Goal: Task Accomplishment & Management: Use online tool/utility

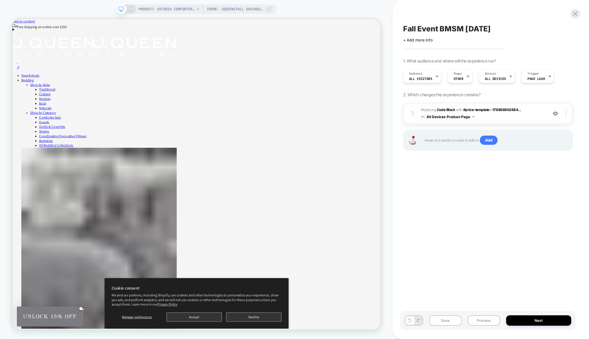
click at [493, 120] on span "Replacing Code Block WITH #price-template--178868802684... #price-template--178…" at bounding box center [483, 114] width 124 height 14
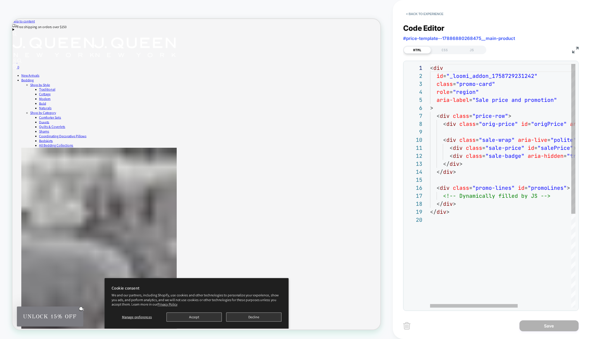
scroll to position [56, 38]
click at [468, 122] on div "< div id = "_loomi_addon_1758729231242" class = "promo-card" role = "region" ar…" at bounding box center [547, 261] width 234 height 395
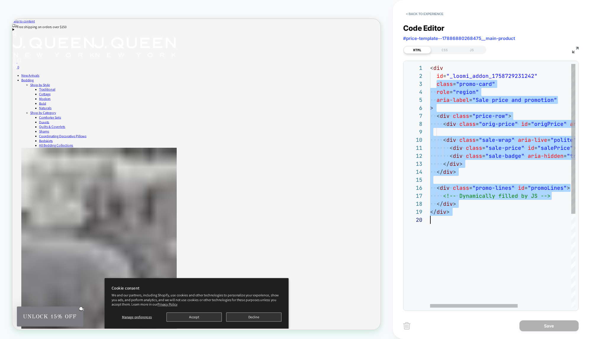
scroll to position [16, 0]
drag, startPoint x: 437, startPoint y: 83, endPoint x: 476, endPoint y: 224, distance: 145.8
click at [476, 224] on div "< div id = "_loomi_addon_1758729231242" class = "promo-card" role = "region" ar…" at bounding box center [547, 261] width 234 height 395
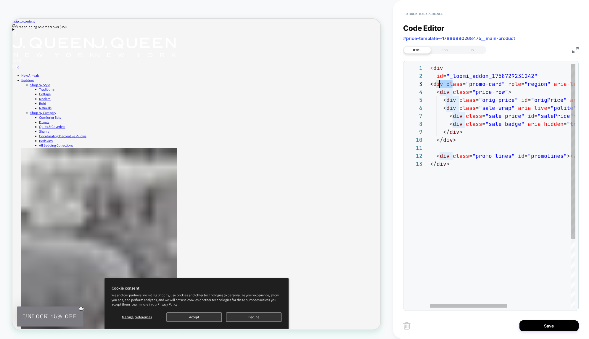
scroll to position [16, 3]
drag, startPoint x: 452, startPoint y: 84, endPoint x: 434, endPoint y: 82, distance: 18.5
click at [434, 82] on div "< div id = "_loomi_addon_1758729231242" < div class = "promo-card" role = "regi…" at bounding box center [563, 233] width 266 height 339
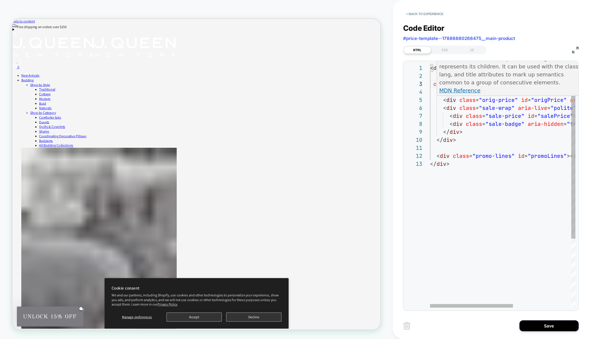
type textarea "**********"
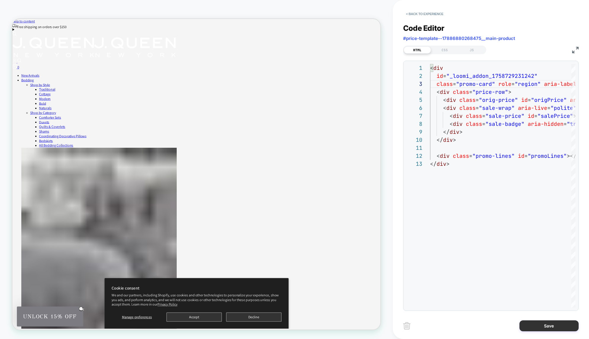
click at [559, 322] on button "Save" at bounding box center [548, 325] width 59 height 11
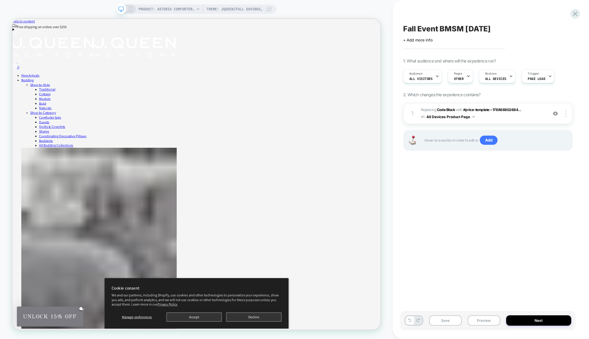
scroll to position [0, 0]
click at [468, 113] on button "All Devices Product Page" at bounding box center [450, 116] width 48 height 7
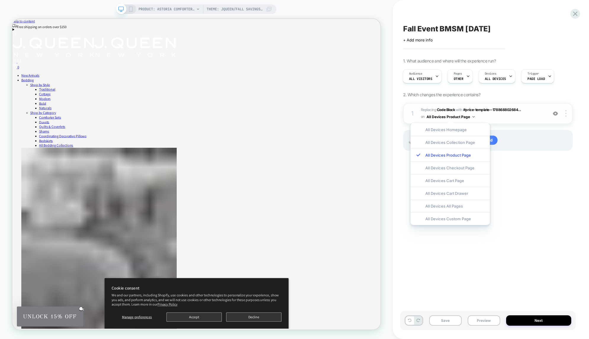
click at [523, 111] on span "Replacing Code Block WITH #price-template--178868802684... #price-template--178…" at bounding box center [483, 114] width 124 height 14
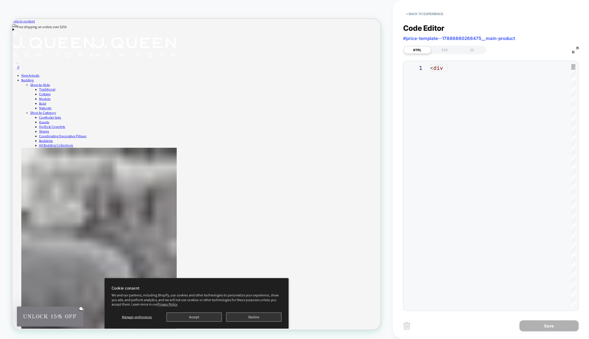
scroll to position [80, 0]
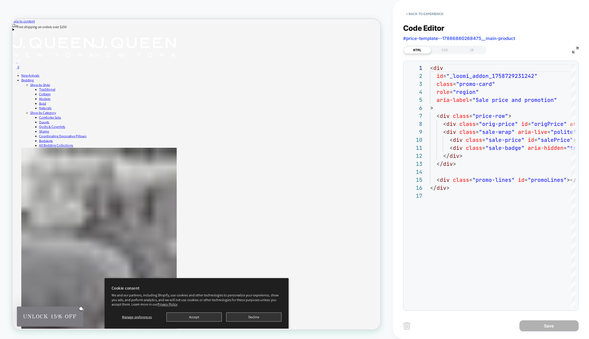
drag, startPoint x: 445, startPoint y: 50, endPoint x: 452, endPoint y: 55, distance: 9.2
click at [445, 50] on div "CSS" at bounding box center [444, 49] width 27 height 7
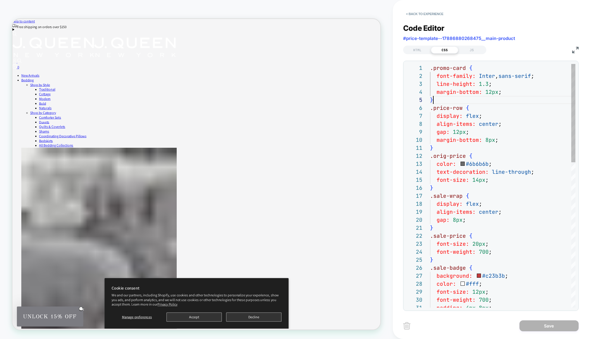
type textarea "**********"
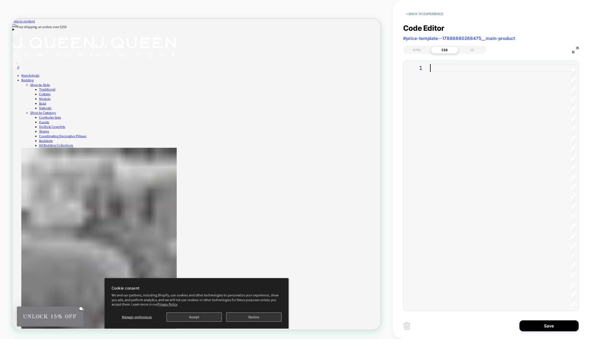
type textarea "**********"
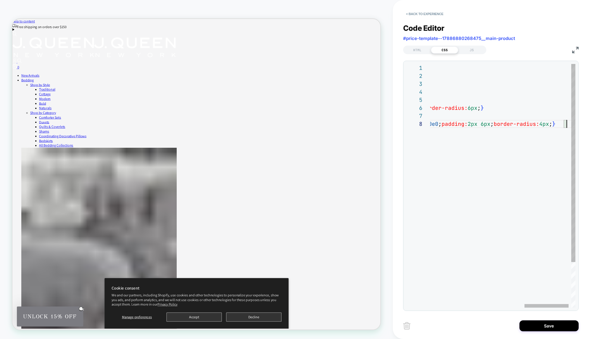
scroll to position [48, 447]
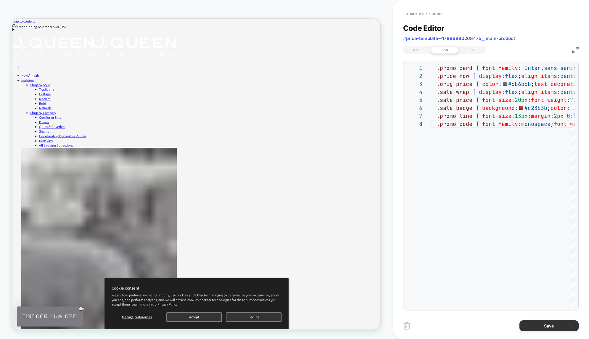
click at [550, 322] on button "Save" at bounding box center [548, 325] width 59 height 11
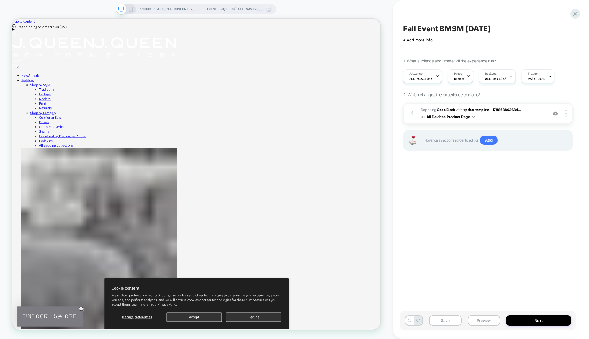
scroll to position [0, 0]
click at [479, 117] on span "Replacing Code Block WITH #price-template--178868802684... #price-template--178…" at bounding box center [483, 114] width 124 height 14
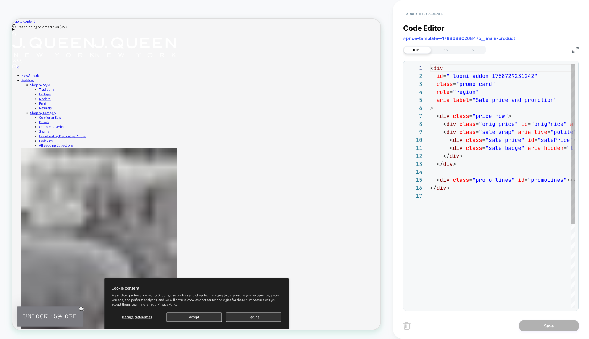
scroll to position [80, 0]
drag, startPoint x: 469, startPoint y: 52, endPoint x: 472, endPoint y: 55, distance: 4.6
click at [469, 52] on div "JS" at bounding box center [471, 49] width 27 height 7
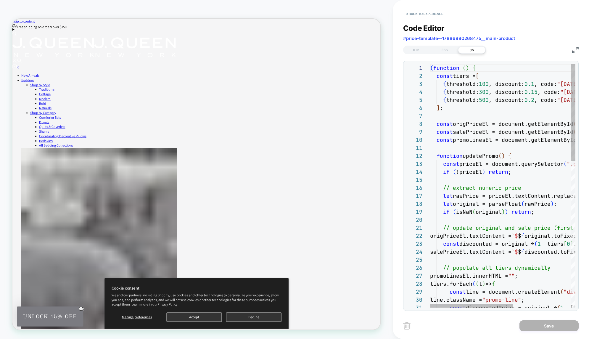
type textarea "**********"
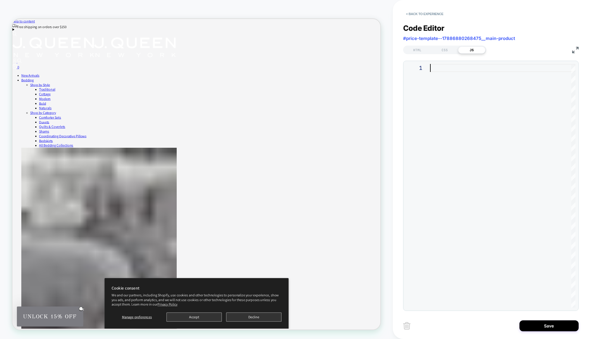
type textarea "**********"
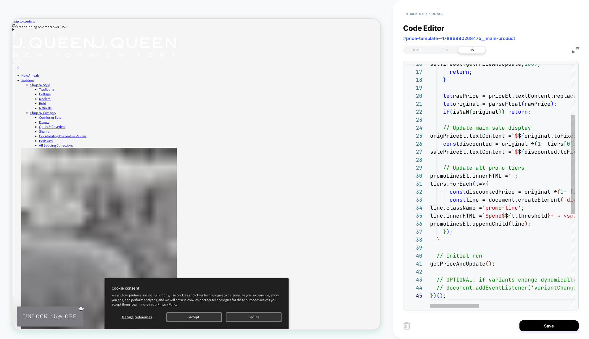
scroll to position [32, 16]
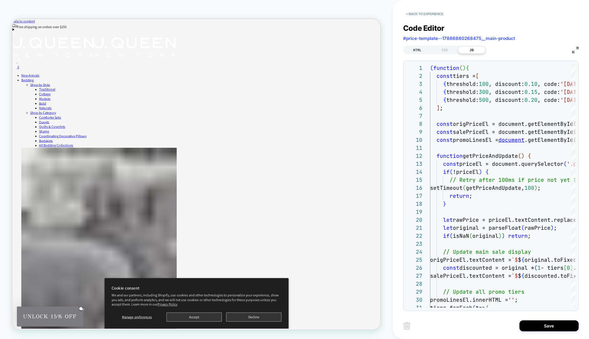
click at [417, 49] on div "HTML" at bounding box center [417, 49] width 27 height 7
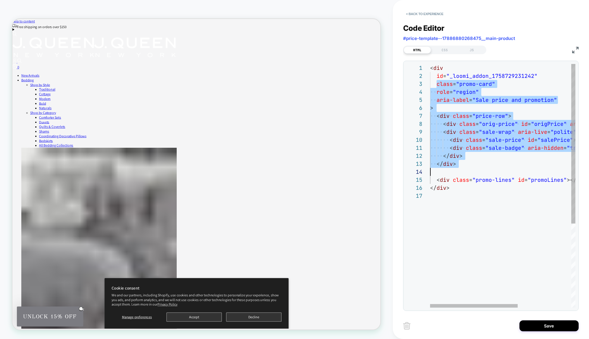
scroll to position [16, 0]
drag, startPoint x: 437, startPoint y: 83, endPoint x: 461, endPoint y: 201, distance: 119.9
click at [461, 201] on div "< div id = "_loomi_addon_1758729231242" class = "promo-card" role = "region" ar…" at bounding box center [547, 249] width 234 height 371
type textarea "**********"
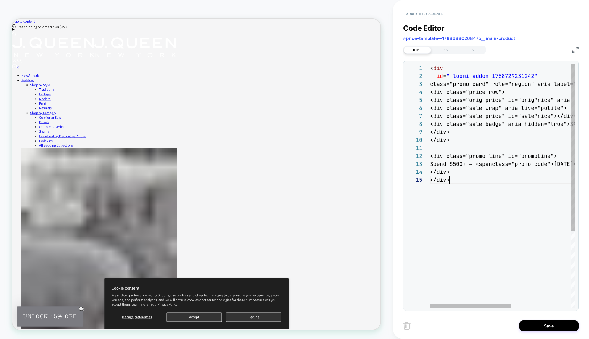
scroll to position [32, 19]
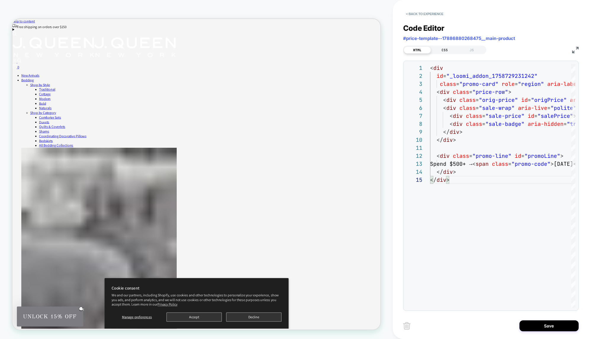
click at [447, 48] on div "CSS" at bounding box center [444, 49] width 27 height 7
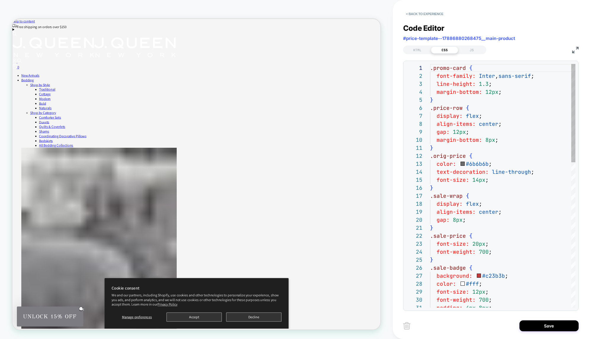
scroll to position [80, 0]
click at [413, 44] on div "HTML CSS JS" at bounding box center [490, 49] width 175 height 10
click at [414, 46] on div "HTML" at bounding box center [417, 49] width 27 height 7
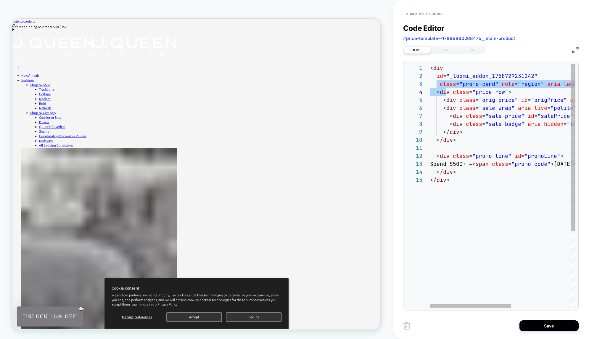
scroll to position [16, 0]
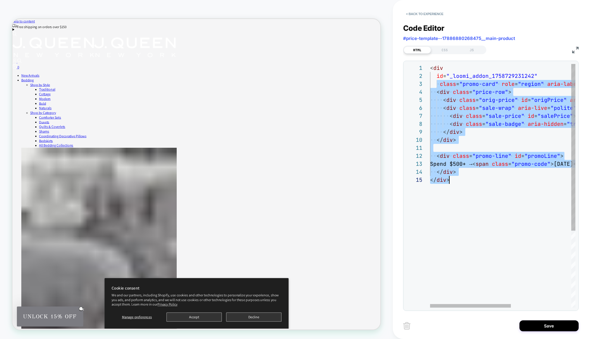
drag, startPoint x: 436, startPoint y: 83, endPoint x: 482, endPoint y: 191, distance: 117.6
click at [482, 191] on div "< div id = "_loomi_addon_1758729231242" class = "promo-card" role = "region" ar…" at bounding box center [556, 241] width 253 height 355
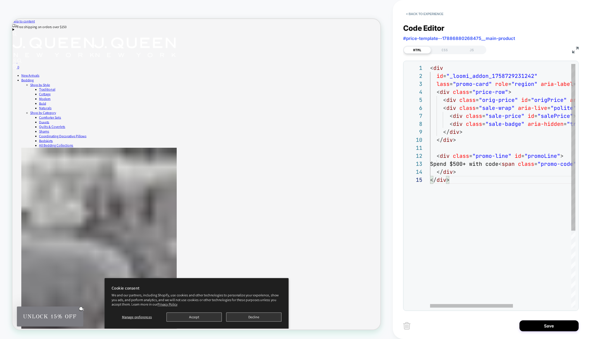
click at [436, 84] on div "< div id = "_loomi_addon_1758729231242" lass = "promo-card" role = "region" ari…" at bounding box center [553, 241] width 247 height 355
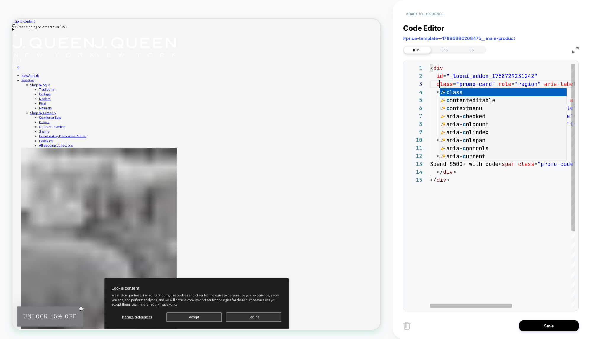
scroll to position [16, 9]
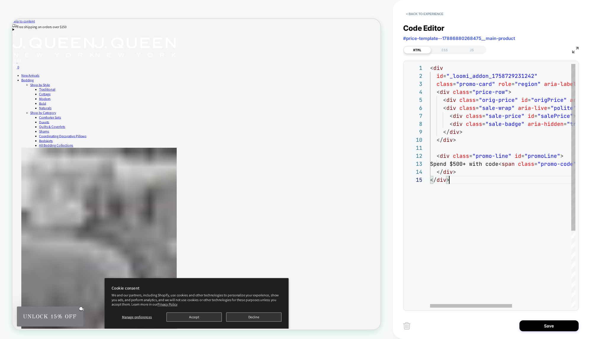
click at [484, 190] on div "< div id = "_loomi_addon_1758729231242" class = "promo-card" role = "region" ar…" at bounding box center [555, 241] width 250 height 355
type textarea "**********"
click at [441, 51] on div "CSS" at bounding box center [444, 49] width 27 height 7
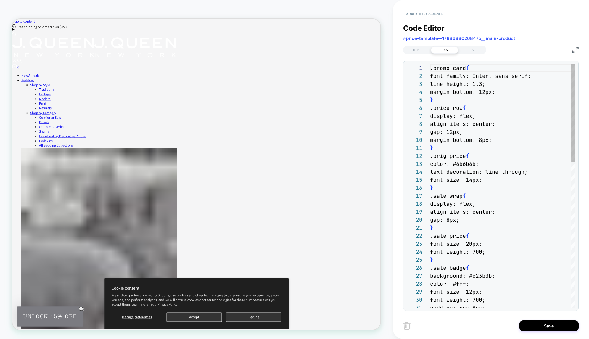
scroll to position [80, 0]
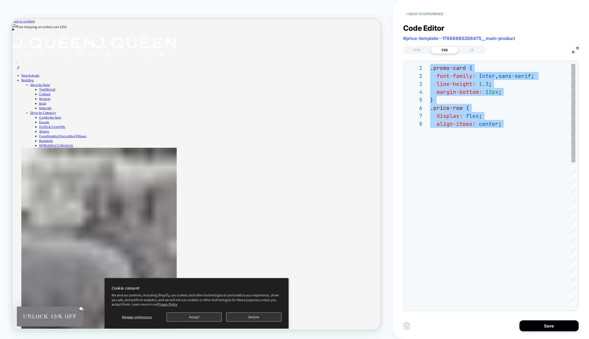
scroll to position [40, 460]
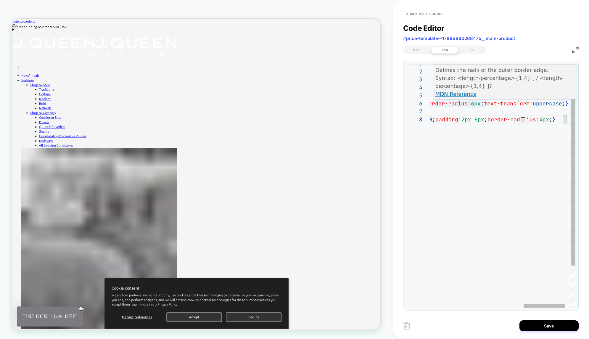
type textarea "**********"
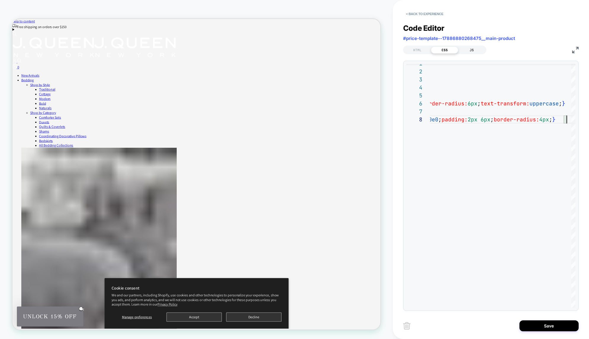
click at [469, 50] on div "JS" at bounding box center [471, 49] width 27 height 7
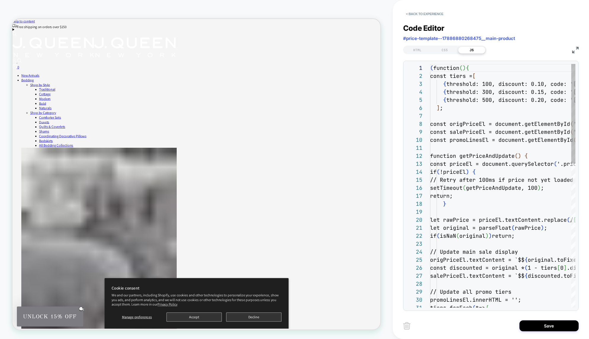
scroll to position [80, 0]
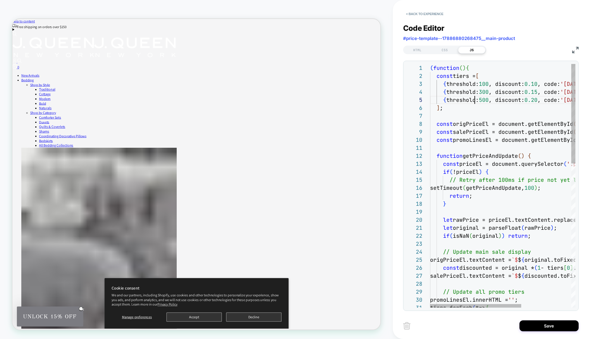
type textarea "**********"
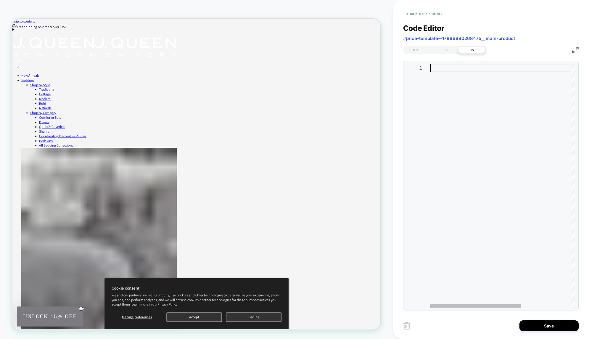
type textarea "**********"
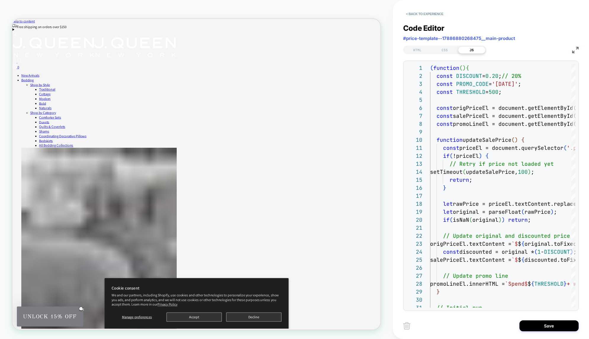
click at [420, 54] on div "Code Editor #price-template--17886880268475__main-product HTML CSS JS 11 12 13 …" at bounding box center [490, 163] width 175 height 294
click at [420, 51] on div "HTML" at bounding box center [417, 49] width 27 height 7
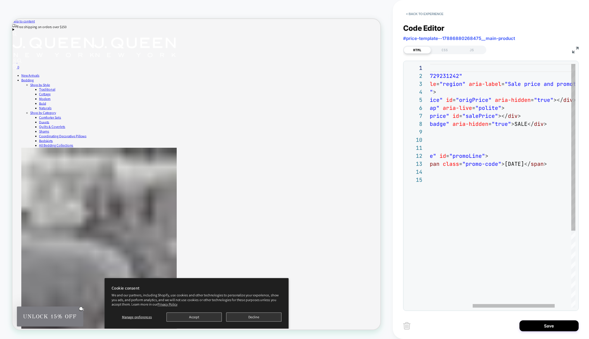
scroll to position [56, 160]
click at [513, 123] on div "< div id = "_loomi_addon_1758729231242" class = "promo-card" role = "region" ar…" at bounding box center [480, 241] width 250 height 355
click at [512, 124] on div "< div id = "_loomi_addon_1758729231242" class = "promo-card" role = "region" ar…" at bounding box center [480, 241] width 250 height 355
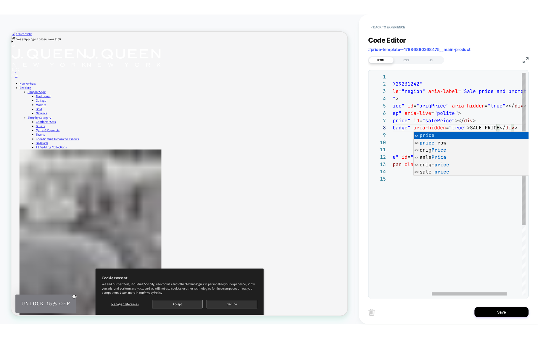
scroll to position [32, 19]
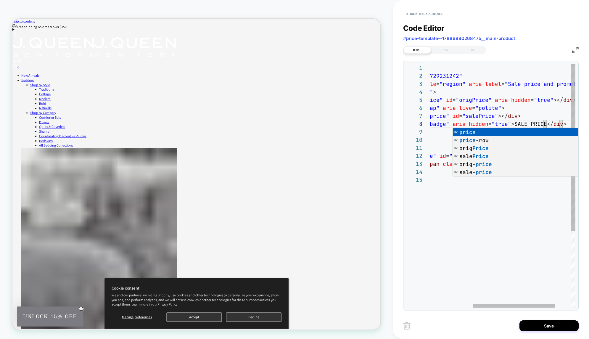
click at [499, 225] on div "< div id = "_loomi_addon_1758729231242" class = "promo-card" role = "region" ar…" at bounding box center [480, 241] width 250 height 355
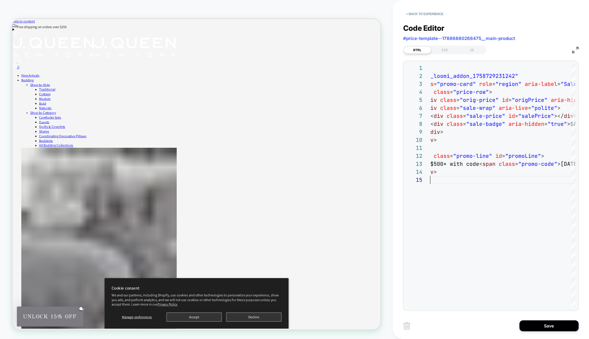
type textarea "**********"
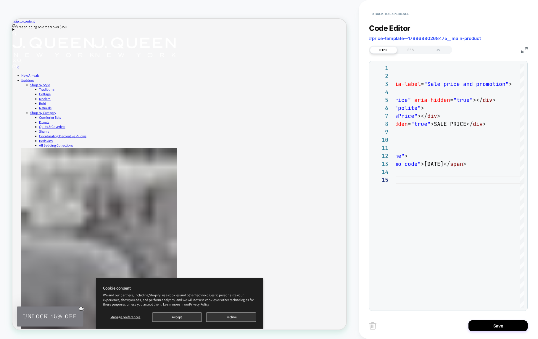
click at [414, 50] on div "CSS" at bounding box center [410, 49] width 27 height 7
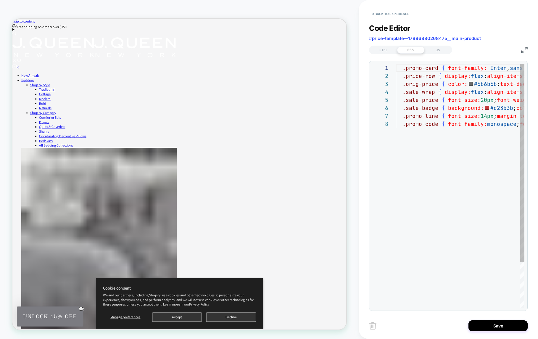
scroll to position [40, 0]
click at [435, 51] on div "JS" at bounding box center [437, 49] width 27 height 7
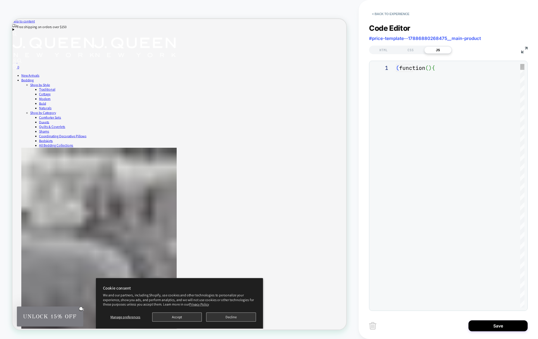
scroll to position [80, 0]
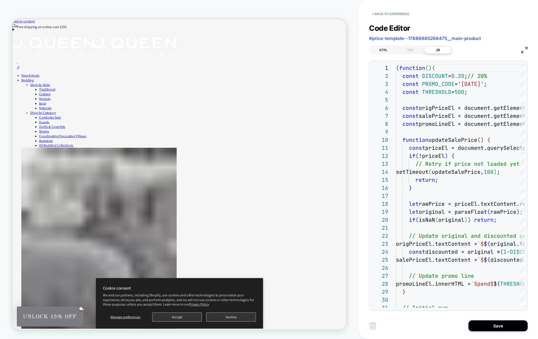
click at [386, 49] on div "HTML" at bounding box center [383, 49] width 27 height 7
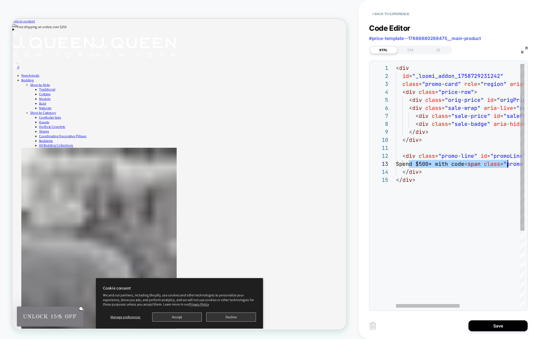
scroll to position [16, 220]
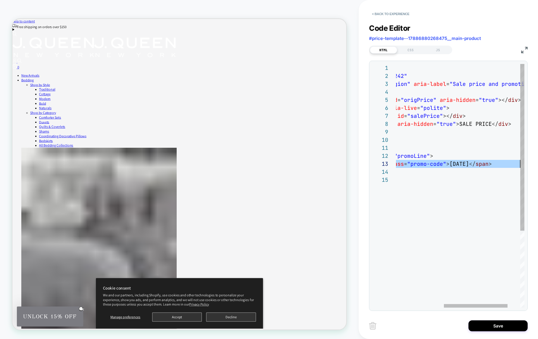
drag, startPoint x: 410, startPoint y: 162, endPoint x: 522, endPoint y: 166, distance: 111.9
click at [522, 166] on div "< div id = "_loomi_addon_1758729231242" class = "promo-card" role = "region" ar…" at bounding box center [425, 241] width 250 height 355
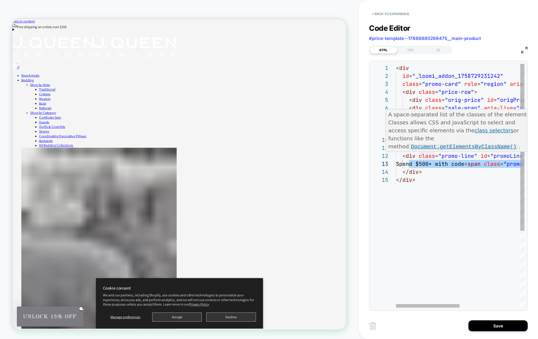
click at [413, 163] on div "< div id = "_loomi_addon_1758729231242" class = "promo-card" role = "region" ar…" at bounding box center [521, 241] width 250 height 355
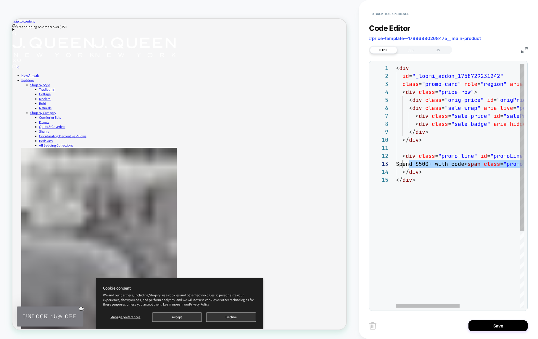
click at [413, 163] on div "< div id = "_loomi_addon_1758729231242" class = "promo-card" role = "region" ar…" at bounding box center [521, 241] width 250 height 355
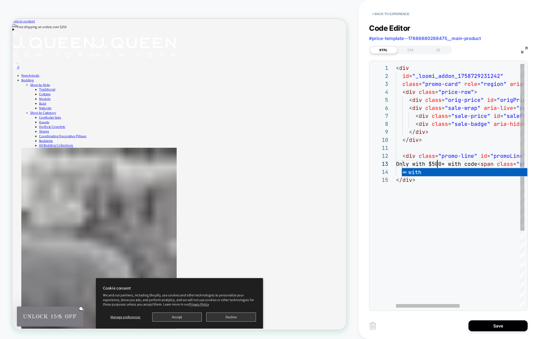
scroll to position [16, 41]
click at [459, 165] on div "< div id = "_loomi_addon_1758729231242" class = "promo-card" role = "region" ar…" at bounding box center [521, 241] width 250 height 355
click at [494, 163] on div "< div id = "_loomi_addon_1758729231242" class = "promo-card" role = "region" ar…" at bounding box center [535, 241] width 279 height 355
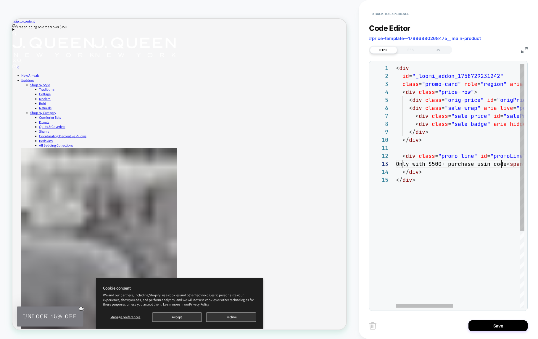
scroll to position [16, 109]
click at [491, 198] on div "< div id = "_loomi_addon_1758729231242" class = "promo-card" role = "region" ar…" at bounding box center [537, 241] width 282 height 355
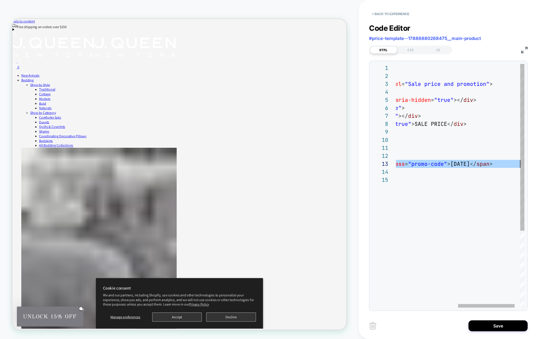
scroll to position [16, 265]
drag, startPoint x: 409, startPoint y: 164, endPoint x: 542, endPoint y: 165, distance: 133.8
click at [537, 165] on div "< div id = "_loomi_addon_1758729231242" class = "promo-card" role = "region" ar…" at bounding box center [396, 241] width 282 height 355
type textarea "**********"
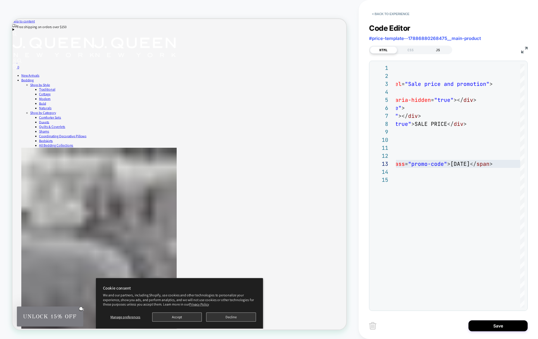
click at [438, 48] on div "JS" at bounding box center [437, 49] width 27 height 7
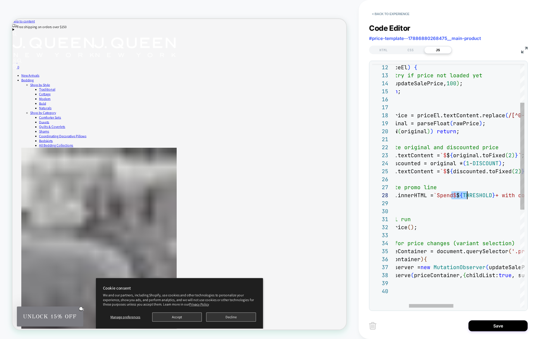
scroll to position [56, 109]
drag, startPoint x: 452, startPoint y: 196, endPoint x: 466, endPoint y: 194, distance: 13.8
click at [466, 194] on div "if ( !priceEl ) { // Retry if price not loaded yet setTimeout ( updateSalePrice…" at bounding box center [538, 252] width 359 height 555
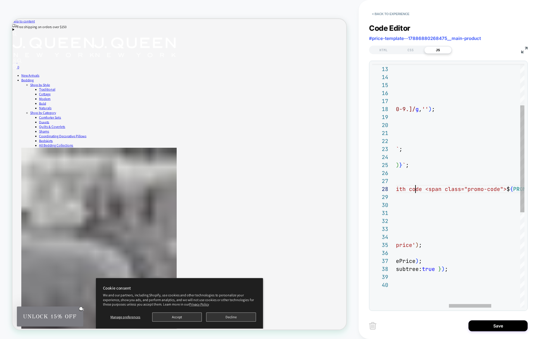
click at [414, 185] on div "if ( !priceEl ) { // Retry if price not loaded yet setTimeout ( updateSalePrice…" at bounding box center [423, 246] width 375 height 555
click at [411, 188] on div "if ( !priceEl ) { // Retry if price not loaded yet setTimeout ( updateSalePrice…" at bounding box center [423, 246] width 375 height 555
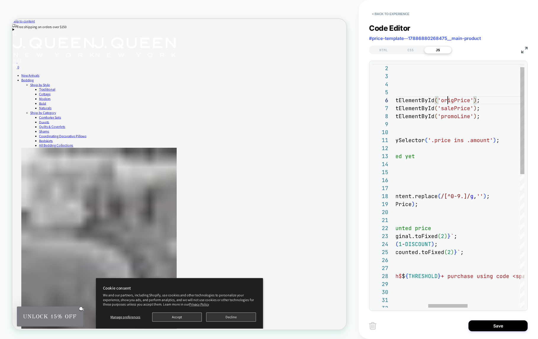
click at [447, 97] on div "// Retry if price not loaded yet setTimeout ( updateSalePrice, 100 ) ; return ;…" at bounding box center [493, 333] width 404 height 555
type textarea "**********"
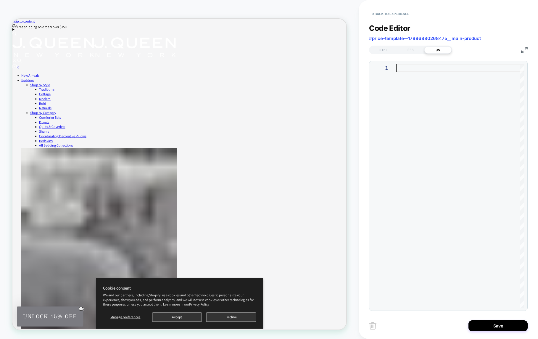
type textarea "**********"
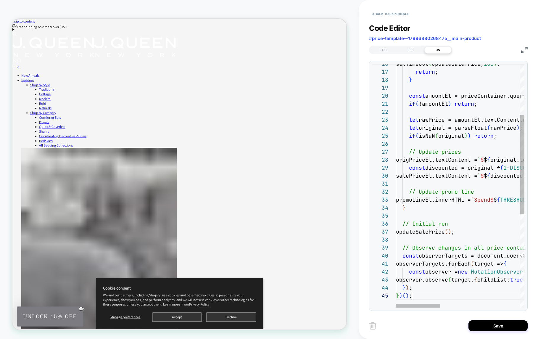
scroll to position [32, 16]
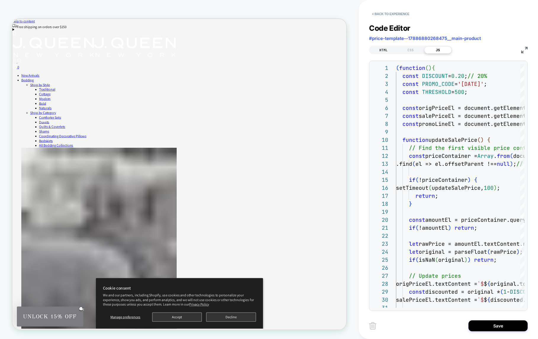
click at [384, 51] on div "HTML" at bounding box center [383, 49] width 27 height 7
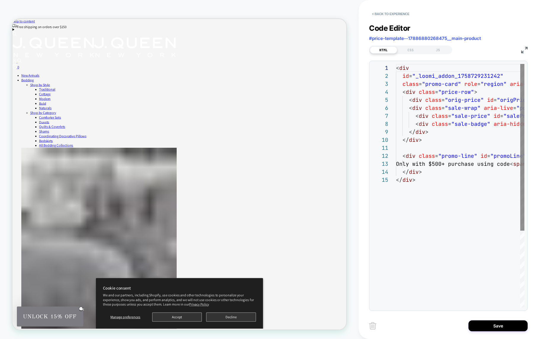
scroll to position [80, 0]
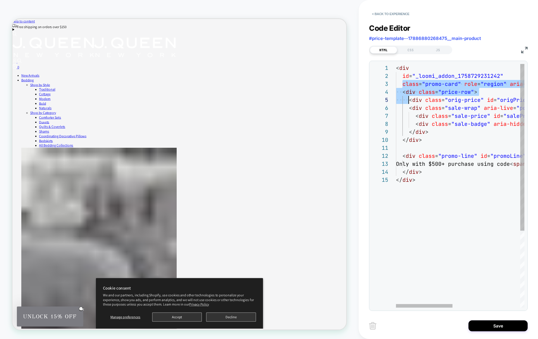
type textarea "**********"
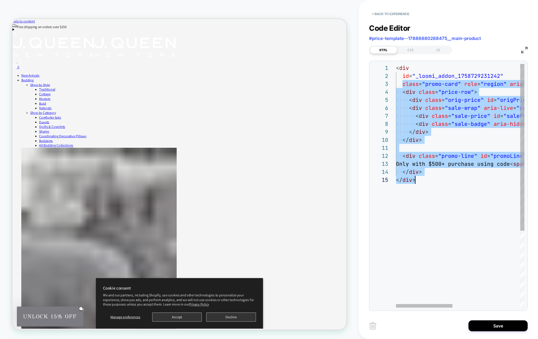
drag, startPoint x: 402, startPoint y: 82, endPoint x: 441, endPoint y: 195, distance: 119.5
click at [441, 195] on div "< div id = "_loomi_addon_1758729231242" class = "promo-card" role = "region" ar…" at bounding box center [537, 241] width 282 height 355
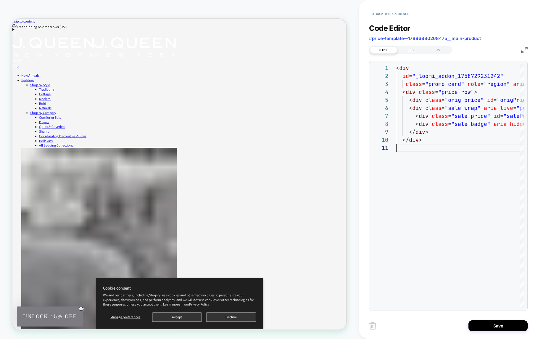
click at [409, 50] on div "CSS" at bounding box center [410, 49] width 27 height 7
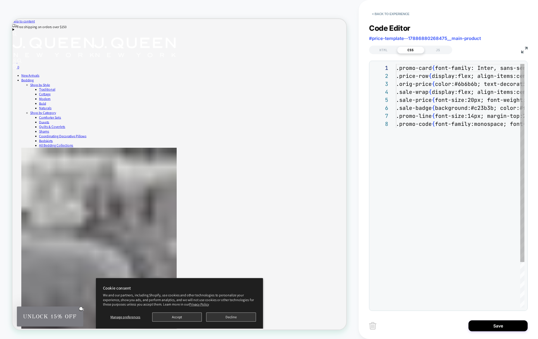
type textarea "**********"
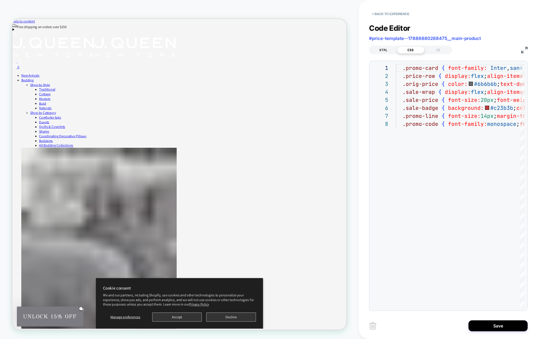
click at [383, 48] on div "HTML" at bounding box center [383, 49] width 27 height 7
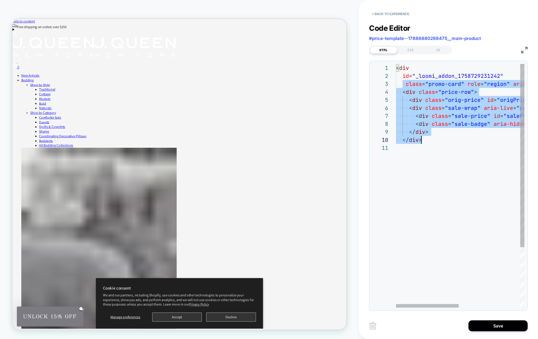
scroll to position [16, 0]
drag, startPoint x: 403, startPoint y: 83, endPoint x: 434, endPoint y: 168, distance: 90.7
click at [434, 168] on div "< div id = "_loomi_addon_1758729231242" class = "promo-card" role = "region" ar…" at bounding box center [522, 225] width 253 height 323
type textarea "**********"
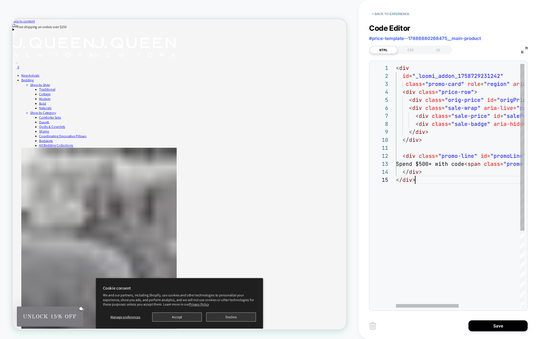
scroll to position [32, 19]
click at [411, 49] on div "CSS" at bounding box center [410, 49] width 27 height 7
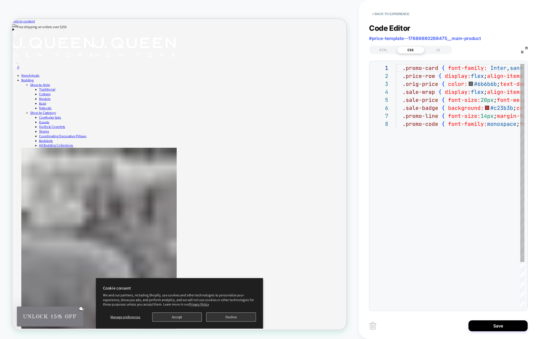
scroll to position [40, 0]
type textarea "**********"
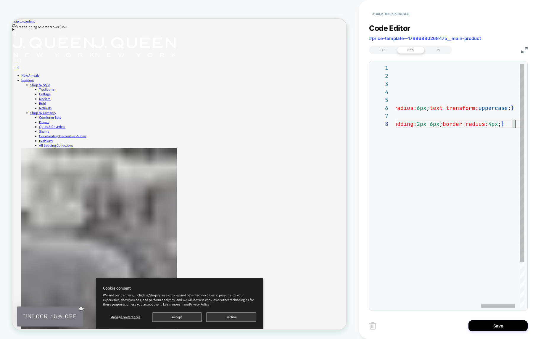
scroll to position [40, 447]
type textarea "**********"
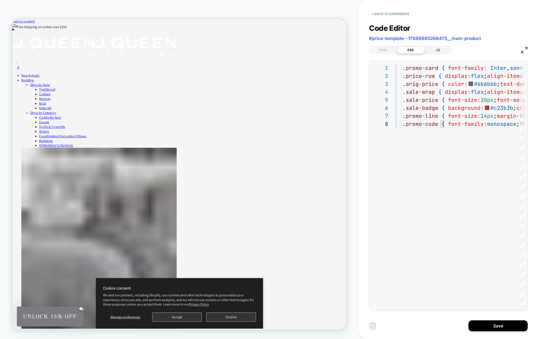
click at [441, 49] on div "JS" at bounding box center [437, 49] width 27 height 7
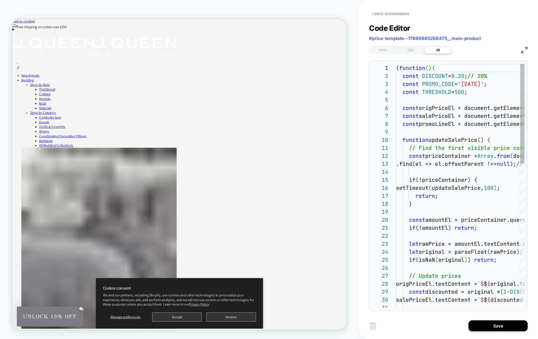
scroll to position [80, 0]
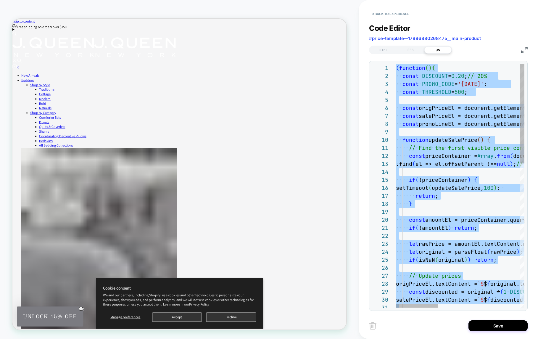
type textarea "**********"
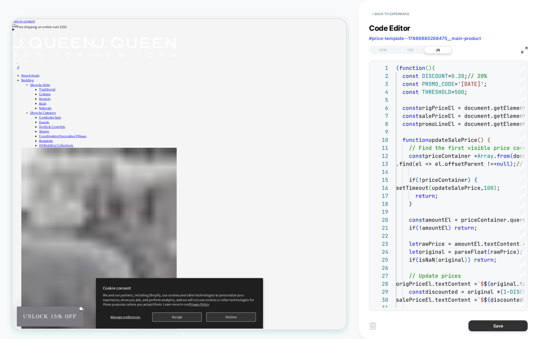
click at [491, 320] on button "Save" at bounding box center [497, 325] width 59 height 11
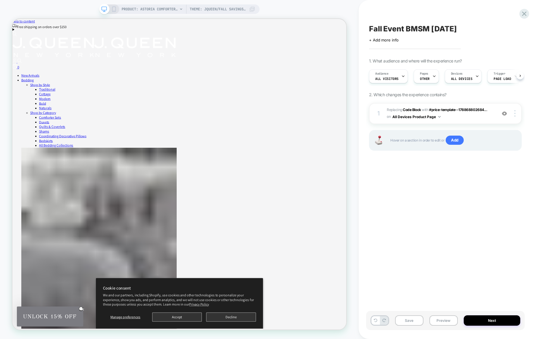
scroll to position [0, 0]
click at [476, 114] on span "Replacing Code Block WITH #price-template--178868802684... #price-template--178…" at bounding box center [440, 114] width 107 height 14
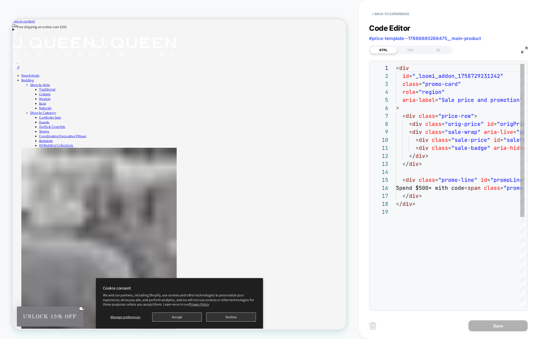
scroll to position [80, 0]
click at [409, 49] on div "CSS" at bounding box center [410, 49] width 27 height 7
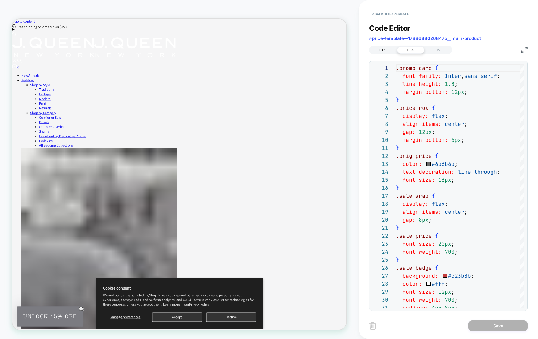
click at [389, 48] on div "HTML" at bounding box center [383, 49] width 27 height 7
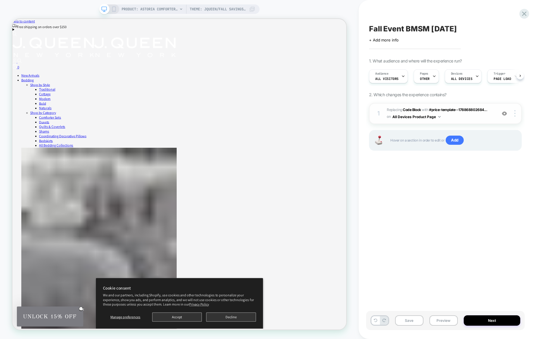
scroll to position [0, 0]
click at [455, 117] on span "Replacing Code Block WITH #price-template--178868802684... #price-template--178…" at bounding box center [440, 114] width 107 height 14
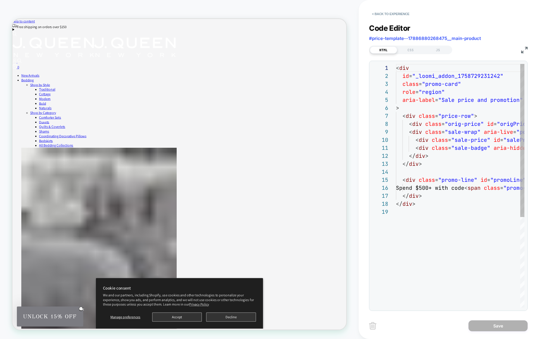
scroll to position [80, 0]
click at [413, 51] on div "CSS" at bounding box center [410, 49] width 27 height 7
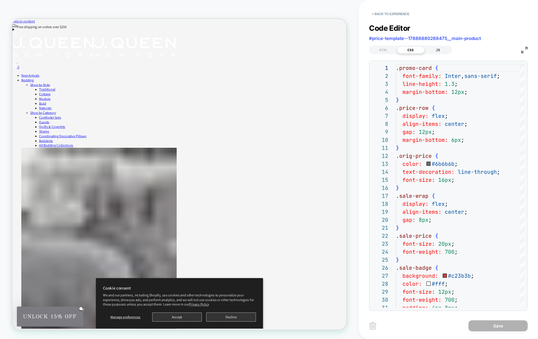
click at [436, 51] on div "JS" at bounding box center [437, 49] width 27 height 7
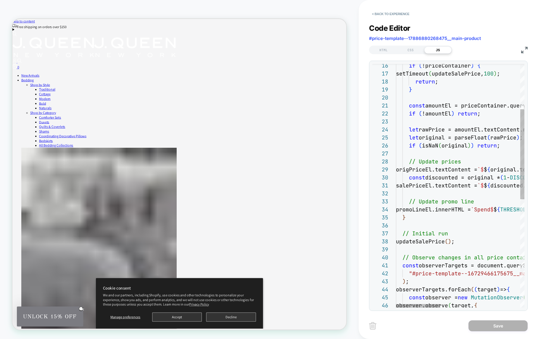
scroll to position [24, 35]
type textarea "**********"
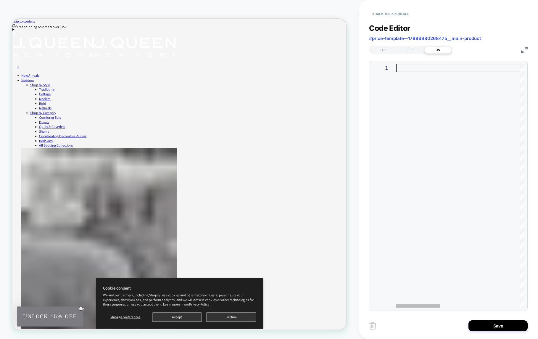
type textarea "**********"
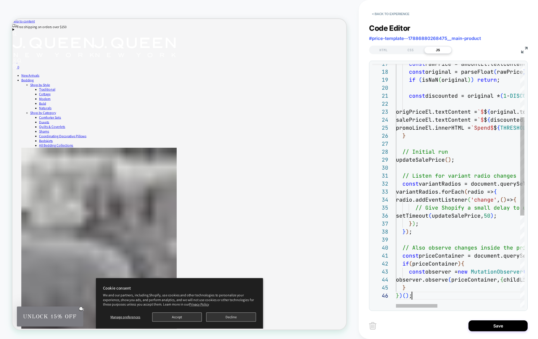
scroll to position [40, 16]
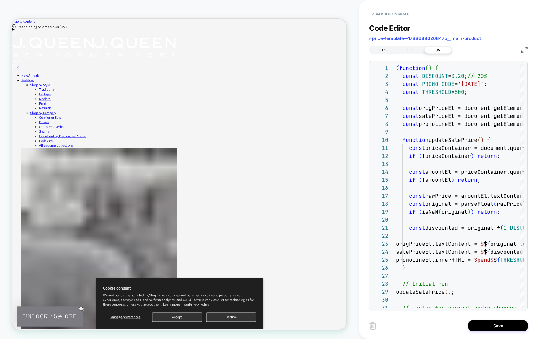
click at [388, 51] on div "HTML" at bounding box center [383, 49] width 27 height 7
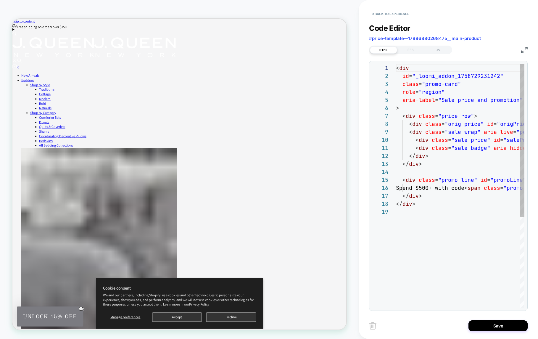
scroll to position [80, 0]
click at [409, 50] on div "CSS" at bounding box center [410, 49] width 27 height 7
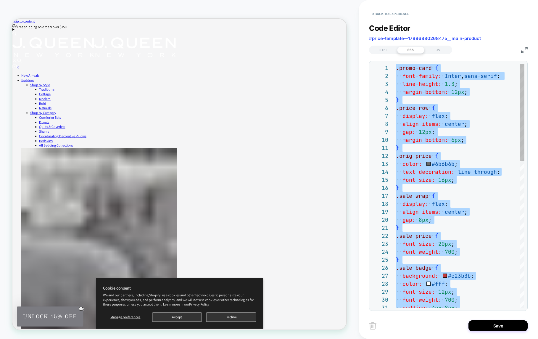
scroll to position [40, 454]
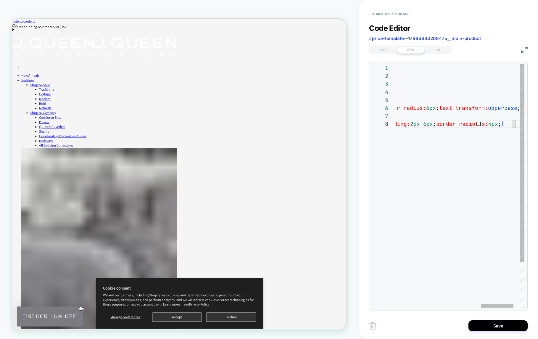
type textarea "**********"
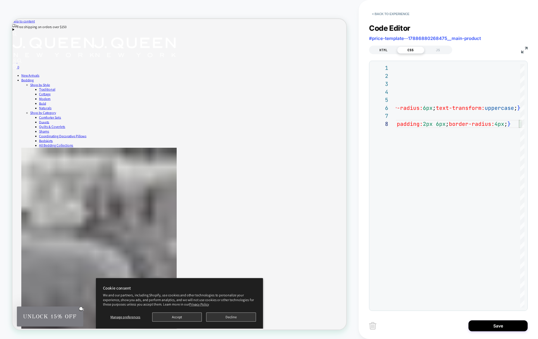
click at [379, 49] on div "HTML" at bounding box center [383, 49] width 27 height 7
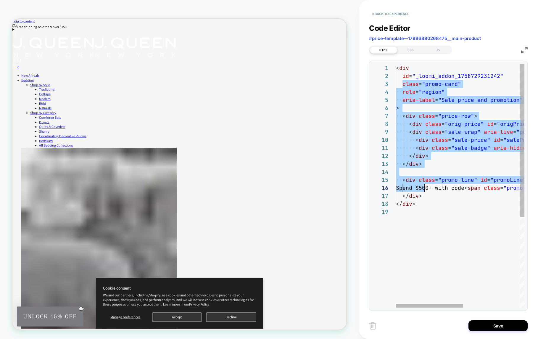
scroll to position [16, 0]
drag, startPoint x: 402, startPoint y: 86, endPoint x: 433, endPoint y: 220, distance: 138.3
click at [433, 220] on div "< div id = "_loomi_addon_1758729231242" class = "promo-card" role = "region" ar…" at bounding box center [514, 257] width 237 height 387
type textarea "**********"
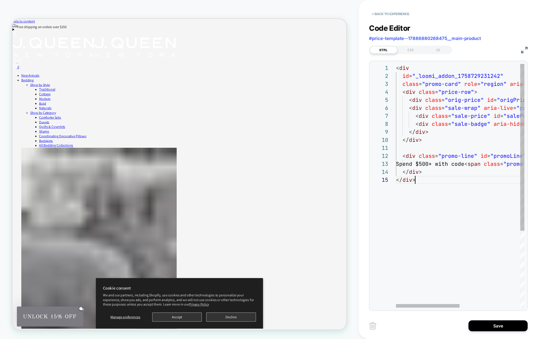
scroll to position [32, 19]
click at [439, 51] on div "JS" at bounding box center [437, 49] width 27 height 7
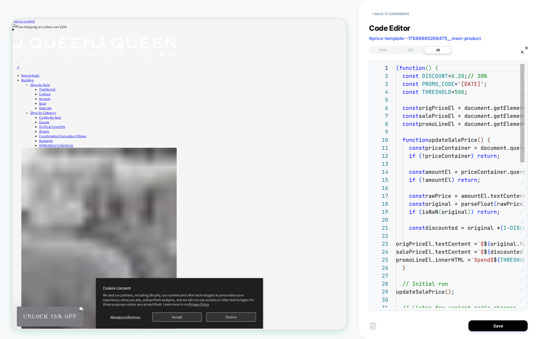
scroll to position [80, 0]
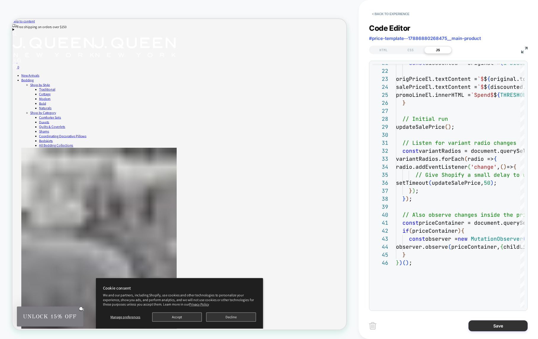
click at [501, 325] on button "Save" at bounding box center [497, 325] width 59 height 11
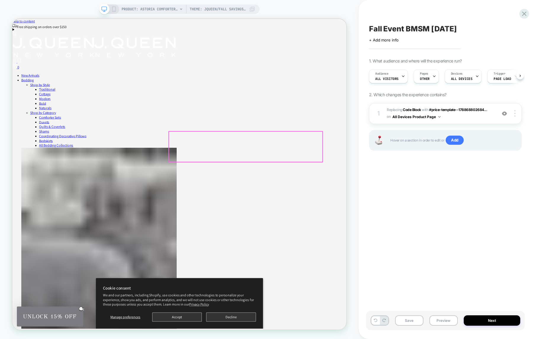
scroll to position [0, 0]
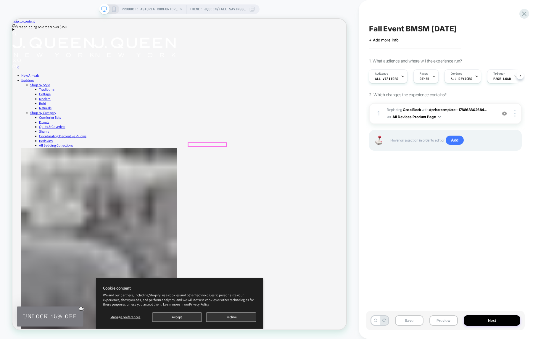
click at [475, 116] on span "Replacing Code Block WITH #price-template--178868802684... #price-template--178…" at bounding box center [440, 114] width 107 height 14
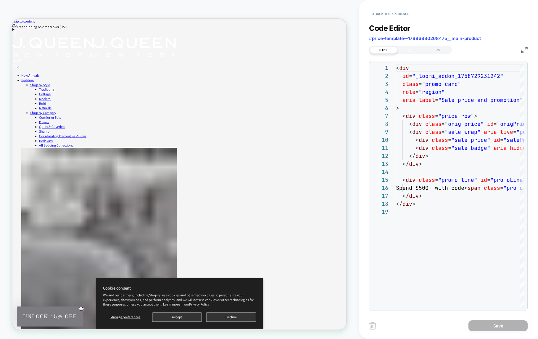
scroll to position [15, 0]
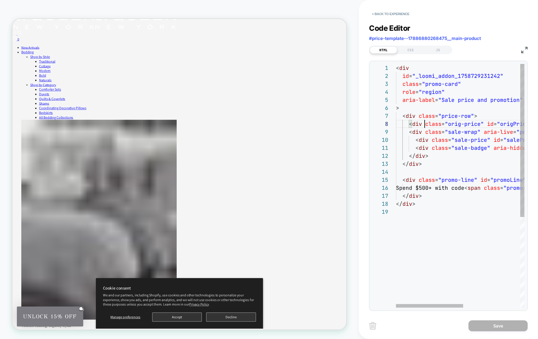
click at [425, 128] on div "< div id = "_loomi_addon_1758729231242" class = "promo-card" role = "region" ar…" at bounding box center [514, 257] width 237 height 387
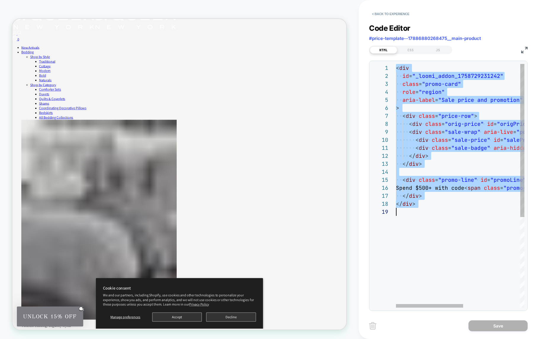
scroll to position [64, 16]
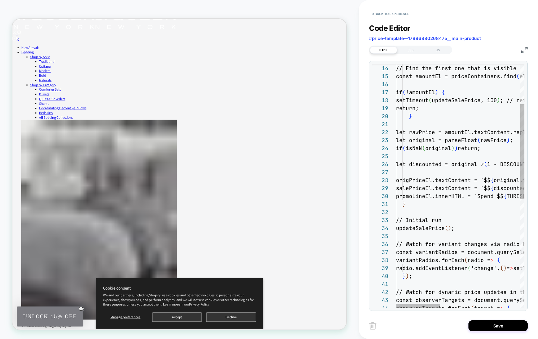
type textarea "**********"
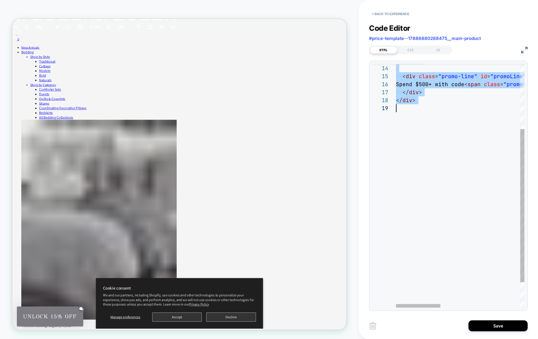
scroll to position [0, 0]
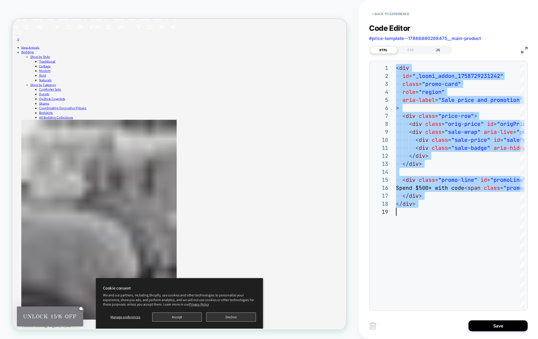
click at [439, 47] on div "JS" at bounding box center [437, 49] width 27 height 7
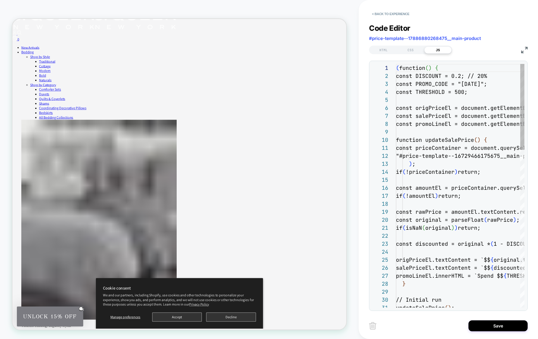
scroll to position [80, 0]
type textarea "**********"
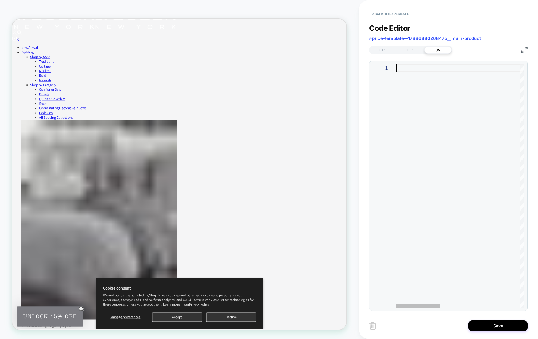
type textarea "**********"
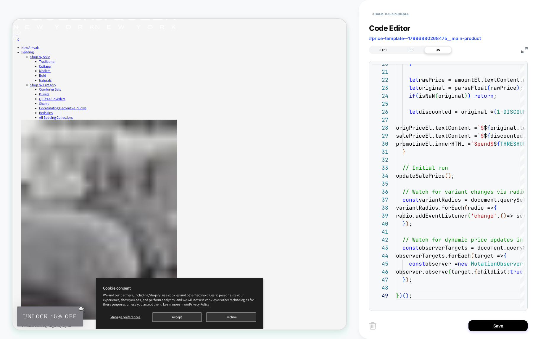
click at [381, 51] on div "HTML" at bounding box center [383, 49] width 27 height 7
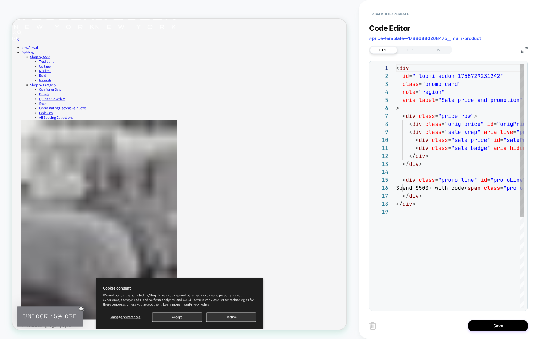
scroll to position [80, 0]
click at [434, 50] on div "JS" at bounding box center [437, 49] width 27 height 7
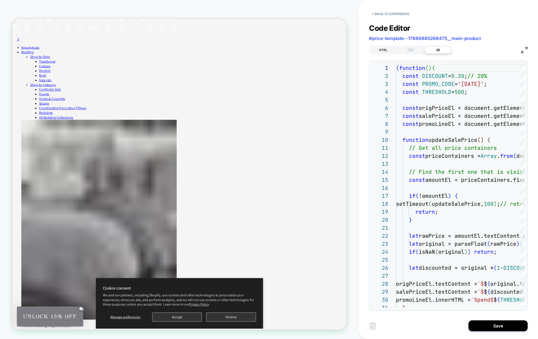
click at [386, 52] on div "HTML" at bounding box center [383, 49] width 27 height 7
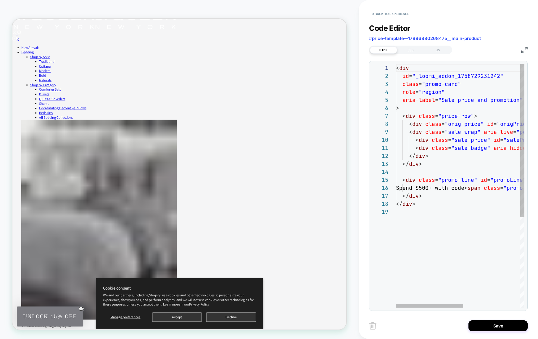
scroll to position [0, 48]
click at [444, 149] on div "< div id = "_loomi_addon_1758729231242" class = "promo-card" role = "region" ar…" at bounding box center [514, 257] width 237 height 387
click at [403, 217] on div "< div id = "_loomi_addon_1758729231242" class = "promo-card" role = "region" ar…" at bounding box center [514, 257] width 237 height 387
type textarea "**********"
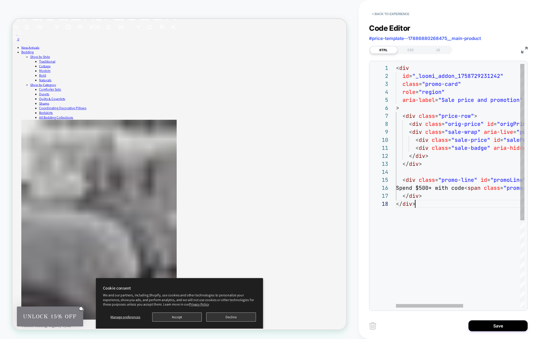
scroll to position [56, 19]
click at [435, 50] on div "JS" at bounding box center [437, 49] width 27 height 7
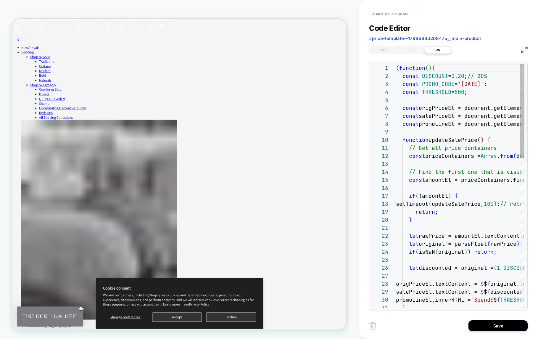
scroll to position [80, 0]
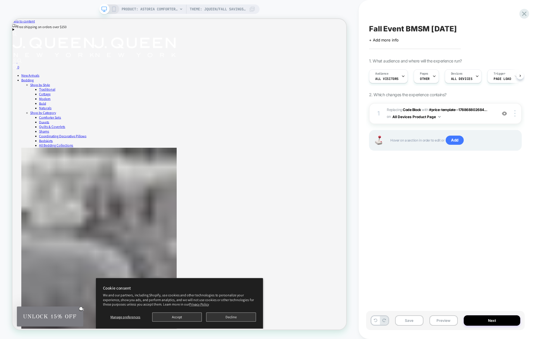
scroll to position [0, 0]
click at [461, 116] on span "Replacing Code Block WITH #price-template--178868802684... #price-template--178…" at bounding box center [440, 114] width 107 height 14
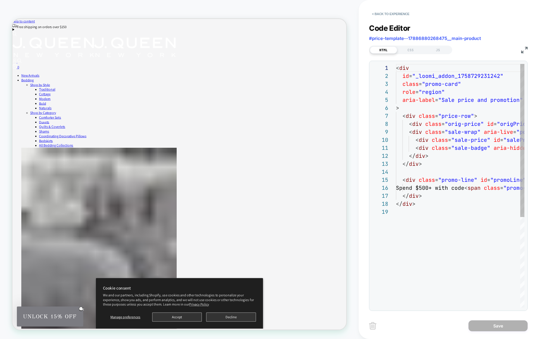
scroll to position [80, 0]
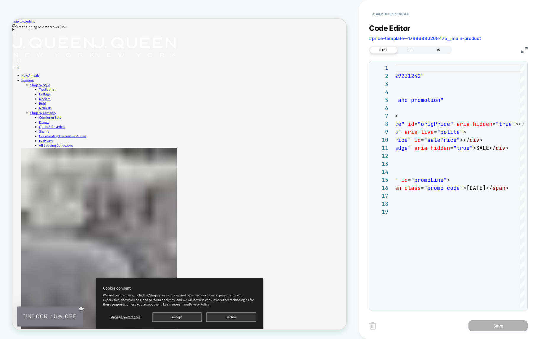
click at [434, 53] on div "JS" at bounding box center [437, 49] width 27 height 7
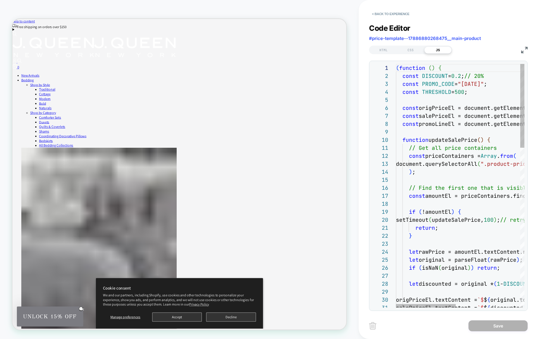
type textarea "**********"
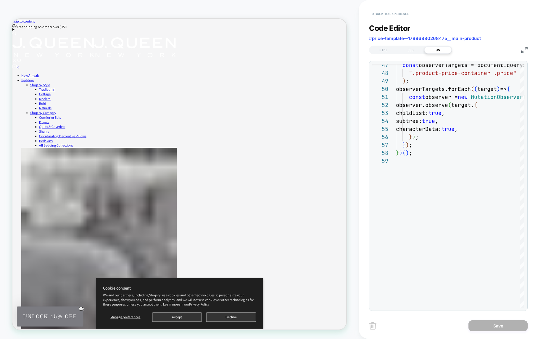
click at [378, 16] on button "< Back to experience" at bounding box center [390, 13] width 43 height 9
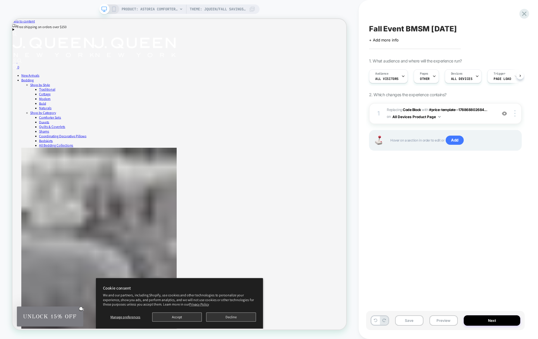
scroll to position [0, 0]
click at [473, 113] on span "Replacing Code Block WITH #price-template--178868802684... #price-template--178…" at bounding box center [440, 114] width 107 height 14
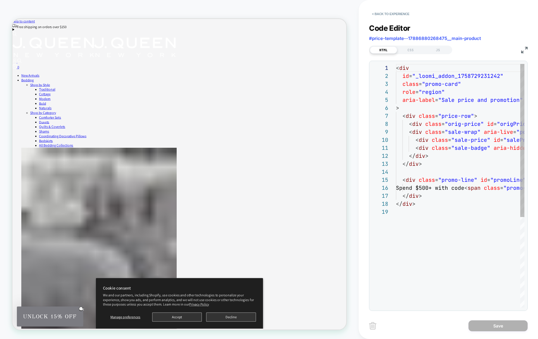
scroll to position [80, 0]
click at [375, 15] on button "< Back to experience" at bounding box center [390, 13] width 43 height 9
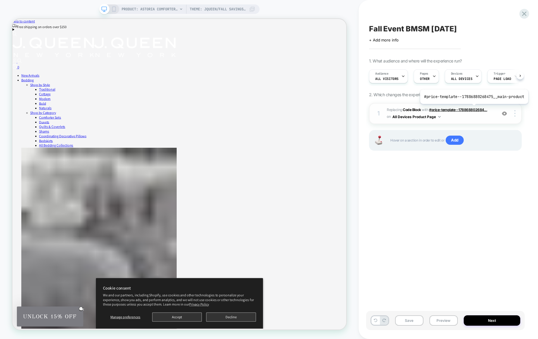
scroll to position [0, 0]
click at [473, 108] on span "#price-template--178868802684..." at bounding box center [458, 109] width 58 height 4
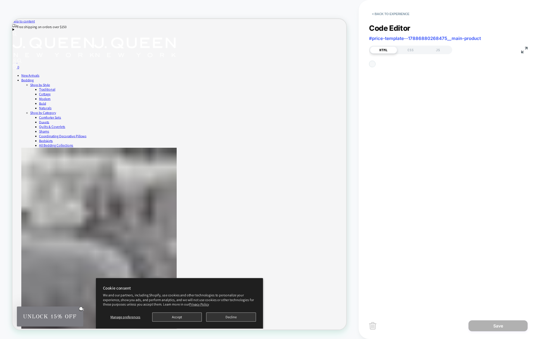
scroll to position [80, 0]
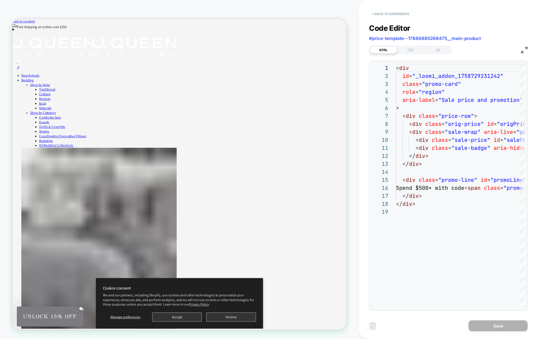
click at [374, 15] on button "< Back to experience" at bounding box center [390, 13] width 43 height 9
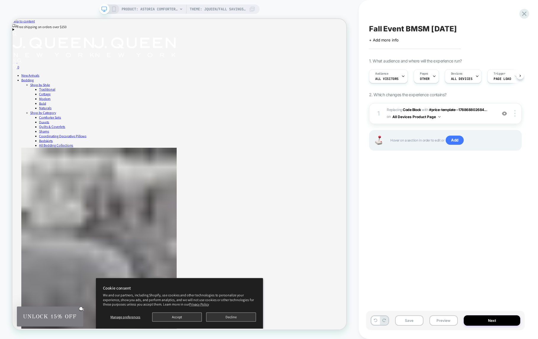
scroll to position [0, 0]
click at [468, 120] on div "1 Replacing Code Block WITH #price-template--178868802684... #price-template--1…" at bounding box center [445, 113] width 153 height 21
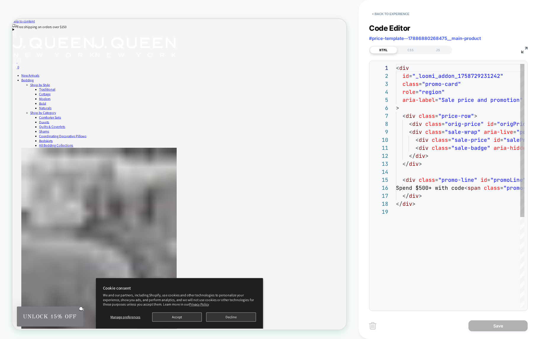
scroll to position [80, 0]
click at [376, 13] on button "< Back to experience" at bounding box center [390, 13] width 43 height 9
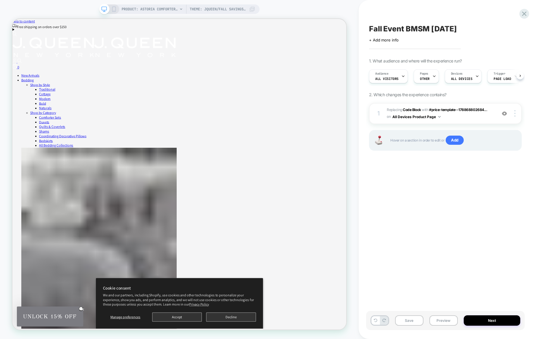
scroll to position [0, 0]
click at [516, 113] on div at bounding box center [515, 113] width 11 height 7
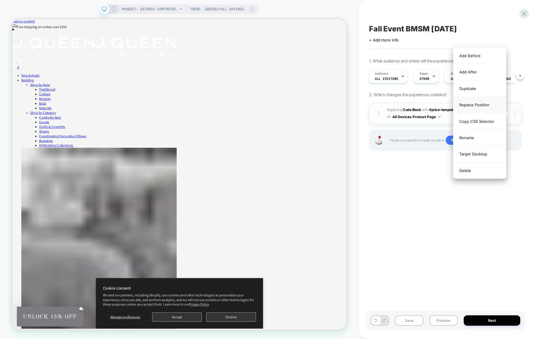
click at [494, 104] on div "Replace Position" at bounding box center [479, 105] width 53 height 16
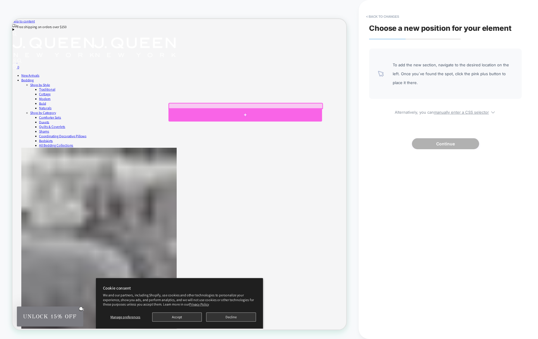
click at [312, 141] on div at bounding box center [322, 147] width 205 height 18
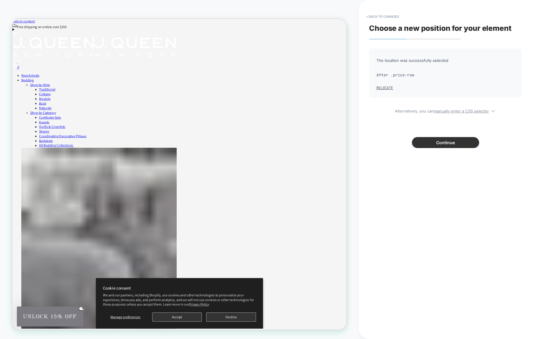
click at [437, 147] on button "Continue" at bounding box center [445, 142] width 67 height 11
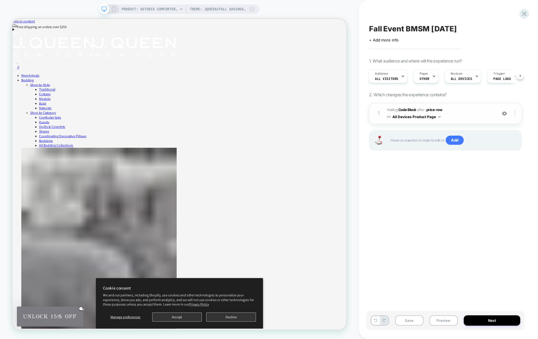
click at [462, 117] on span "Adding Code Block AFTER .price-row .price-row on All Devices Product Page" at bounding box center [440, 114] width 107 height 14
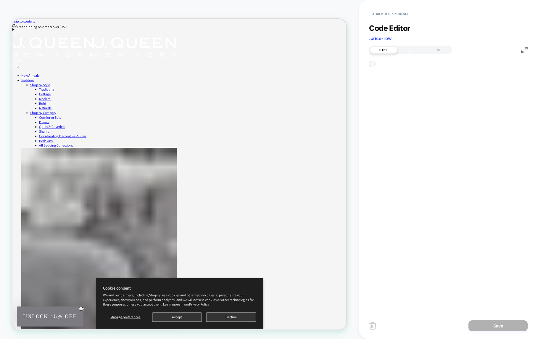
scroll to position [80, 0]
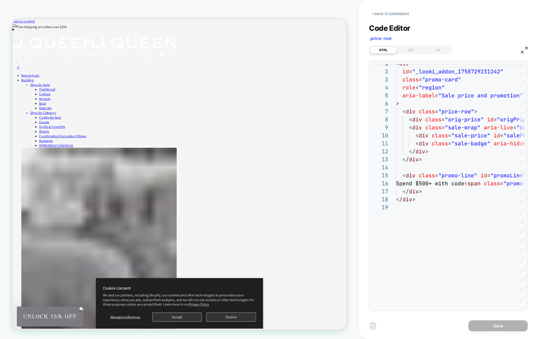
click at [410, 53] on div "HTML CSS JS" at bounding box center [410, 50] width 83 height 9
click at [413, 50] on div "CSS" at bounding box center [410, 49] width 27 height 7
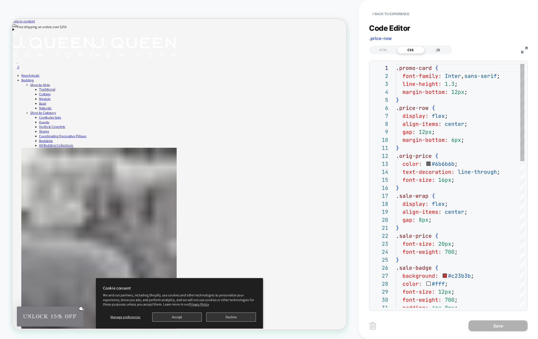
click at [433, 51] on div "JS" at bounding box center [437, 49] width 27 height 7
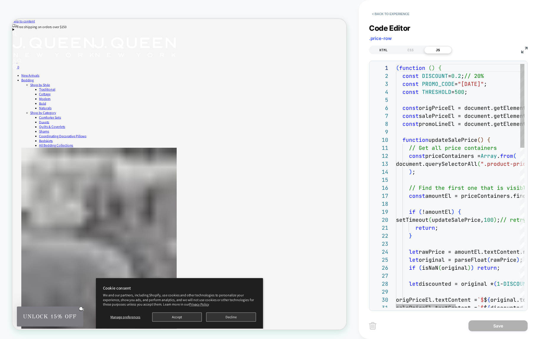
click at [387, 51] on div "HTML" at bounding box center [383, 49] width 27 height 7
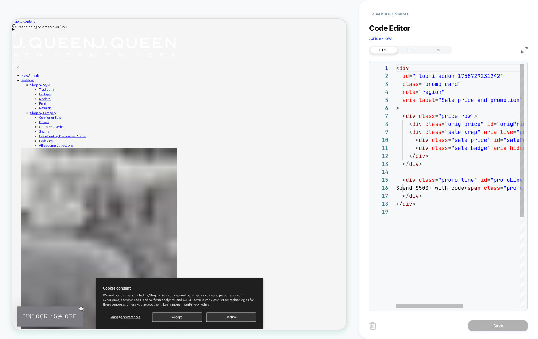
click at [428, 132] on div "< div id = "_loomi_addon_1758729231242" class = "promo-card" role = "region" ar…" at bounding box center [514, 257] width 237 height 387
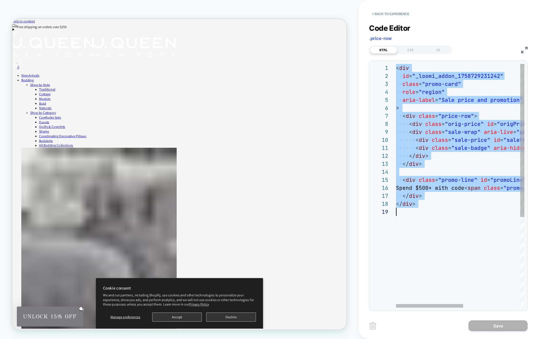
type textarea "****** ******"
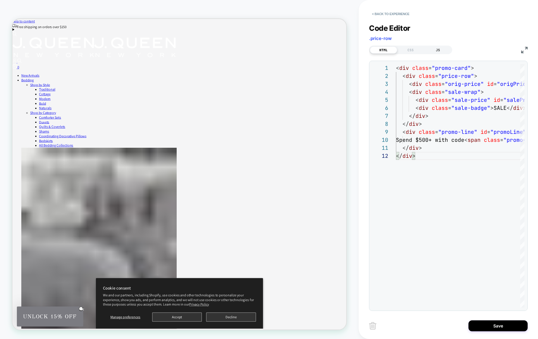
click at [441, 51] on div "JS" at bounding box center [437, 49] width 27 height 7
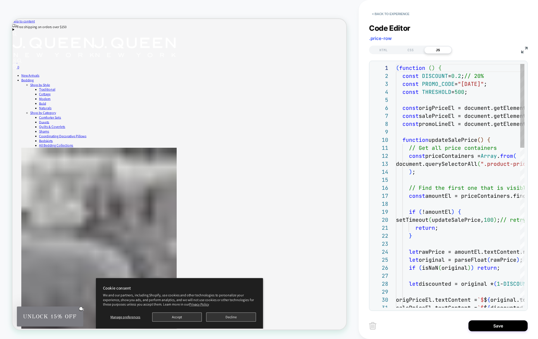
scroll to position [80, 0]
type textarea "**********"
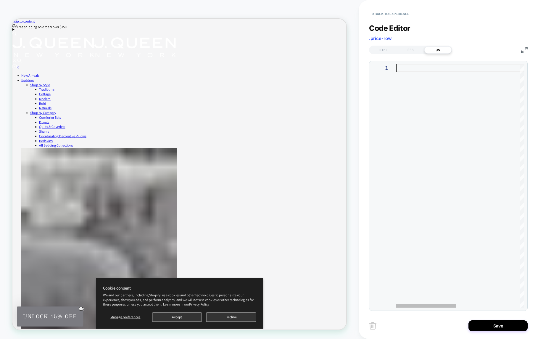
type textarea "**********"
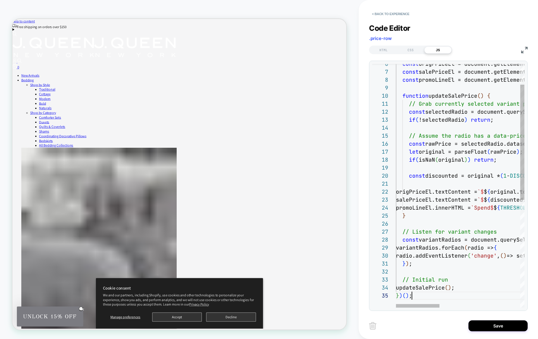
scroll to position [32, 16]
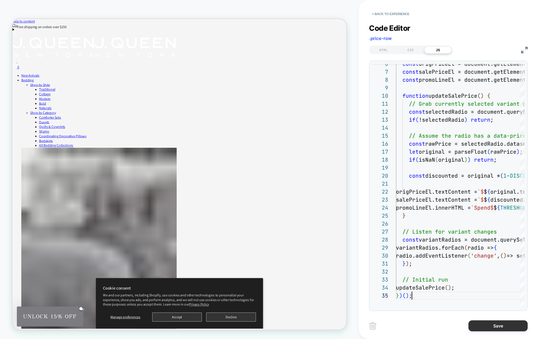
click at [497, 326] on button "Save" at bounding box center [497, 325] width 59 height 11
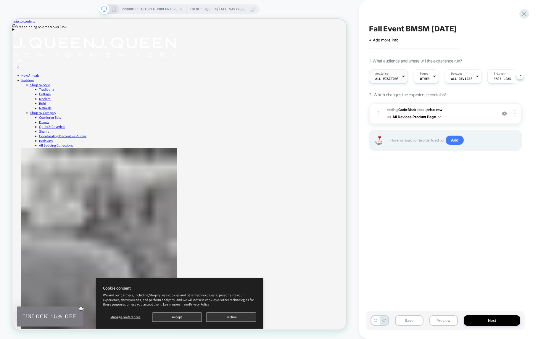
scroll to position [0, 0]
click at [515, 112] on div at bounding box center [515, 113] width 11 height 7
click at [516, 115] on div at bounding box center [515, 113] width 11 height 7
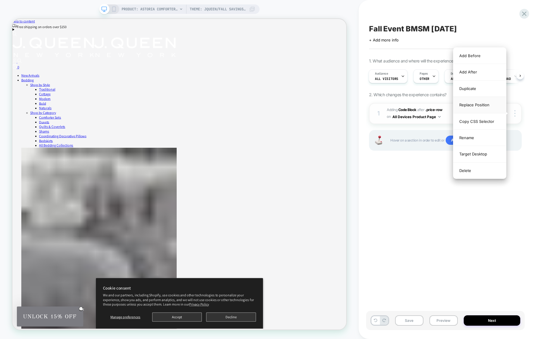
click at [481, 107] on div "Replace Position" at bounding box center [479, 105] width 53 height 16
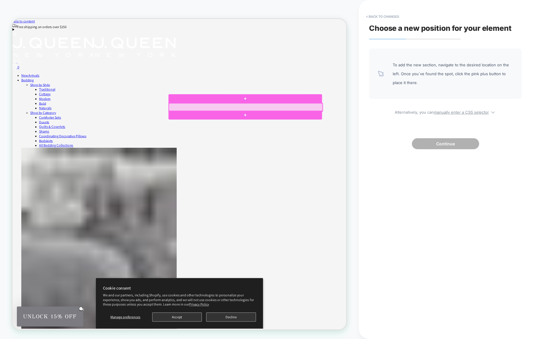
click at [235, 137] on div at bounding box center [323, 136] width 205 height 11
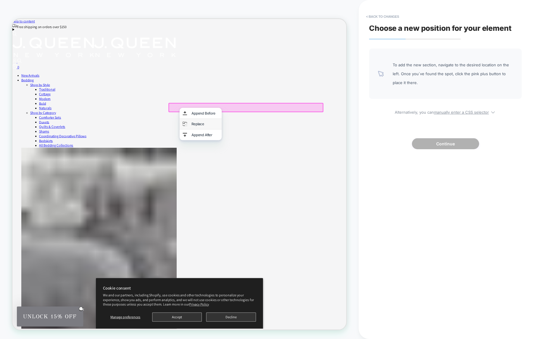
click at [245, 158] on div "Replace" at bounding box center [263, 159] width 56 height 14
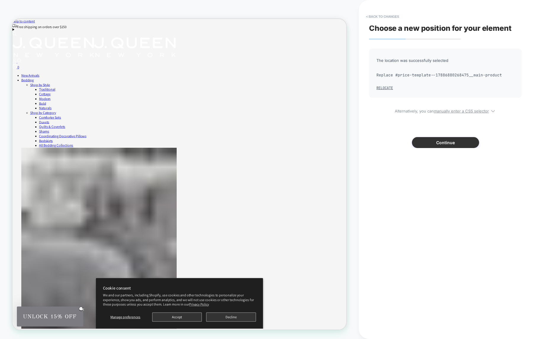
click at [439, 143] on button "Continue" at bounding box center [445, 142] width 67 height 11
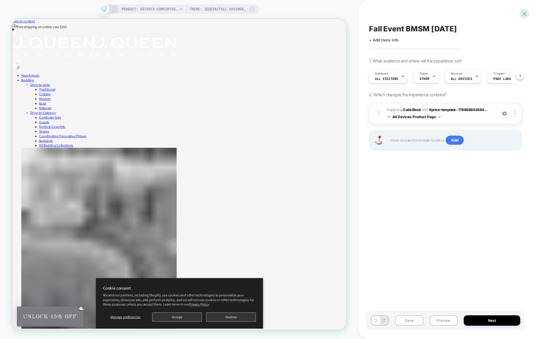
click at [443, 115] on span "Replacing Code Block WITH #price-template--178868802684... #price-template--178…" at bounding box center [440, 114] width 107 height 14
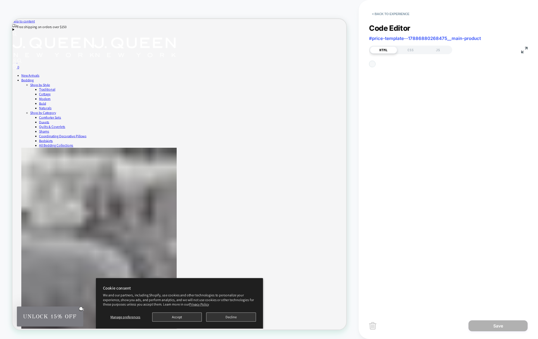
scroll to position [80, 0]
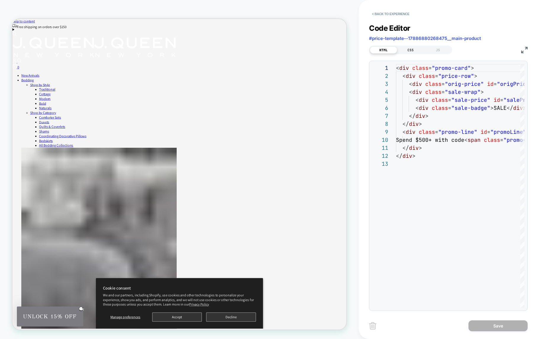
click at [407, 51] on div "CSS" at bounding box center [410, 49] width 27 height 7
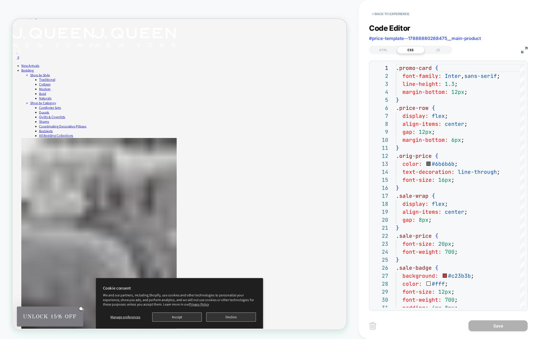
scroll to position [14, 0]
click at [434, 46] on div "JS" at bounding box center [437, 49] width 27 height 7
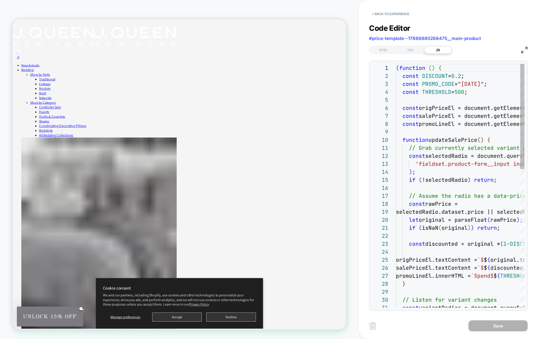
scroll to position [80, 0]
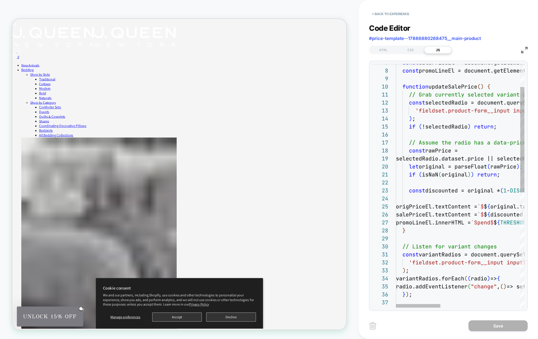
scroll to position [8, 0]
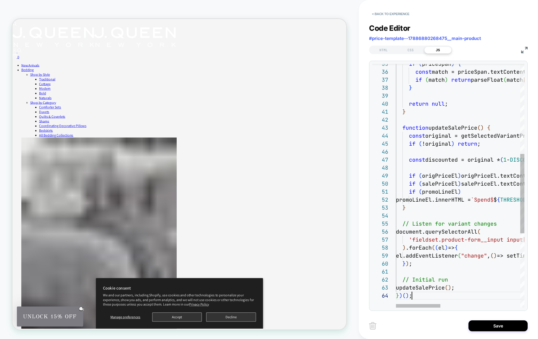
scroll to position [24, 16]
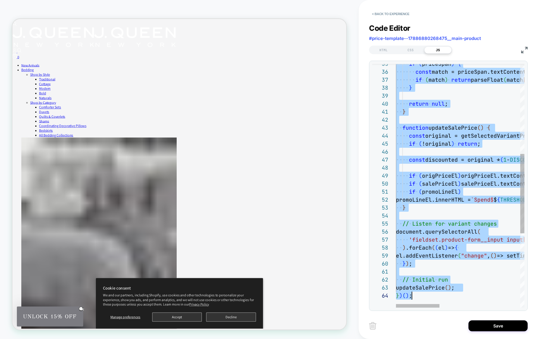
scroll to position [48, 16]
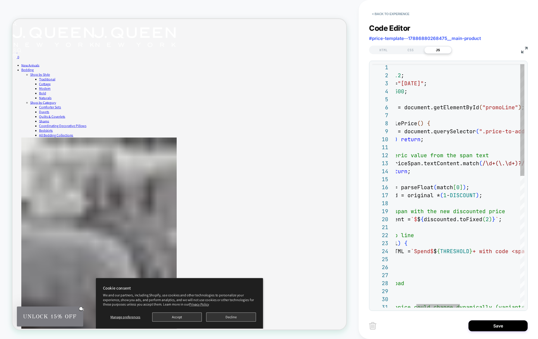
scroll to position [8, 102]
click at [438, 151] on div "// Optional: if price could change dynamically (va riants), observe the DOM upd…" at bounding box center [518, 328] width 365 height 531
type textarea "**********"
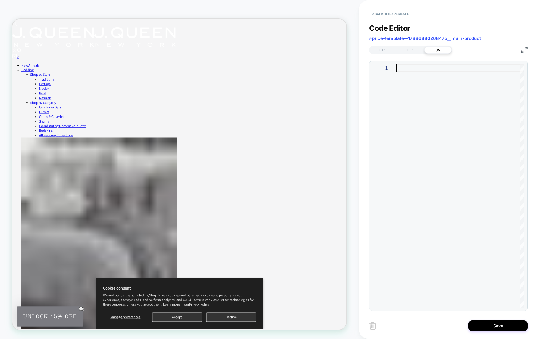
type textarea "**********"
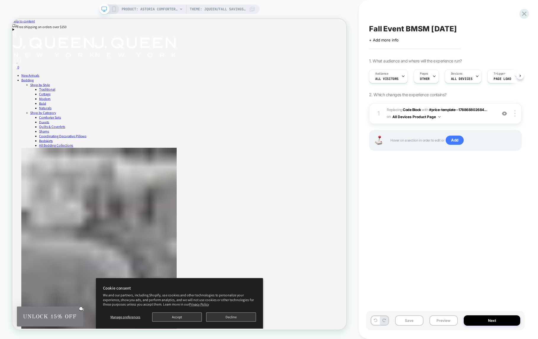
scroll to position [0, 0]
click at [468, 112] on span "Replacing Code Block WITH #price-template--178868802684... #price-template--178…" at bounding box center [440, 114] width 107 height 14
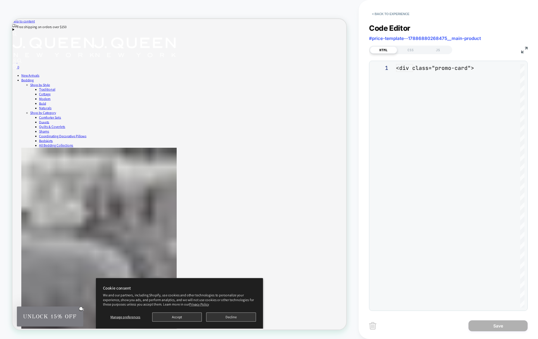
scroll to position [80, 0]
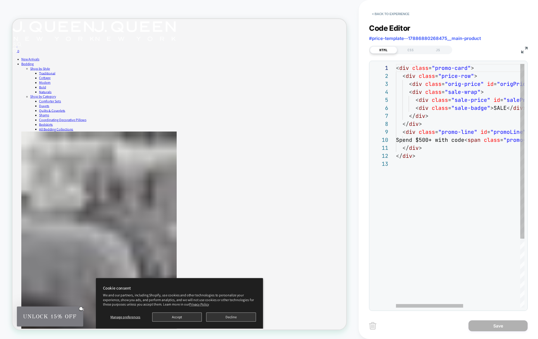
scroll to position [0, 25]
click at [431, 146] on div "< div class = "promo-card" > < div class = "price-row" > < div class = "orig-pr…" at bounding box center [514, 233] width 237 height 339
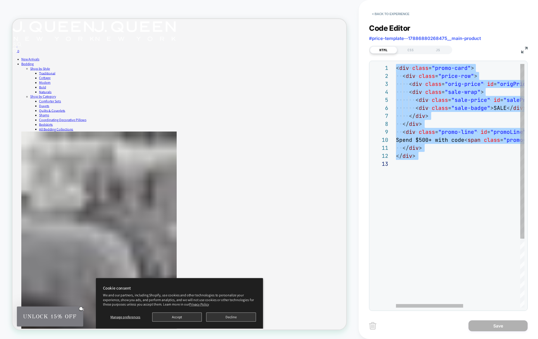
type textarea "**********"
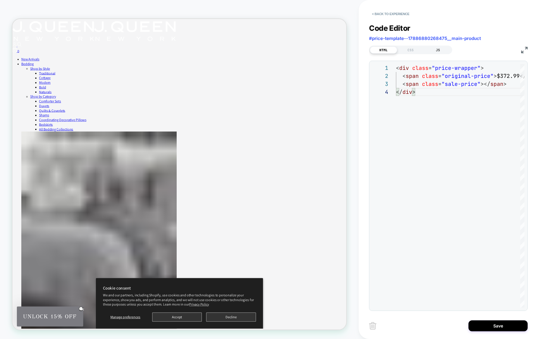
click at [441, 49] on div "JS" at bounding box center [437, 49] width 27 height 7
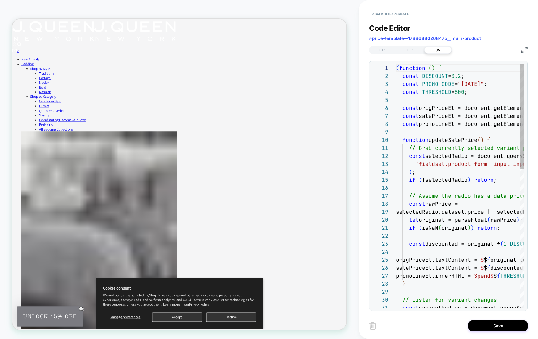
scroll to position [80, 0]
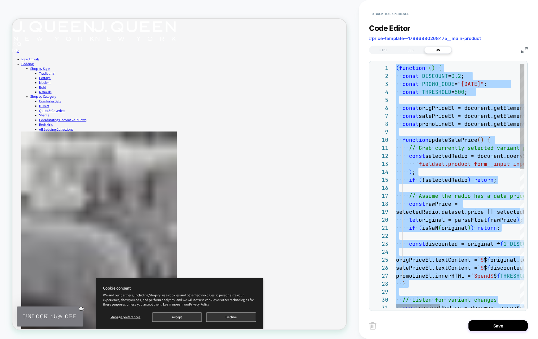
type textarea "**********"
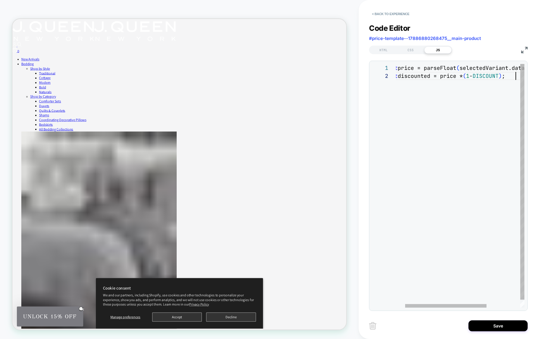
scroll to position [8, 134]
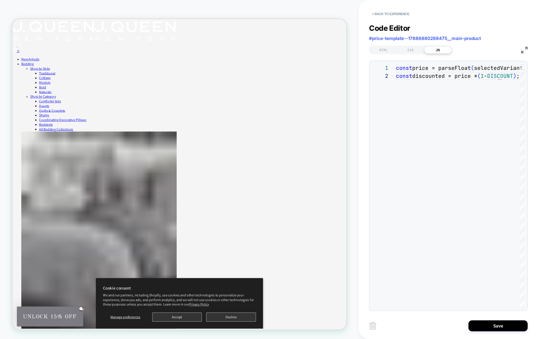
click at [368, 49] on div "**********" at bounding box center [448, 169] width 179 height 339
click at [380, 49] on div "HTML" at bounding box center [383, 49] width 27 height 7
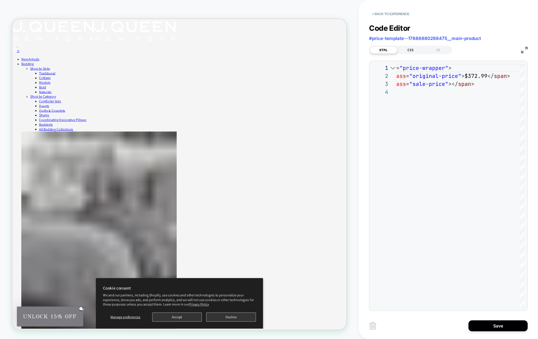
click at [409, 51] on div "CSS" at bounding box center [410, 49] width 27 height 7
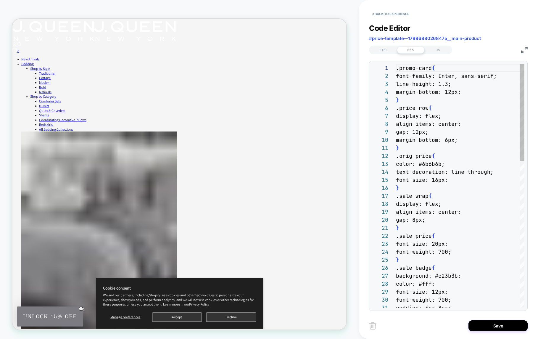
scroll to position [80, 0]
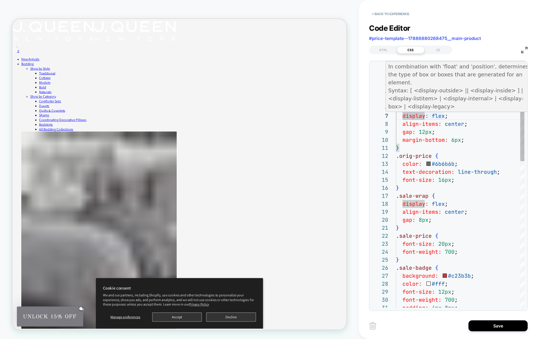
type textarea "**********"
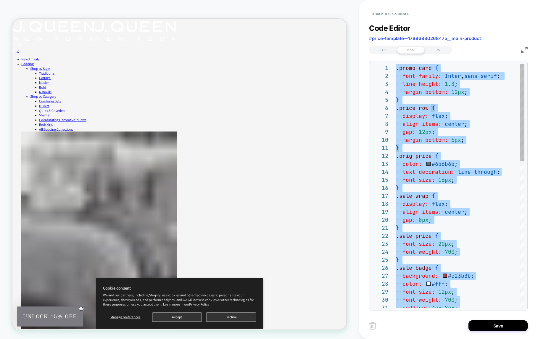
scroll to position [0, 0]
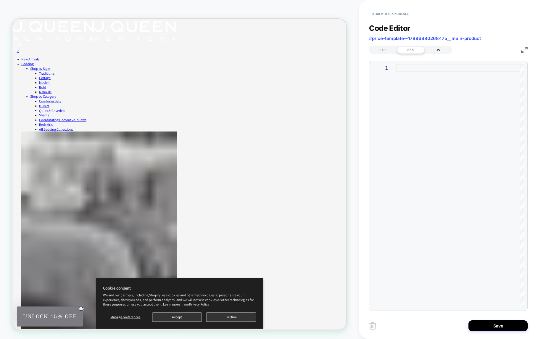
click at [434, 52] on div "JS" at bounding box center [437, 49] width 27 height 7
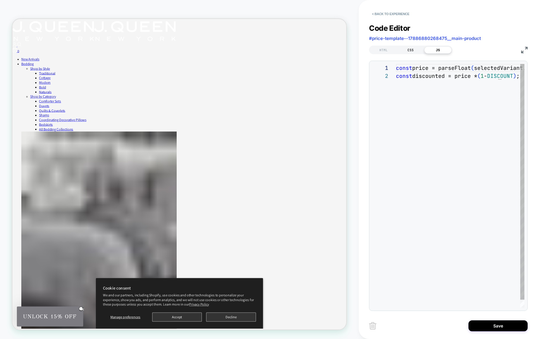
scroll to position [8, 0]
click at [385, 49] on div "HTML" at bounding box center [383, 49] width 27 height 7
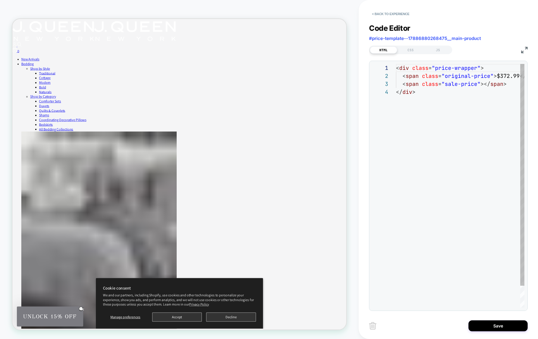
scroll to position [24, 0]
click at [380, 16] on button "< Back to experience" at bounding box center [390, 13] width 43 height 9
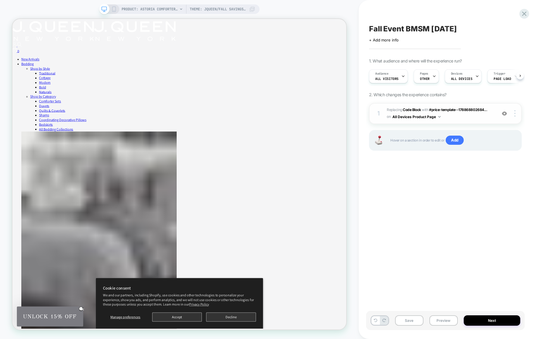
scroll to position [0, 0]
click at [515, 112] on img at bounding box center [514, 113] width 1 height 7
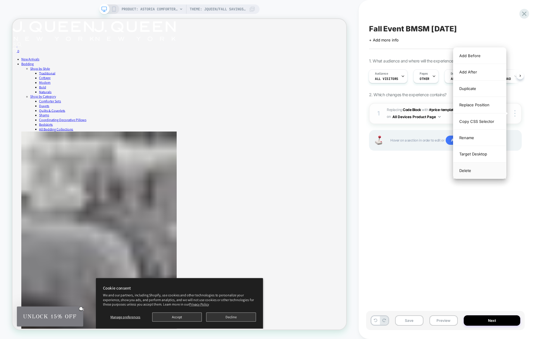
click at [476, 169] on div "Delete" at bounding box center [479, 170] width 53 height 16
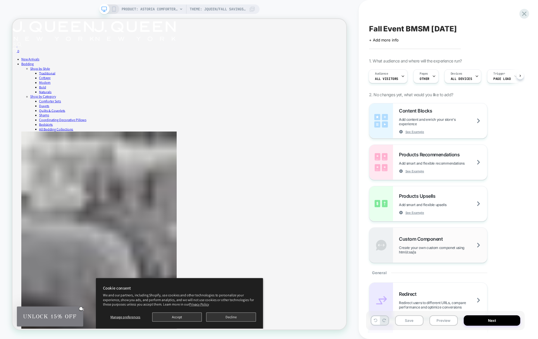
click at [435, 249] on span "Create your own custom componet using html/css/js" at bounding box center [443, 249] width 88 height 9
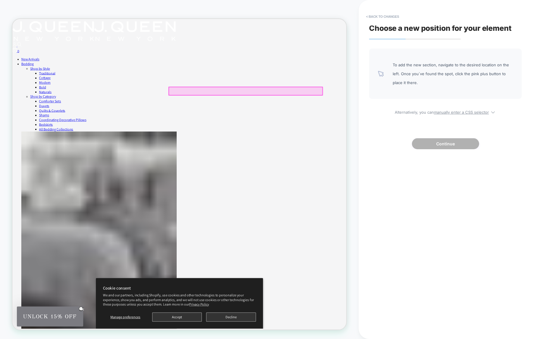
click at [235, 118] on div at bounding box center [323, 115] width 205 height 11
click at [335, 114] on div at bounding box center [322, 114] width 205 height 11
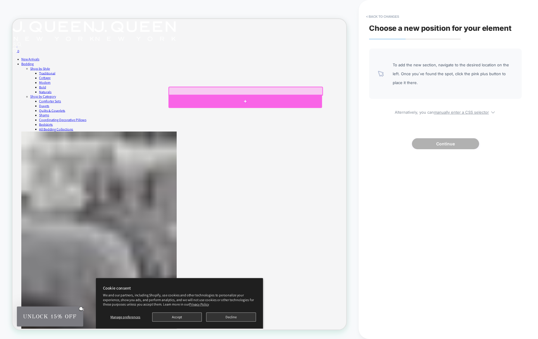
click at [268, 129] on div at bounding box center [322, 129] width 205 height 18
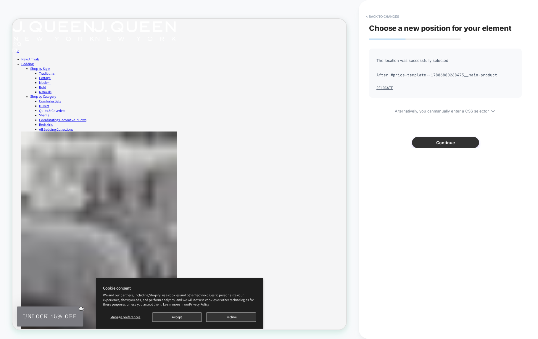
click at [448, 144] on button "Continue" at bounding box center [445, 142] width 67 height 11
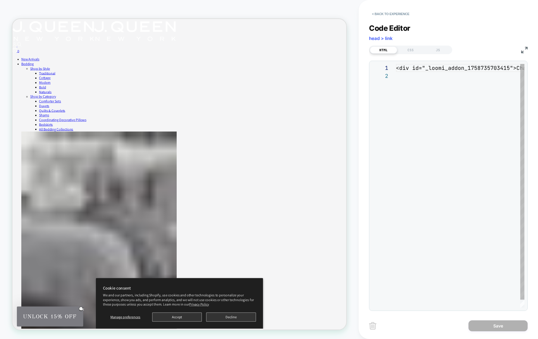
scroll to position [8, 0]
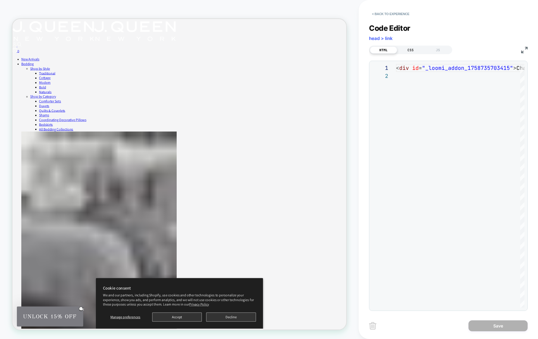
click at [405, 46] on div "CSS" at bounding box center [410, 49] width 27 height 7
click at [434, 51] on div "JS" at bounding box center [437, 49] width 27 height 7
click at [425, 71] on div at bounding box center [460, 186] width 128 height 244
click at [421, 70] on div at bounding box center [460, 186] width 128 height 244
type textarea "**********"
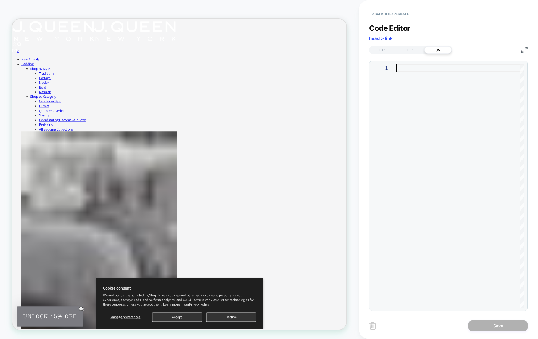
scroll to position [64, 16]
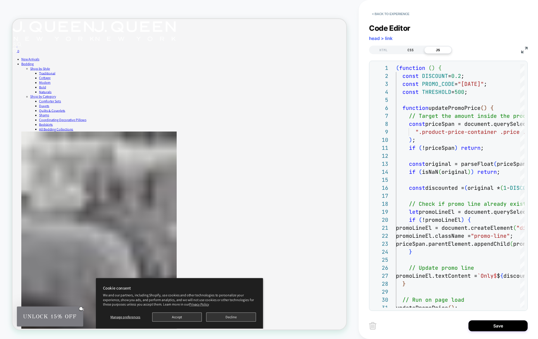
click at [414, 50] on div "CSS" at bounding box center [410, 49] width 27 height 7
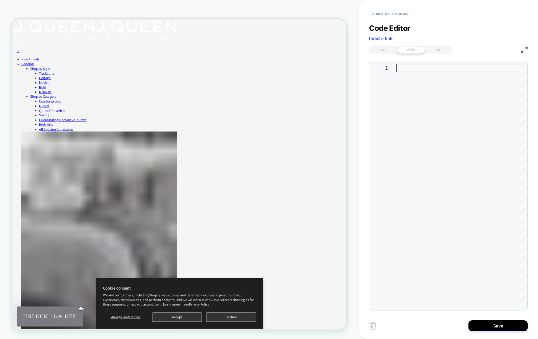
click at [415, 66] on div at bounding box center [460, 186] width 128 height 244
type textarea "**********"
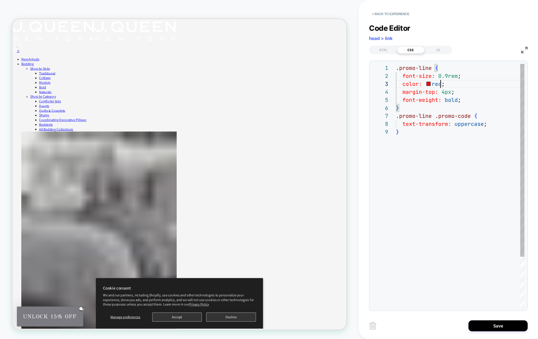
scroll to position [16, 45]
click at [440, 83] on div ".promo-line { font-size: 0.9rem ; color: red ; margin-top: 4px ; font-weight: b…" at bounding box center [460, 217] width 128 height 307
click at [384, 50] on div "HTML" at bounding box center [383, 49] width 27 height 7
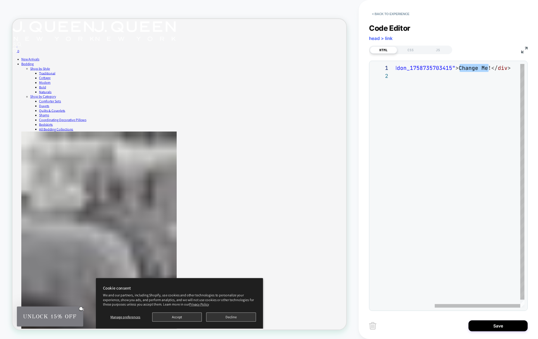
scroll to position [0, 118]
drag, startPoint x: 489, startPoint y: 68, endPoint x: 457, endPoint y: 68, distance: 31.4
click at [457, 68] on div "< div id = "_loomi_addon_1758735703415" > Change Me! </ div >" at bounding box center [431, 190] width 186 height 252
type textarea "**********"
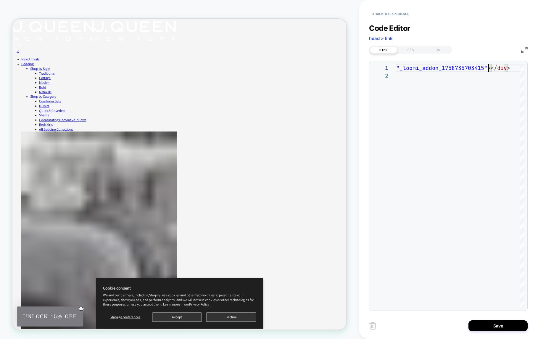
click at [410, 51] on div "CSS" at bounding box center [410, 49] width 27 height 7
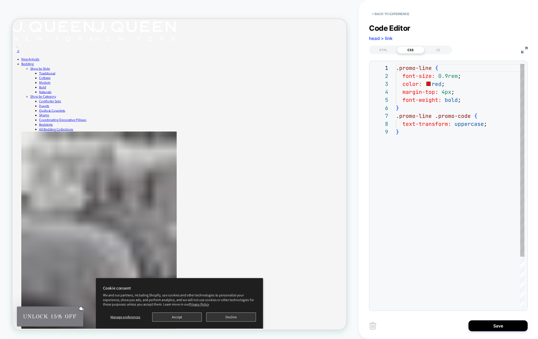
scroll to position [64, 0]
drag, startPoint x: 441, startPoint y: 84, endPoint x: 427, endPoint y: 85, distance: 14.5
click at [427, 85] on div ".promo-line { font-size: 0.9rem ; color: red ; margin-top: 4px ; font-weight: b…" at bounding box center [460, 217] width 128 height 307
drag, startPoint x: 452, startPoint y: 83, endPoint x: 424, endPoint y: 85, distance: 28.2
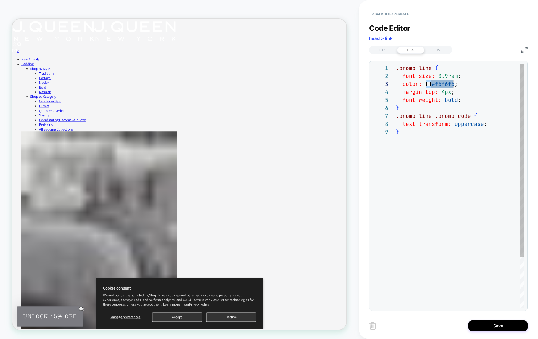
click at [424, 85] on div ".promo-line { font-size: 0.9rem ; color: #f6f6f6 ; margin-top: 4px ; font-weigh…" at bounding box center [460, 217] width 128 height 307
drag, startPoint x: 454, startPoint y: 84, endPoint x: 426, endPoint y: 84, distance: 27.2
click at [426, 84] on div ".promo-line { font-size: 0.9rem ; color: #6b6b6b ; margin-top: 4px ; font-weigh…" at bounding box center [460, 217] width 128 height 307
click at [462, 102] on div ".promo-line { font-size: 0.9rem ; color: #c23b3b ; margin-top: 4px ; font-weigh…" at bounding box center [460, 217] width 128 height 307
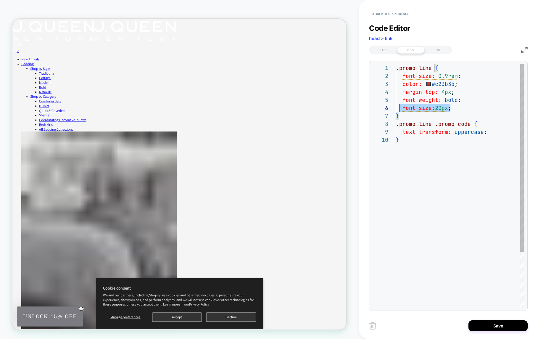
scroll to position [40, 0]
drag, startPoint x: 450, startPoint y: 109, endPoint x: 396, endPoint y: 108, distance: 53.6
click at [396, 108] on div ".promo-line { font-size: 0.9rem ; color: #c23b3b ; margin-top: 4px ; font-weigh…" at bounding box center [460, 221] width 128 height 315
click at [444, 75] on div ".promo-line { font-size: 0.9rem ; color: #c23b3b ; margin-top: 4px ; font-weigh…" at bounding box center [460, 217] width 128 height 307
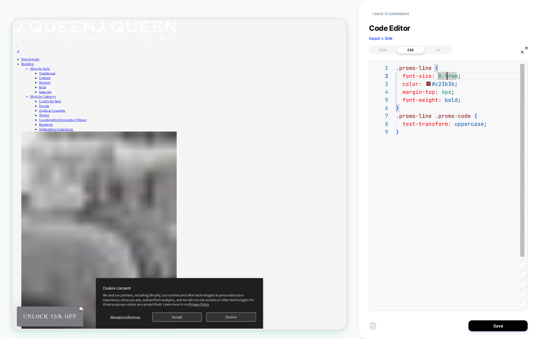
click at [447, 75] on div ".promo-line { font-size: 0.9rem ; color: #c23b3b ; margin-top: 4px ; font-weigh…" at bounding box center [460, 217] width 128 height 307
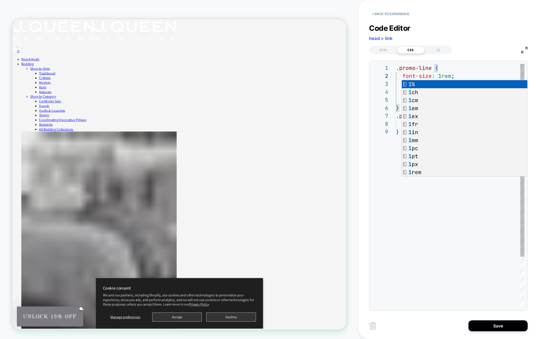
drag, startPoint x: 401, startPoint y: 199, endPoint x: 405, endPoint y: 192, distance: 7.8
click at [401, 198] on div ".promo-line { font-size: 1rem ; color: #c23b3b ; margin-top: 4px ; font-weight:…" at bounding box center [460, 217] width 128 height 307
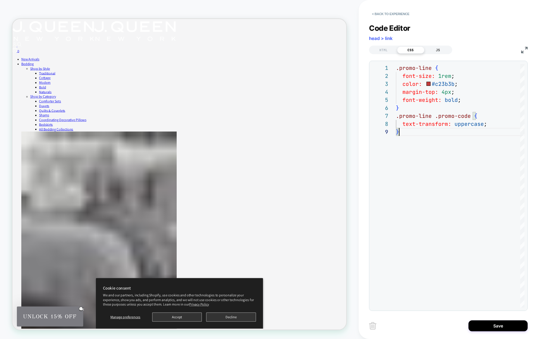
type textarea "**********"
click at [438, 51] on div "JS" at bounding box center [437, 49] width 27 height 7
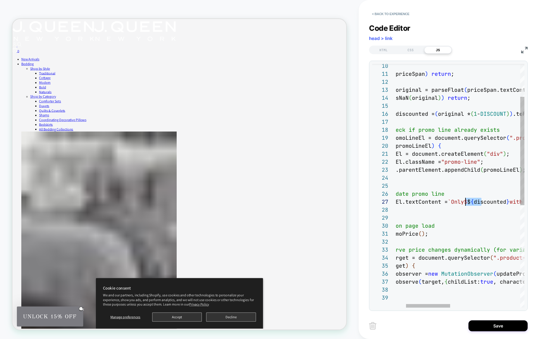
scroll to position [48, 99]
drag, startPoint x: 482, startPoint y: 200, endPoint x: 467, endPoint y: 199, distance: 15.1
click at [467, 199] on div "} // Update promo line promoLineEl.textContent = `Only $ $ { discounted } with …" at bounding box center [547, 263] width 362 height 547
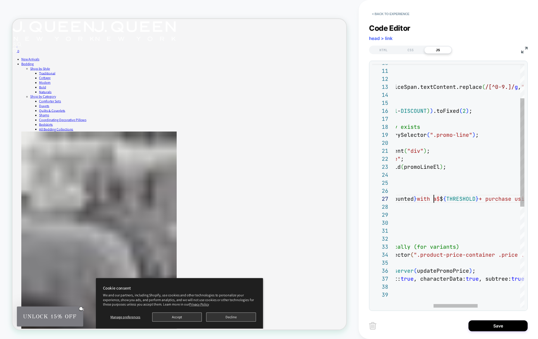
click at [435, 200] on div "} // Update promo line promoLineEl.textContent = ` $ $ { discounted } with a $ …" at bounding box center [468, 260] width 362 height 547
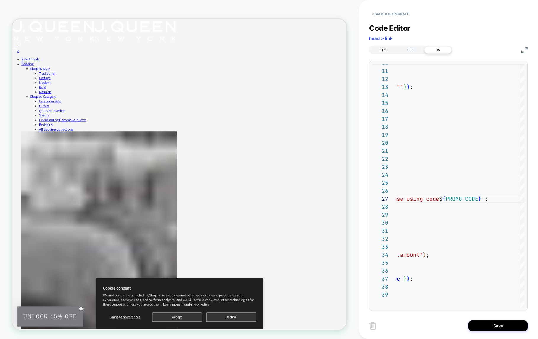
type textarea "**********"
click at [386, 50] on div "HTML" at bounding box center [383, 49] width 27 height 7
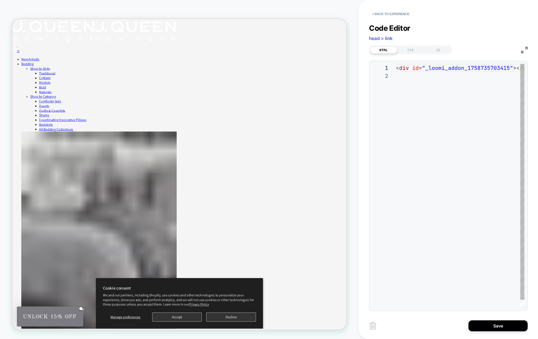
scroll to position [8, 0]
click at [439, 70] on div "< div id = "_loomi_addon_1758735703415" ></ div >" at bounding box center [473, 190] width 154 height 252
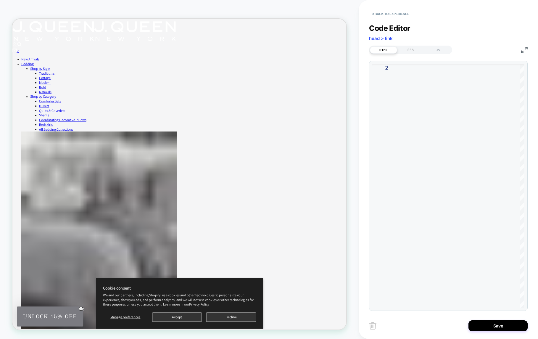
click at [414, 50] on div "CSS" at bounding box center [410, 49] width 27 height 7
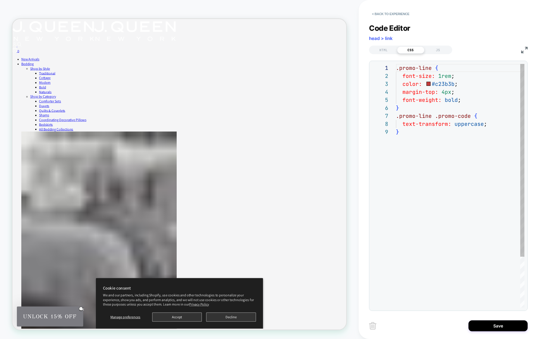
scroll to position [64, 0]
click at [434, 51] on div "JS" at bounding box center [437, 49] width 27 height 7
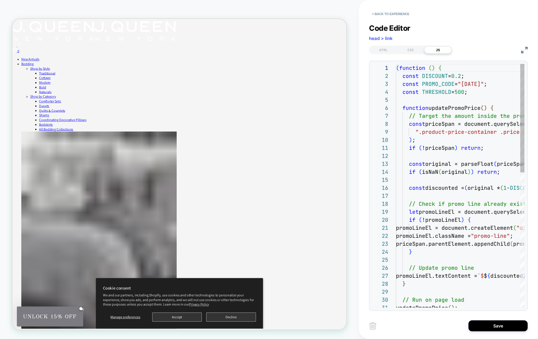
scroll to position [80, 0]
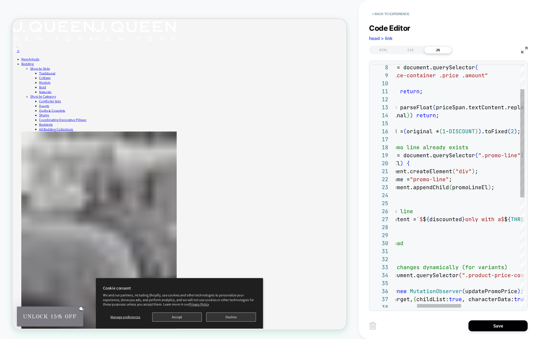
type textarea "**********"
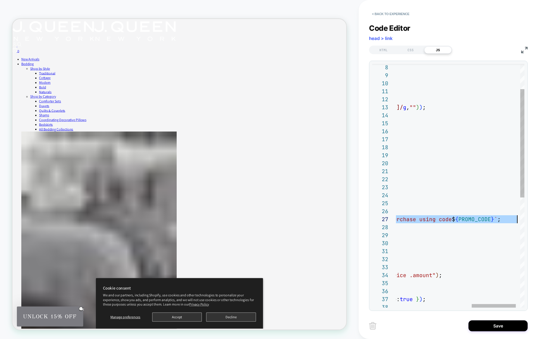
scroll to position [48, 339]
drag, startPoint x: 434, startPoint y: 218, endPoint x: 515, endPoint y: 221, distance: 80.8
click at [515, 221] on div "const priceSpan = document.querySelector ( ".product-price-container .price .am…" at bounding box center [356, 280] width 362 height 547
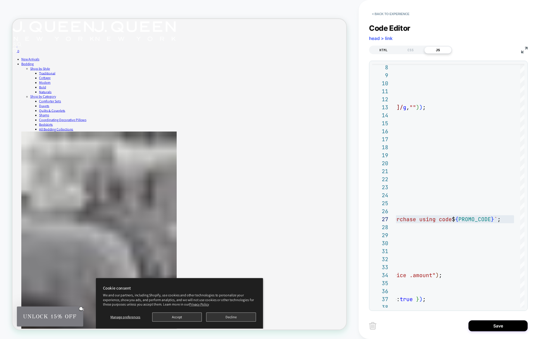
click at [380, 49] on div "HTML" at bounding box center [383, 49] width 27 height 7
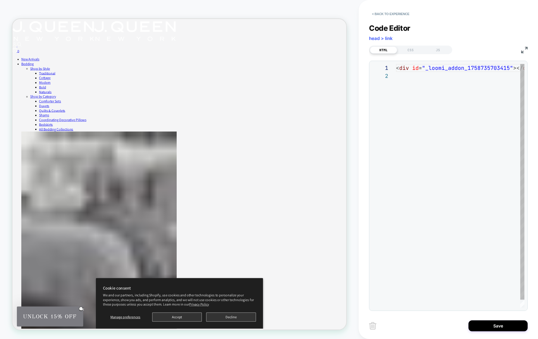
scroll to position [8, 0]
click at [410, 77] on div "< div id = "_loomi_addon_1758735703415" ></ div >" at bounding box center [473, 190] width 154 height 252
type textarea "**********"
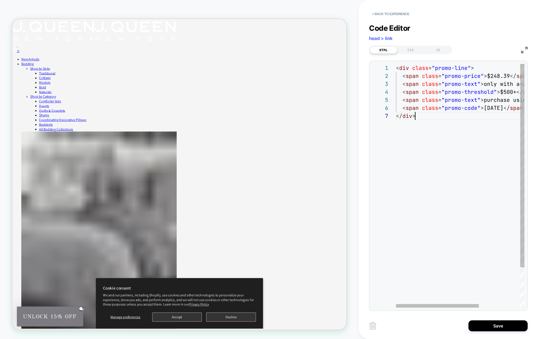
scroll to position [48, 19]
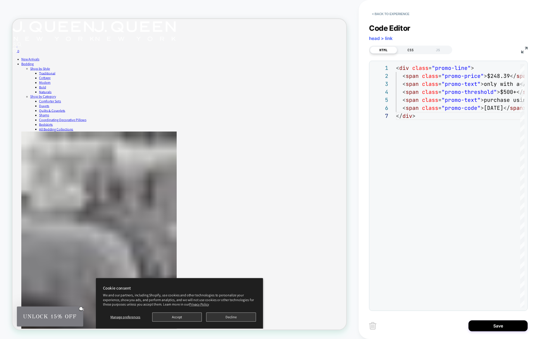
click at [405, 51] on div "CSS" at bounding box center [410, 49] width 27 height 7
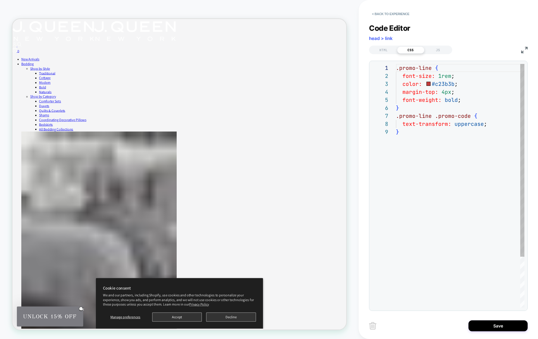
scroll to position [32, 35]
click at [430, 99] on div ".promo-line { font-size: 1rem ; color: #c23b3b ; margin-top: 4px ; font-weight:…" at bounding box center [460, 217] width 128 height 307
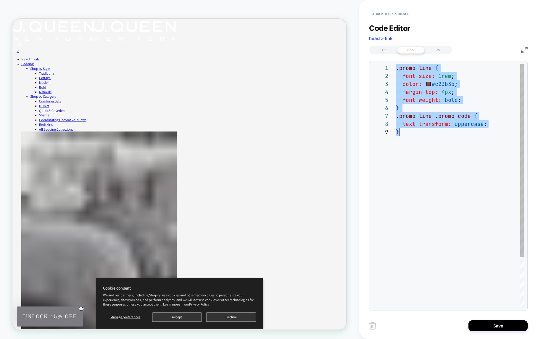
type textarea "**********"
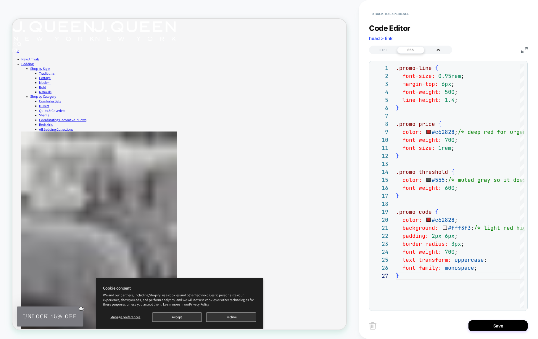
click at [435, 51] on div "JS" at bounding box center [437, 49] width 27 height 7
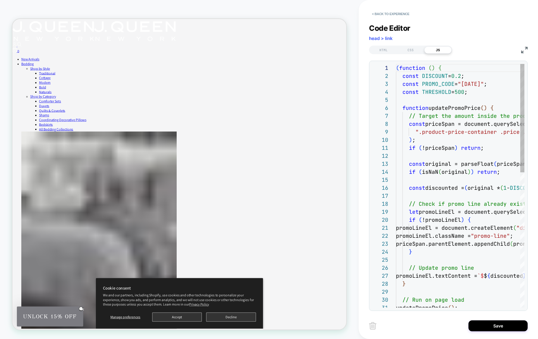
scroll to position [80, 0]
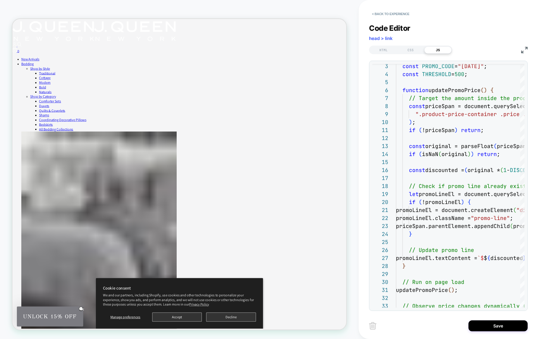
drag, startPoint x: 411, startPoint y: 49, endPoint x: 415, endPoint y: 59, distance: 11.3
click at [411, 49] on div "CSS" at bounding box center [410, 49] width 27 height 7
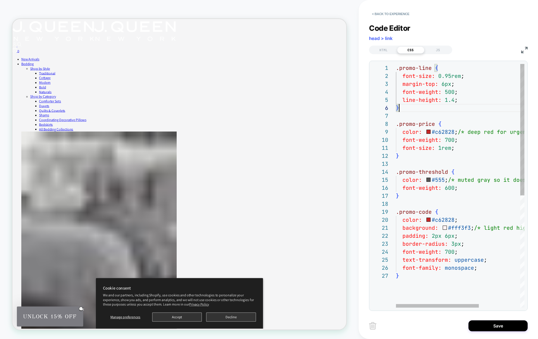
click at [438, 110] on div ".promo-line { font-size: 0.95rem ; margin-top: 6px ; font-weight: 500 ; line-he…" at bounding box center [492, 289] width 193 height 451
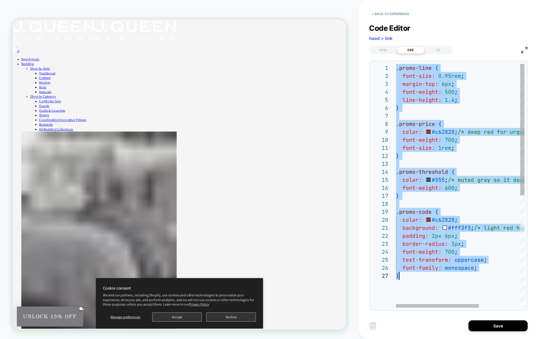
scroll to position [0, 3]
type textarea "**********"
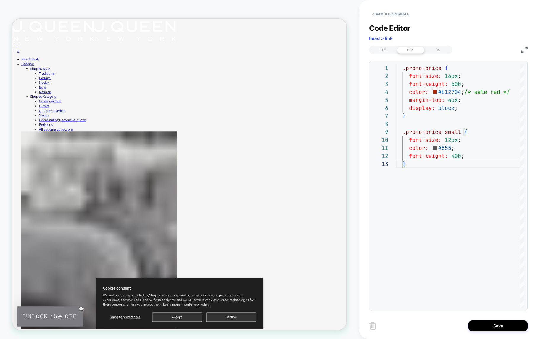
drag, startPoint x: 436, startPoint y: 51, endPoint x: 436, endPoint y: 60, distance: 8.9
click at [436, 51] on div "JS" at bounding box center [437, 49] width 27 height 7
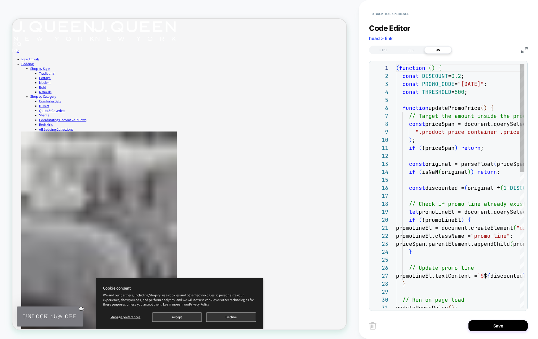
scroll to position [80, 0]
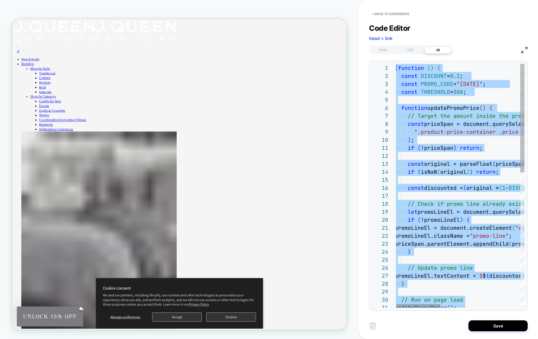
type textarea "**********"
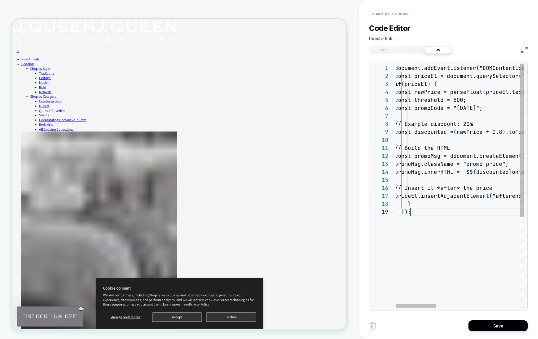
scroll to position [64, 16]
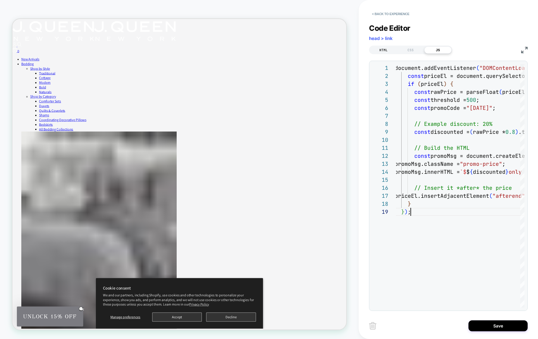
click at [384, 51] on div "HTML" at bounding box center [383, 49] width 27 height 7
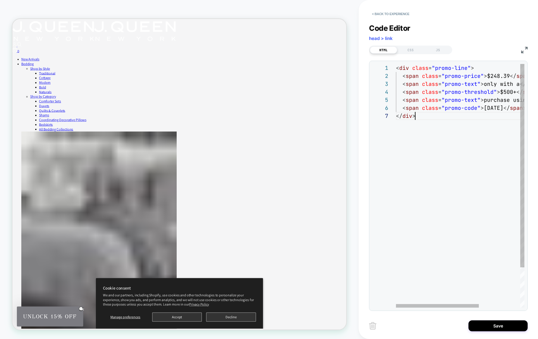
scroll to position [48, 19]
click at [430, 118] on div "< div class = "promo-line" > < span class = "promo-price" > $248.39 </ span > <…" at bounding box center [492, 209] width 193 height 291
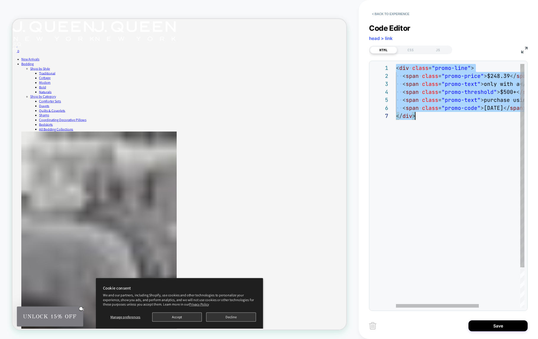
scroll to position [0, 19]
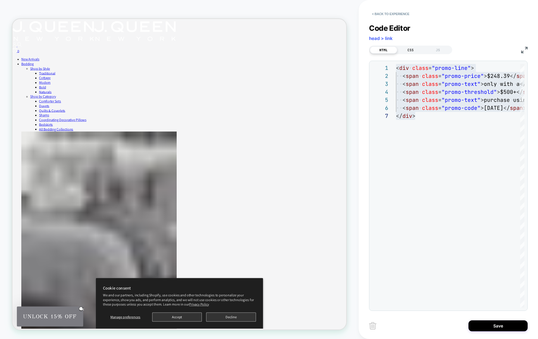
click at [412, 49] on div "CSS" at bounding box center [410, 49] width 27 height 7
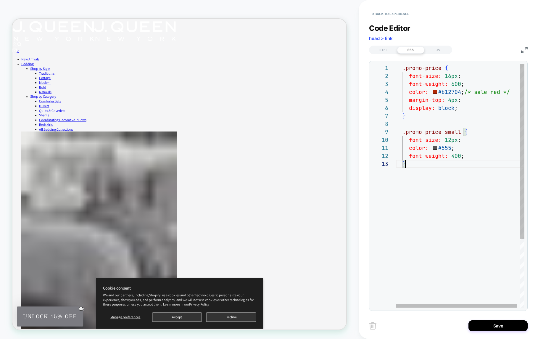
scroll to position [16, 9]
click at [429, 176] on div ".promo-price { font-size: 16px ; font-weight: 600 ; color: #b12704 ; /* sale re…" at bounding box center [462, 233] width 132 height 339
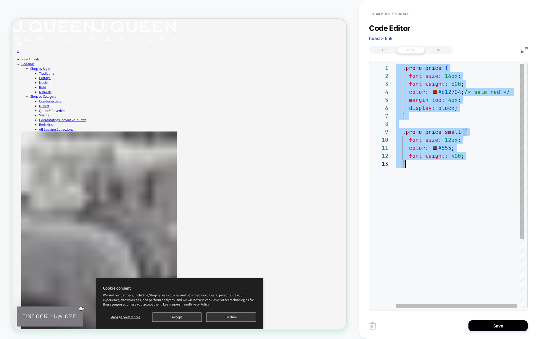
scroll to position [0, 9]
type textarea "**********"
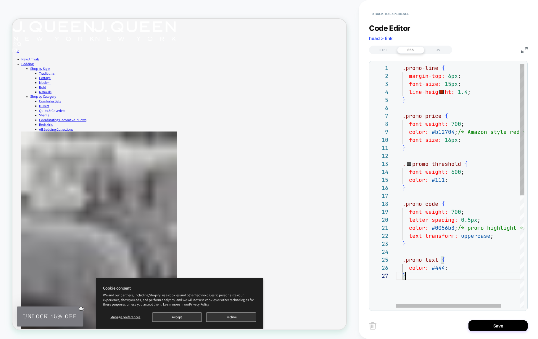
scroll to position [48, 9]
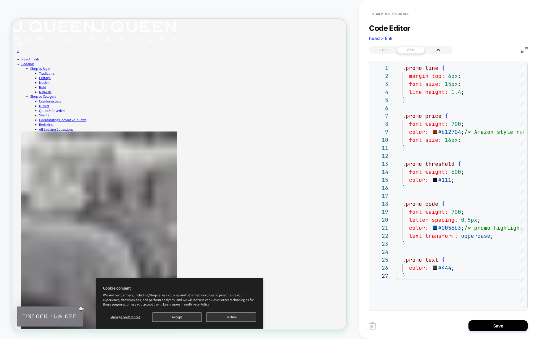
click at [435, 52] on div "JS" at bounding box center [437, 49] width 27 height 7
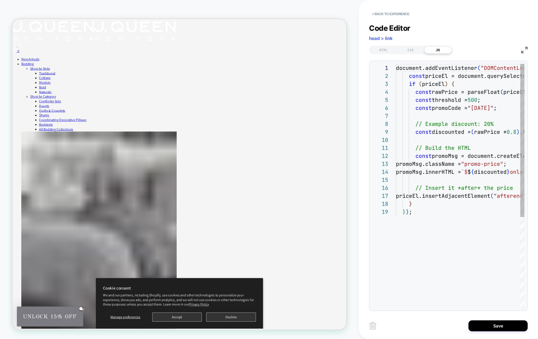
scroll to position [80, 0]
click at [382, 49] on div "HTML" at bounding box center [383, 49] width 27 height 7
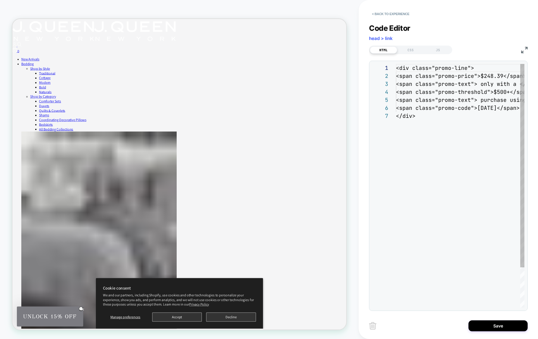
scroll to position [48, 0]
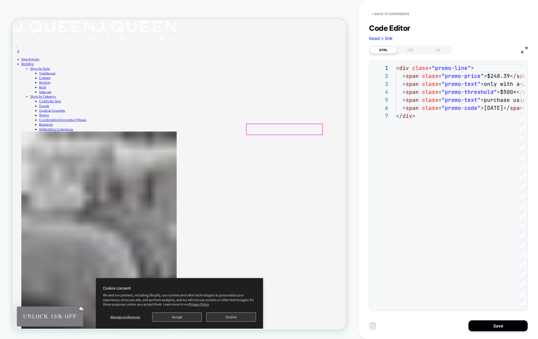
click at [411, 50] on div "CSS" at bounding box center [410, 49] width 27 height 7
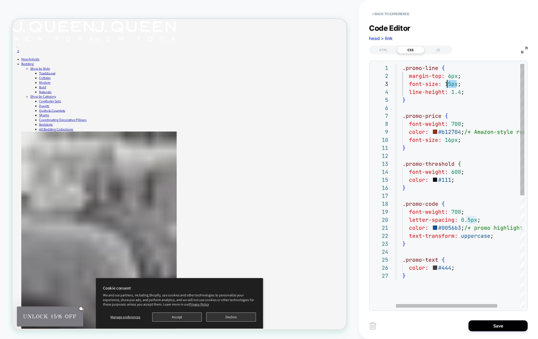
scroll to position [16, 48]
drag, startPoint x: 456, startPoint y: 83, endPoint x: 444, endPoint y: 83, distance: 12.4
click at [444, 83] on div ".promo-line { margin-top: 6px ; font-size: 15px ; line-height: 1.4 ; } .promo-p…" at bounding box center [474, 289] width 157 height 451
drag, startPoint x: 444, startPoint y: 140, endPoint x: 456, endPoint y: 140, distance: 11.9
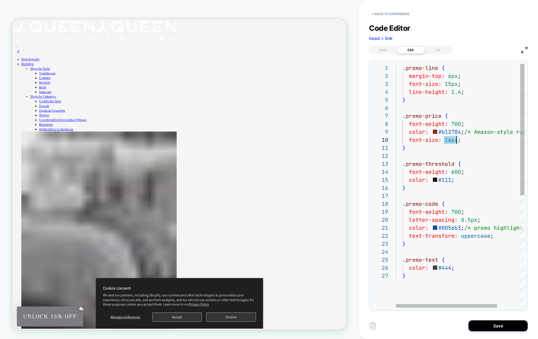
click at [456, 140] on div ".promo-line { margin-top: 6px ; font-size: 15px ; line-height: 1.4 ; } .promo-p…" at bounding box center [474, 289] width 157 height 451
click at [466, 163] on div ".promo-line { margin-top: 6px ; font-size: 15px ; line-height: 1.4 ; } .promo-p…" at bounding box center [474, 289] width 157 height 451
click at [447, 138] on div ".promo-line { margin-top: 6px ; font-size: 15px ; line-height: 1.4 ; } .promo-p…" at bounding box center [474, 289] width 157 height 451
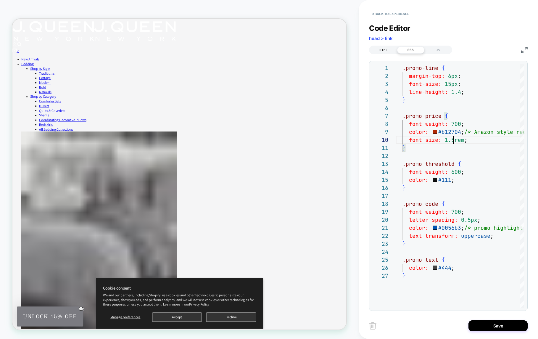
type textarea "**********"
click at [380, 51] on div "HTML" at bounding box center [383, 49] width 27 height 7
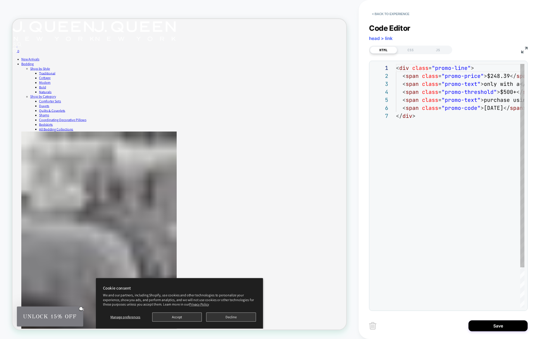
scroll to position [48, 0]
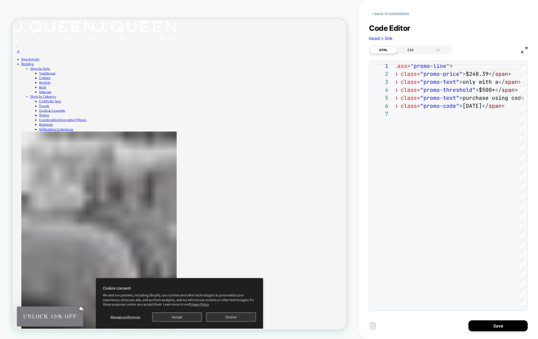
click at [410, 51] on div "CSS" at bounding box center [410, 49] width 27 height 7
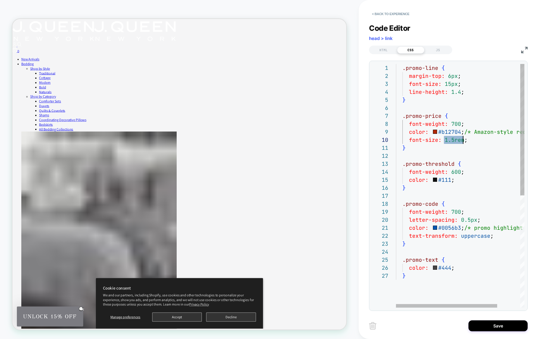
scroll to position [72, 67]
drag, startPoint x: 444, startPoint y: 140, endPoint x: 462, endPoint y: 140, distance: 18.1
click at [462, 140] on div ".promo-line { margin-top: 6px ; font-size: 15px ; line-height: 1.4 ; } .promo-p…" at bounding box center [474, 289] width 157 height 451
click at [452, 92] on div ".promo-line { margin-top: 6px ; font-size: 15px ; line-height: 1.4 ; } .promo-p…" at bounding box center [473, 289] width 157 height 451
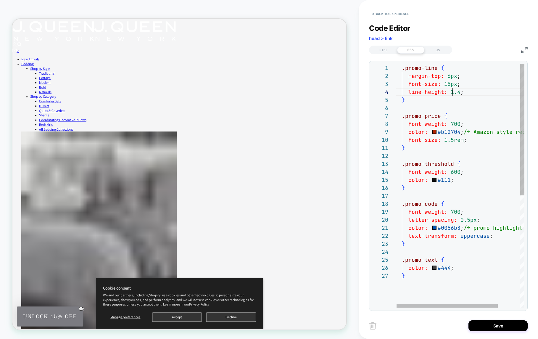
click at [452, 92] on div ".promo-line { margin-top: 6px ; font-size: 15px ; line-height: 1.4 ; } .promo-p…" at bounding box center [473, 289] width 157 height 451
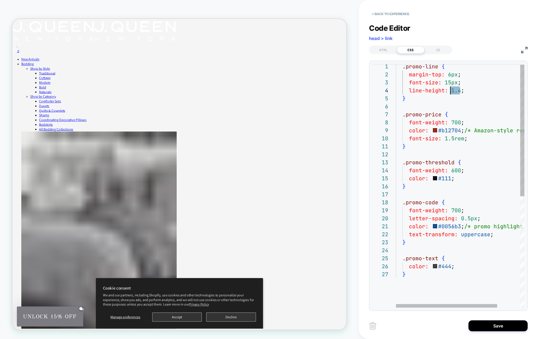
drag, startPoint x: 460, startPoint y: 90, endPoint x: 450, endPoint y: 91, distance: 9.2
click at [450, 91] on div ".promo-line { margin-top: 6px ; font-size: 15px ; line-height: 1.4 ; } .promo-p…" at bounding box center [474, 287] width 157 height 451
drag, startPoint x: 444, startPoint y: 84, endPoint x: 456, endPoint y: 83, distance: 12.5
click at [456, 83] on div ".promo-line { margin-top: 6px ; font-size: 15px ; line-height: 1.5rem ; } .prom…" at bounding box center [473, 288] width 157 height 451
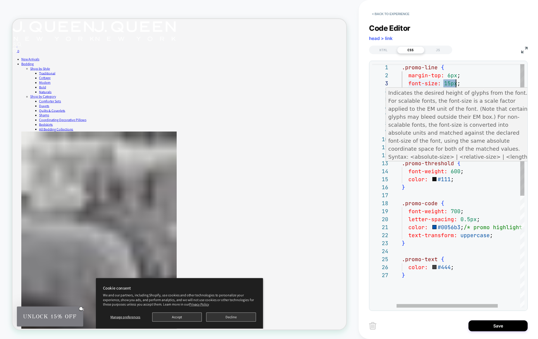
scroll to position [16, 67]
click at [452, 83] on div ".promo-line { margin-top: 6px ; font-size: 1.5rem ; line-height: 1.5rem ; } .pr…" at bounding box center [473, 288] width 157 height 451
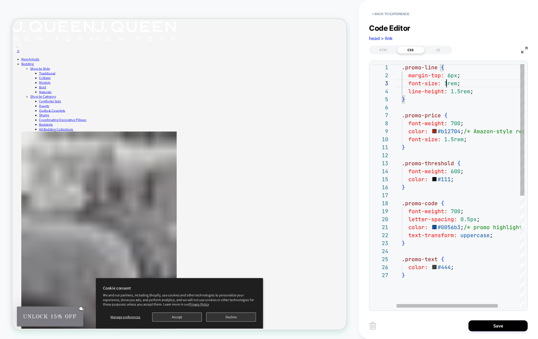
scroll to position [16, 51]
click at [498, 236] on div ".promo-line { margin-top: 6px ; font-size: 1rem ; line-height: 1.5rem ; } .prom…" at bounding box center [473, 288] width 157 height 451
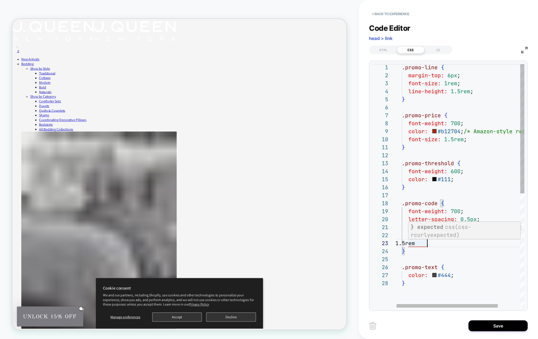
click at [410, 241] on div ".promo-line { margin-top: 6px ; font-size: 1rem ; line-height: 1.5rem ; } .prom…" at bounding box center [473, 292] width 157 height 459
click at [471, 242] on div ".promo-line { margin-top: 6px ; font-size: 1rem ; line-height: 1.5rem ; } .prom…" at bounding box center [473, 292] width 157 height 459
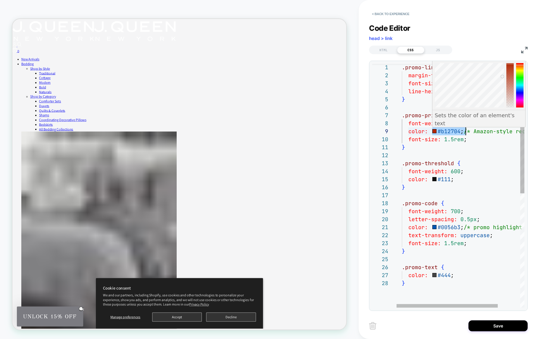
scroll to position [64, 67]
drag, startPoint x: 432, startPoint y: 131, endPoint x: 462, endPoint y: 132, distance: 30.2
click at [462, 132] on div ".promo-line { margin-top: 6px ; font-size: 1rem ; line-height: 1.5rem ; } .prom…" at bounding box center [473, 292] width 157 height 459
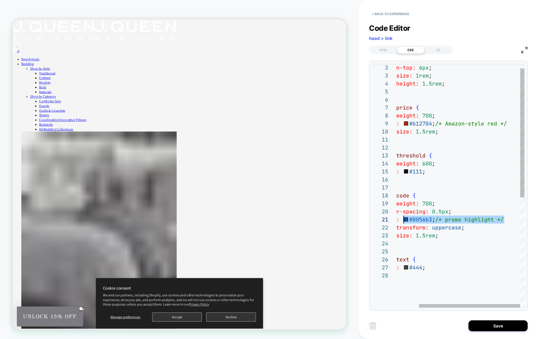
drag, startPoint x: 505, startPoint y: 219, endPoint x: 402, endPoint y: 220, distance: 103.9
click at [402, 220] on div "margin-top: 6px ; font-size: 1rem ; line-height: 1.5rem ; } .promo-price { font…" at bounding box center [445, 285] width 157 height 459
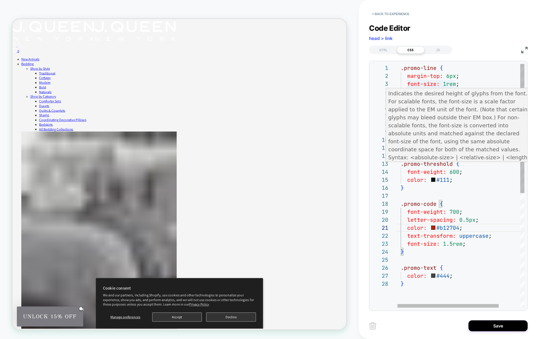
click at [446, 84] on div "margin-top: 6px ; font-size: 1rem ; line-height: 1.5rem ; } .promo-price { font…" at bounding box center [472, 293] width 157 height 459
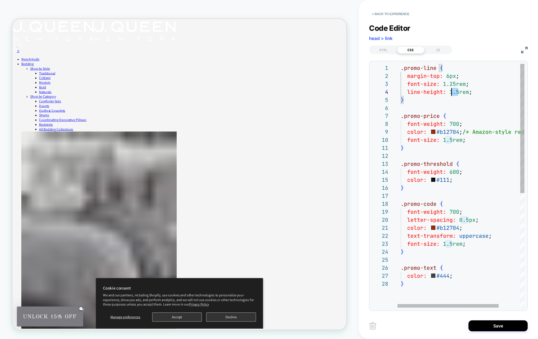
scroll to position [24, 54]
drag, startPoint x: 458, startPoint y: 91, endPoint x: 448, endPoint y: 91, distance: 9.5
click at [448, 91] on div "margin-top: 6px ; font-size: 1.25rem ; line-height: 1.5rem ; } .promo-price { f…" at bounding box center [472, 293] width 157 height 459
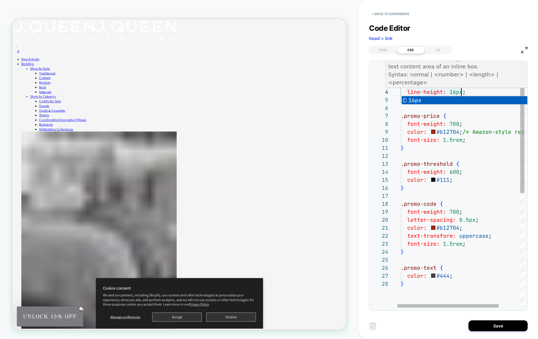
scroll to position [24, 61]
click at [455, 91] on div "margin-top: 6px ; font-size: 1.25rem ; line-height: 16px ; } .promo-price { fon…" at bounding box center [472, 293] width 157 height 459
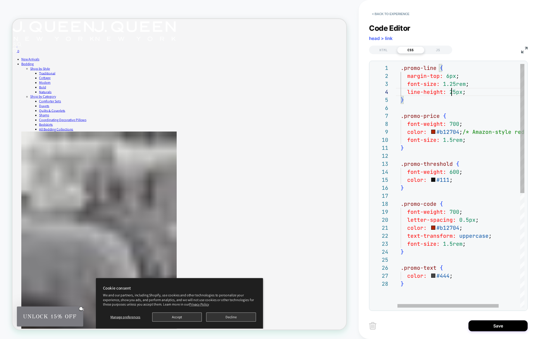
scroll to position [24, 57]
type textarea "**********"
click at [389, 48] on div "HTML" at bounding box center [383, 49] width 27 height 7
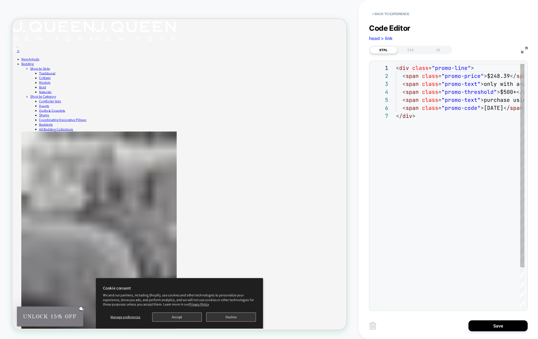
scroll to position [48, 0]
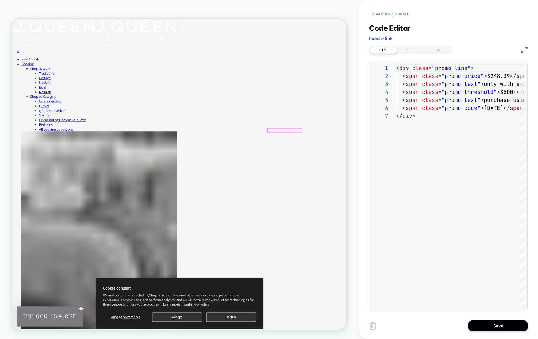
click at [437, 54] on div "**********" at bounding box center [448, 163] width 159 height 294
click at [438, 49] on div "JS" at bounding box center [437, 49] width 27 height 7
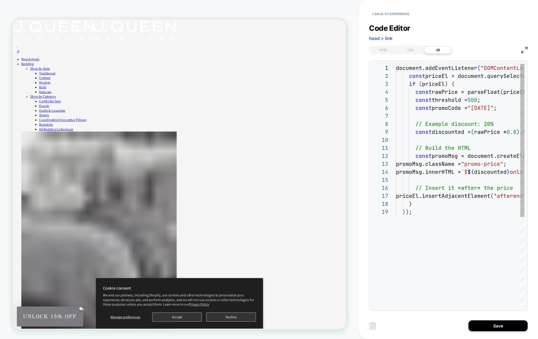
scroll to position [80, 0]
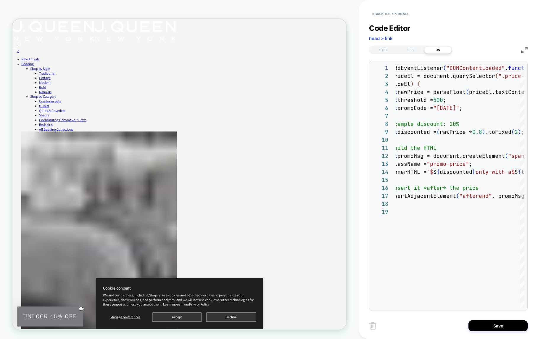
click at [385, 51] on div "HTML" at bounding box center [383, 49] width 27 height 7
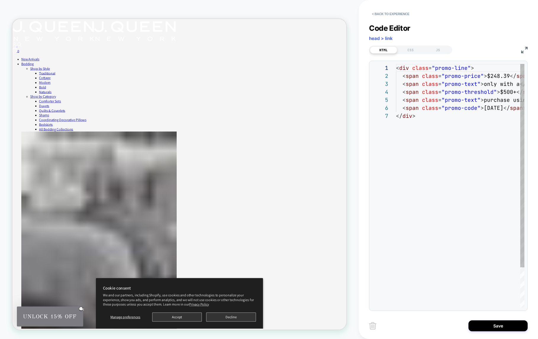
scroll to position [48, 0]
click at [428, 86] on div "< div class = "promo-line" > < span class = "promo-price" > $248.39 </ span > <…" at bounding box center [492, 209] width 193 height 291
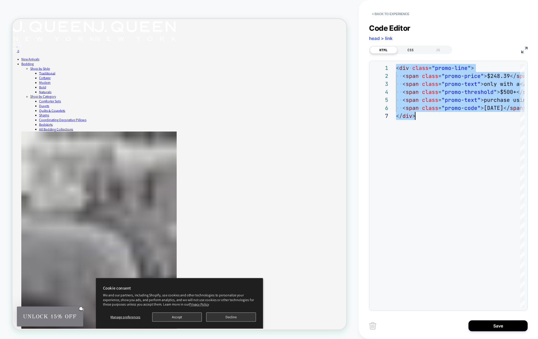
click at [409, 51] on div "CSS" at bounding box center [410, 49] width 27 height 7
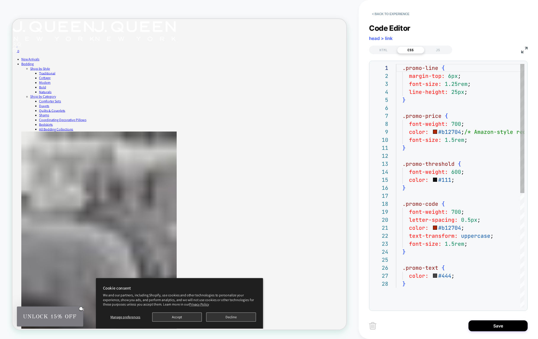
scroll to position [80, 0]
click at [430, 117] on div ".promo-line { margin-top: 6px ; font-size: 1.25rem ; line-height: 25px ; } .pro…" at bounding box center [474, 293] width 157 height 459
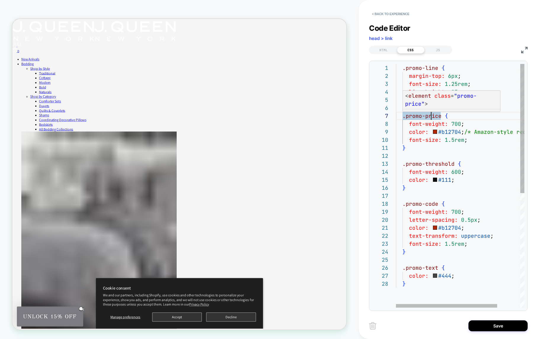
type textarea "**********"
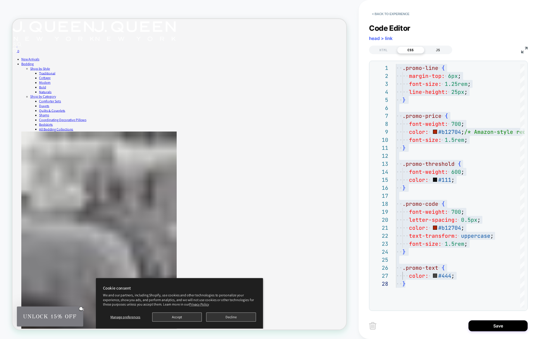
click at [434, 49] on div "JS" at bounding box center [437, 49] width 27 height 7
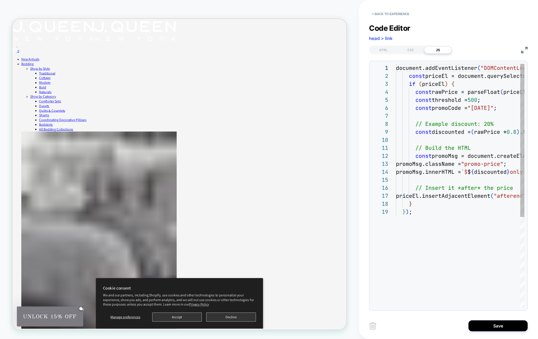
scroll to position [56, 45]
type textarea "**********"
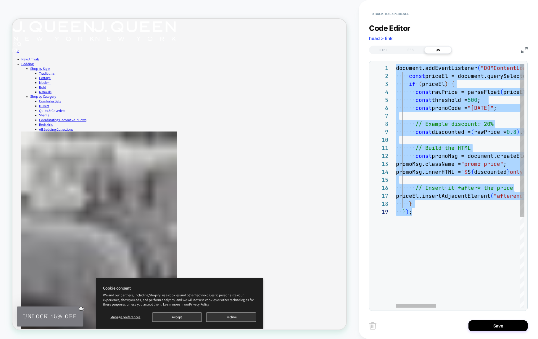
scroll to position [0, 16]
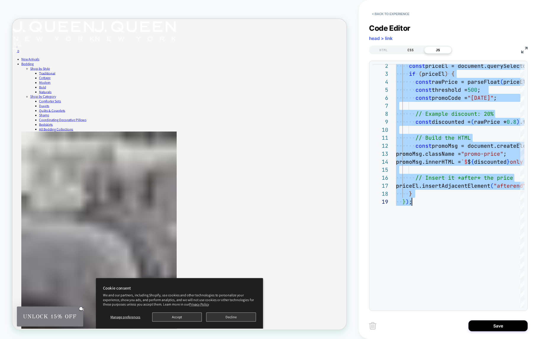
click at [410, 48] on div "CSS" at bounding box center [410, 49] width 27 height 7
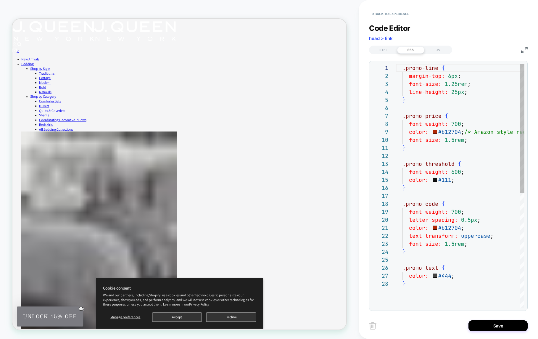
scroll to position [80, 0]
click at [458, 119] on div ".promo-line { margin-top: 6px ; font-size: 1.25rem ; line-height: 25px ; } .pro…" at bounding box center [474, 293] width 157 height 459
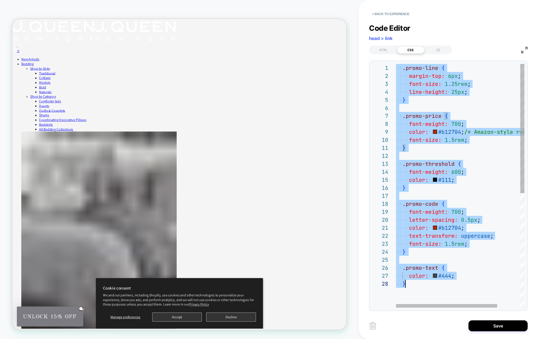
scroll to position [0, 9]
type textarea "**********"
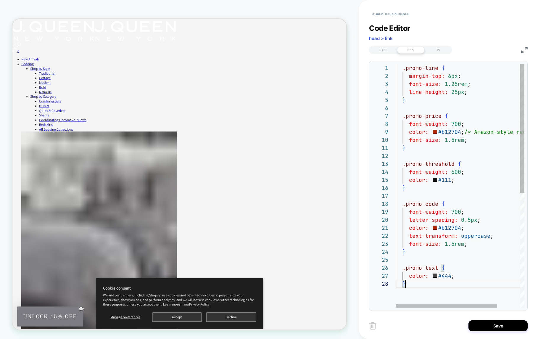
scroll to position [56, 9]
click at [435, 52] on div "JS" at bounding box center [437, 49] width 27 height 7
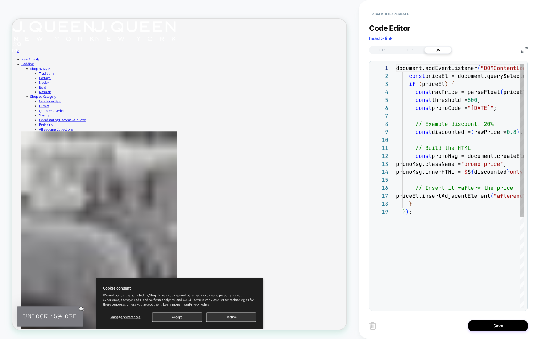
scroll to position [80, 0]
click at [436, 51] on div "JS" at bounding box center [437, 49] width 27 height 7
type textarea "**********"
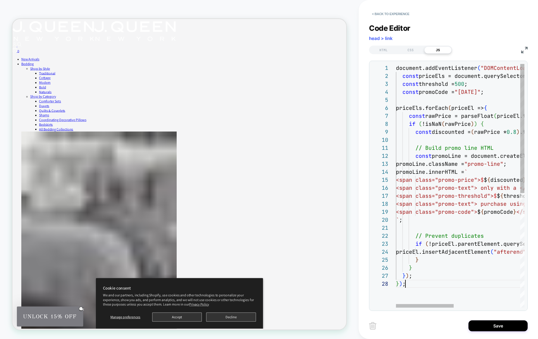
scroll to position [56, 9]
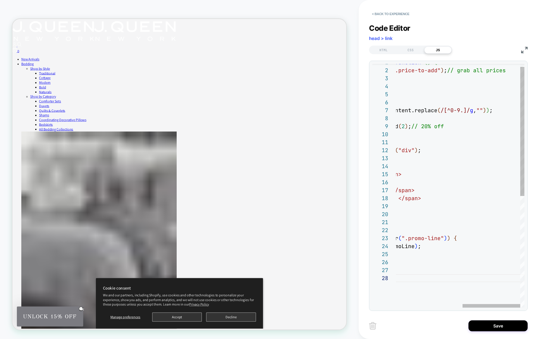
type textarea "**********"
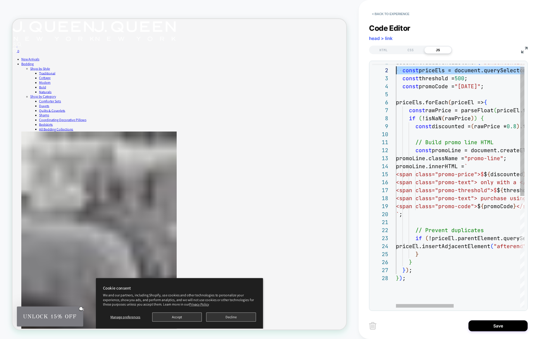
scroll to position [8, 0]
drag, startPoint x: 511, startPoint y: 71, endPoint x: 383, endPoint y: 71, distance: 128.7
click at [396, 71] on div "document.addEventListener ( "DOMContentLoaded" , function ( ) { const priceEls …" at bounding box center [534, 287] width 276 height 459
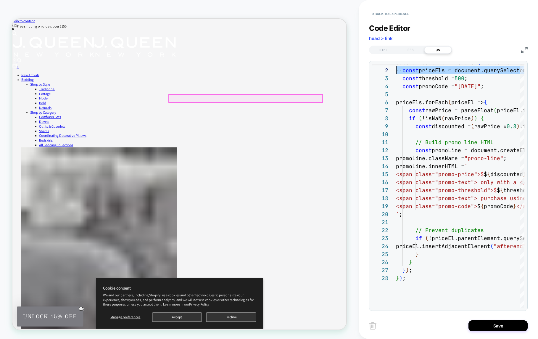
scroll to position [0, 0]
click at [407, 51] on div "CSS" at bounding box center [410, 49] width 27 height 7
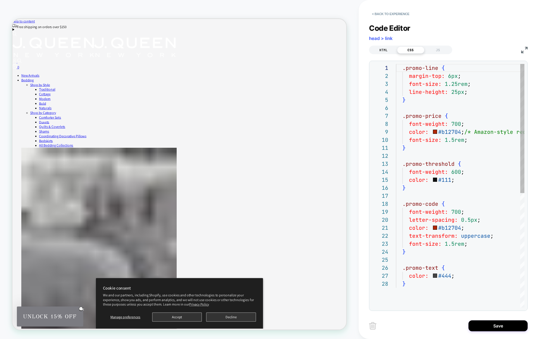
scroll to position [80, 0]
click at [386, 49] on div "HTML" at bounding box center [383, 49] width 27 height 7
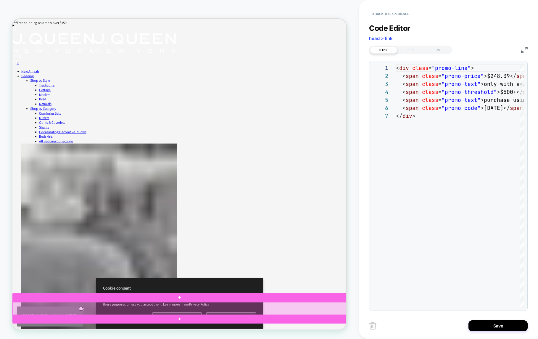
scroll to position [0, 0]
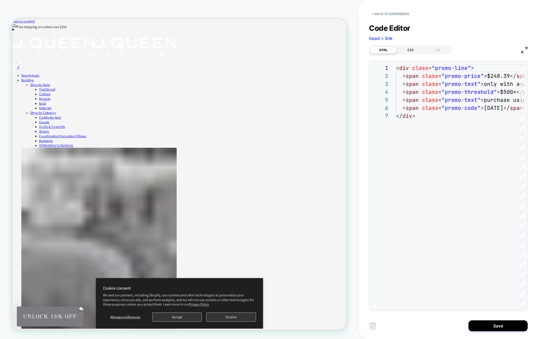
click at [407, 51] on div "CSS" at bounding box center [410, 49] width 27 height 7
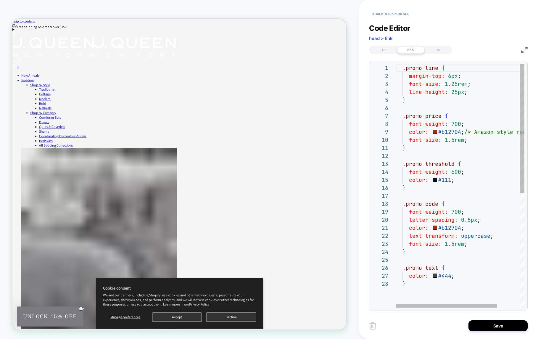
click at [435, 107] on div ".promo-line { margin-top: 6px ; font-size: 1.25rem ; line-height: 25px ; } .pro…" at bounding box center [474, 293] width 157 height 459
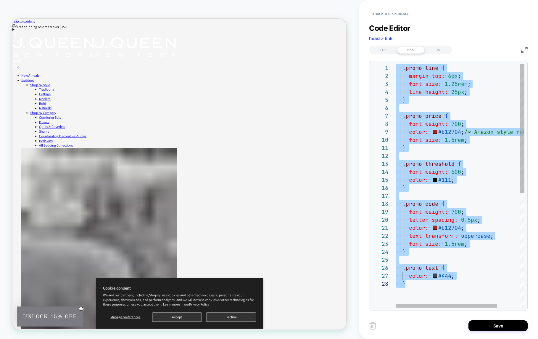
type textarea "**********"
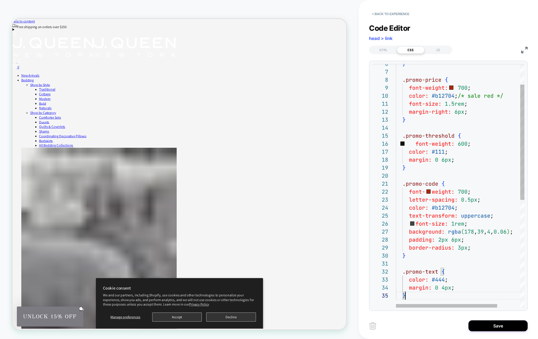
scroll to position [32, 9]
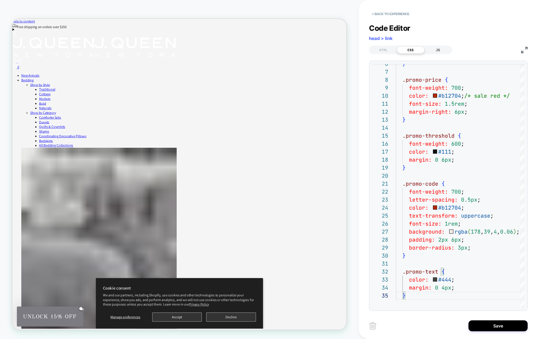
click at [443, 50] on div "JS" at bounding box center [437, 49] width 27 height 7
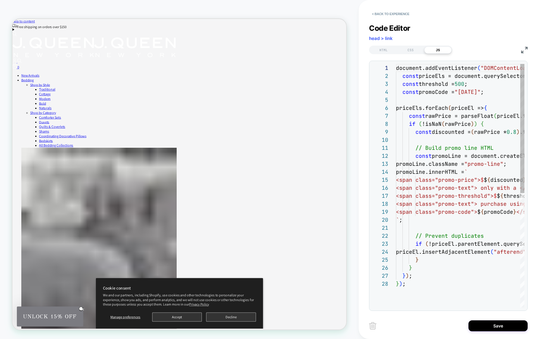
scroll to position [80, 0]
click at [436, 125] on div "document.addEventListener ( "DOMContentLoaded" , function ( ) { const priceEls …" at bounding box center [534, 293] width 276 height 459
type textarea "**********"
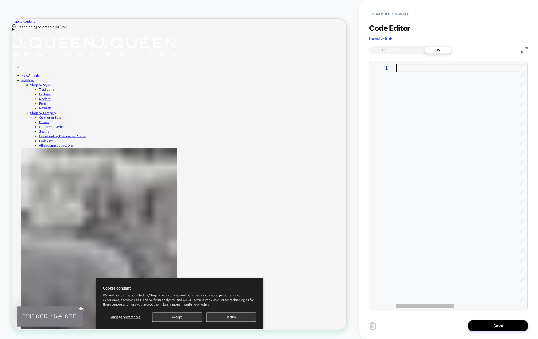
type textarea "**********"
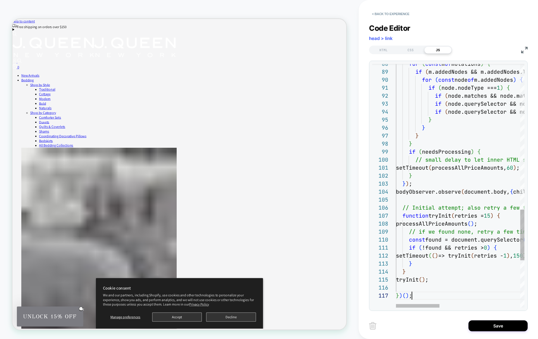
scroll to position [48, 16]
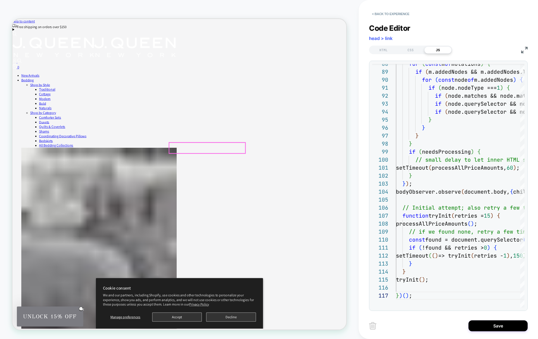
click at [387, 49] on div "HTML" at bounding box center [383, 49] width 27 height 7
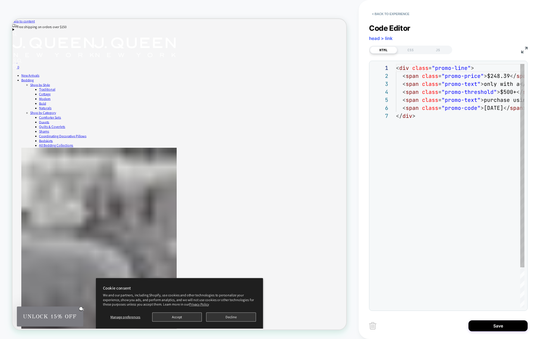
scroll to position [48, 0]
click at [401, 50] on div "CSS" at bounding box center [410, 49] width 27 height 7
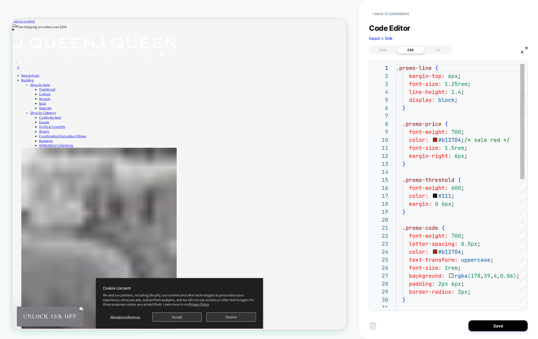
scroll to position [80, 0]
click at [456, 157] on div ".promo-line { margin-top: 6px ; font-size: 1.25rem ; line-height: 1.4 ; display…" at bounding box center [465, 321] width 138 height 515
drag, startPoint x: 469, startPoint y: 157, endPoint x: 403, endPoint y: 156, distance: 66.0
click at [403, 156] on div ".promo-line { margin-top: 6px ; font-size: 1.25rem ; line-height: 1.4 ; display…" at bounding box center [465, 321] width 138 height 515
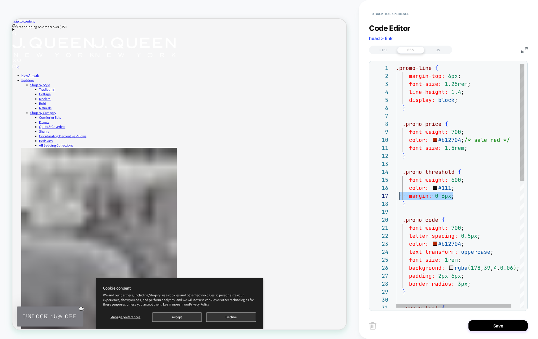
scroll to position [48, 3]
drag, startPoint x: 455, startPoint y: 198, endPoint x: 399, endPoint y: 195, distance: 56.3
click at [399, 195] on div ".promo-line { margin-top: 6px ; font-size: 1.25rem ; line-height: 1.4 ; display…" at bounding box center [465, 317] width 138 height 507
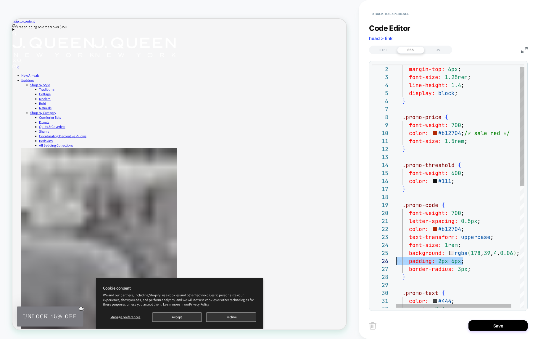
scroll to position [40, 0]
drag, startPoint x: 466, startPoint y: 261, endPoint x: 395, endPoint y: 258, distance: 71.1
click at [396, 259] on div ".promo-line { margin-top: 6px ; font-size: 1.25rem ; line-height: 1.4 ; display…" at bounding box center [465, 306] width 138 height 499
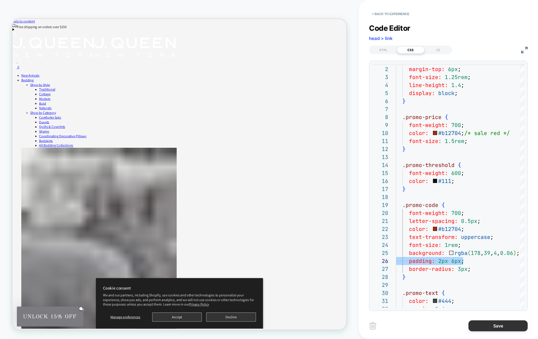
type textarea "**********"
click at [499, 325] on button "Save" at bounding box center [497, 325] width 59 height 11
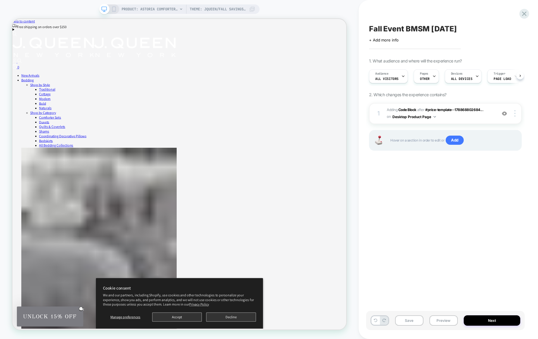
scroll to position [0, 0]
click at [115, 10] on rect at bounding box center [113, 9] width 3 height 5
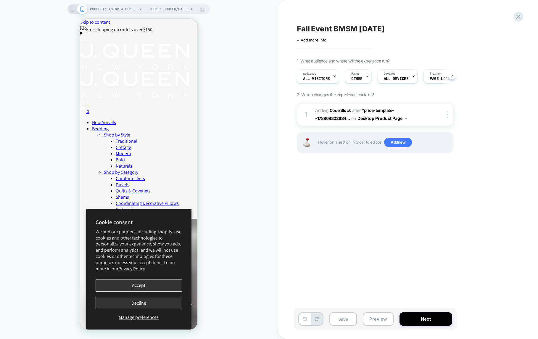
scroll to position [0, 0]
click at [128, 303] on button "Decline" at bounding box center [139, 303] width 86 height 12
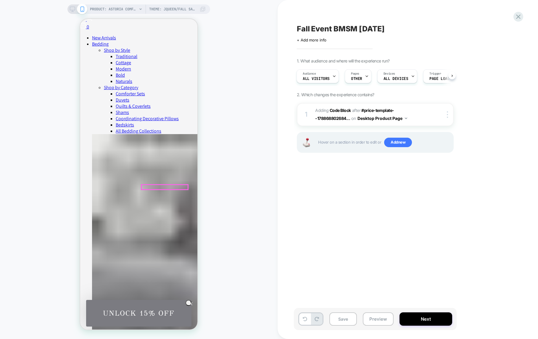
scroll to position [87, 0]
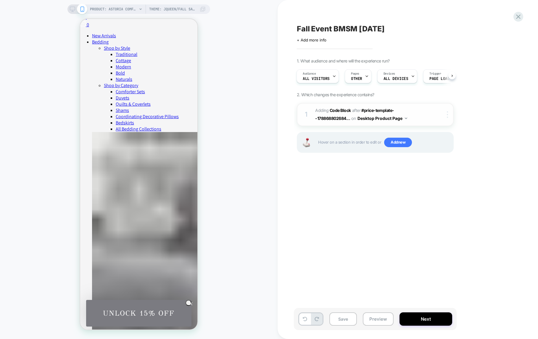
click at [446, 114] on div at bounding box center [449, 114] width 10 height 7
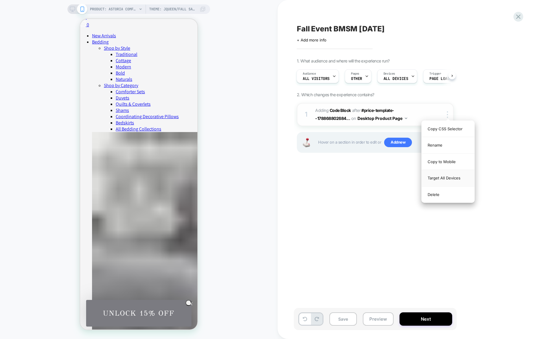
click at [450, 176] on div "Target All Devices" at bounding box center [448, 178] width 53 height 16
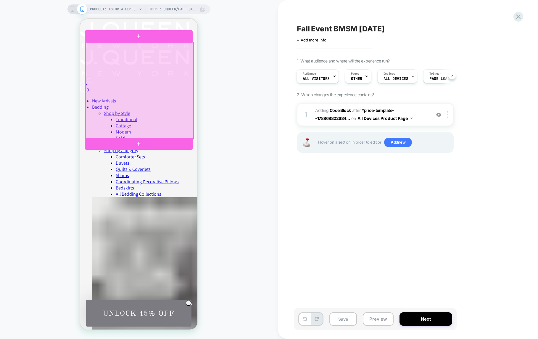
scroll to position [22, 0]
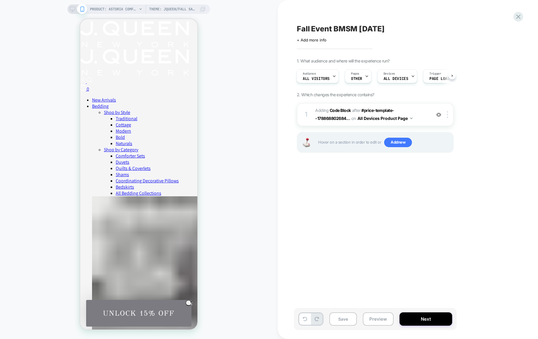
click at [71, 9] on icon at bounding box center [72, 9] width 5 height 5
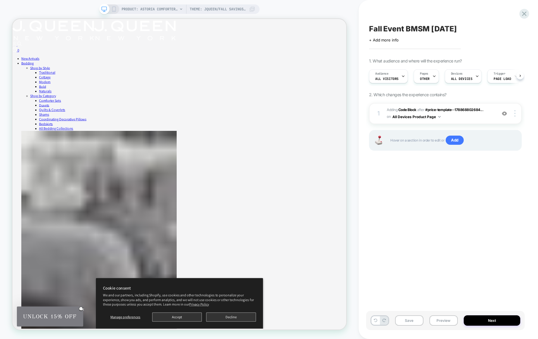
scroll to position [0, 0]
click at [485, 115] on span "Adding Code Block AFTER #price-template--178868802684... #price-template--17886…" at bounding box center [440, 114] width 107 height 14
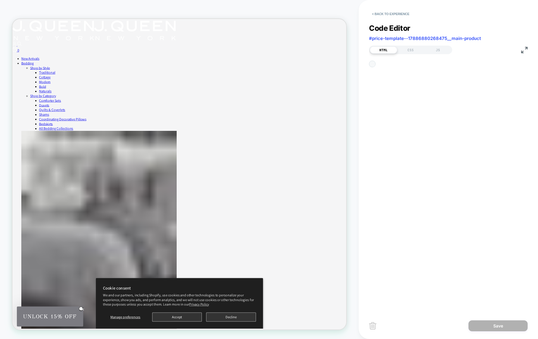
scroll to position [56, 0]
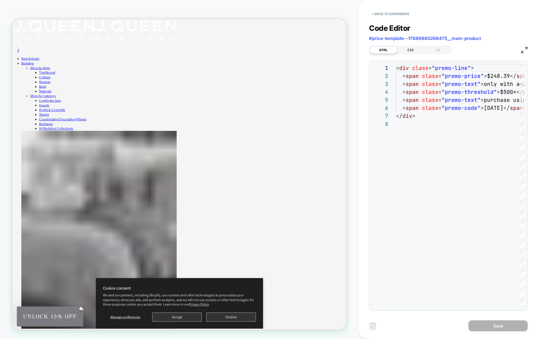
click at [410, 51] on div "CSS" at bounding box center [410, 49] width 27 height 7
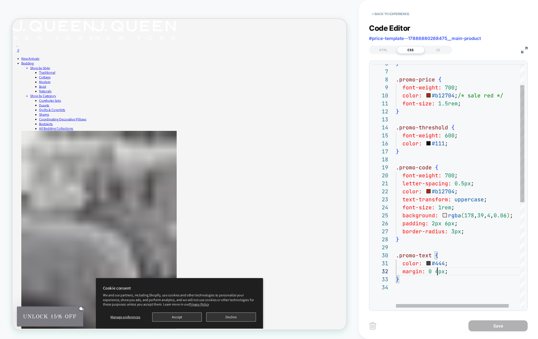
scroll to position [8, 41]
drag, startPoint x: 437, startPoint y: 272, endPoint x: 459, endPoint y: 282, distance: 24.1
click at [438, 272] on div "font-weight: 700 ; color: #b12704 ; /* sale red */ font-size: 1.5rem ; } .promo…" at bounding box center [466, 273] width 141 height 507
click at [417, 299] on div "font-weight: 700 ; color: #b12704 ; /* sale red */ font-size: 1.5rem ; } .promo…" at bounding box center [466, 273] width 141 height 507
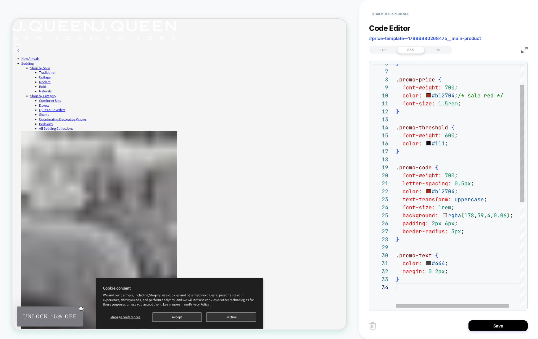
click at [411, 287] on div "font-weight: 700 ; color: #b12704 ; /* sale red */ font-size: 1.5rem ; } .promo…" at bounding box center [466, 273] width 141 height 507
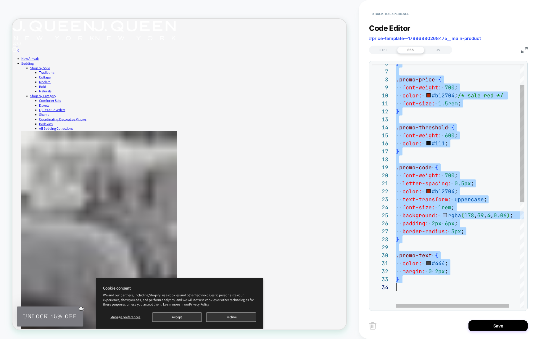
scroll to position [0, 0]
click at [434, 223] on div "font-weight: 700 ; color: #b12704 ; /* sale red */ font-size: 1.5rem ; } .promo…" at bounding box center [466, 273] width 141 height 507
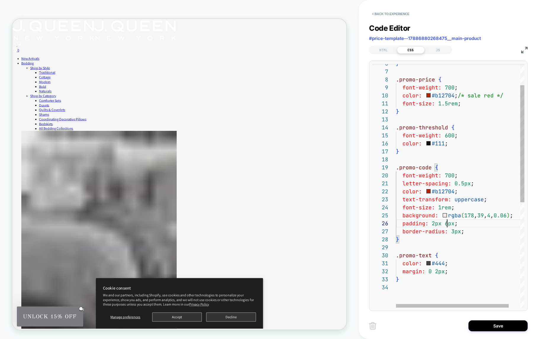
scroll to position [40, 51]
drag, startPoint x: 446, startPoint y: 223, endPoint x: 450, endPoint y: 232, distance: 10.5
click at [446, 223] on div "font-weight: 700 ; color: #b12704 ; /* sale red */ font-size: 1.5rem ; } .promo…" at bounding box center [466, 273] width 141 height 507
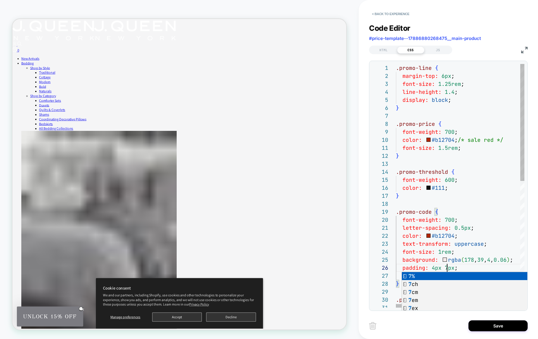
click at [463, 226] on div "font-weight: 700 ; color: #b12704 ; /* sale red */ font-size: 1.5rem ; } .promo…" at bounding box center [466, 317] width 141 height 507
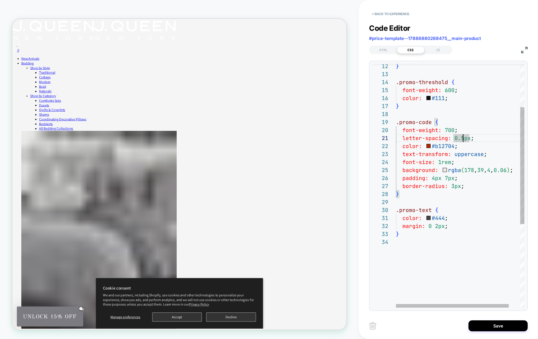
click at [433, 209] on div "background: rgba ( 178 , 39 , 4 , 0.06 ) ; padding: 4px 7px ; border-radius: 3p…" at bounding box center [466, 227] width 141 height 507
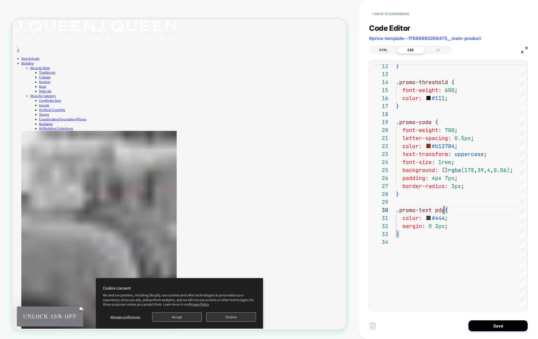
type textarea "**********"
click at [382, 51] on div "HTML" at bounding box center [383, 49] width 27 height 7
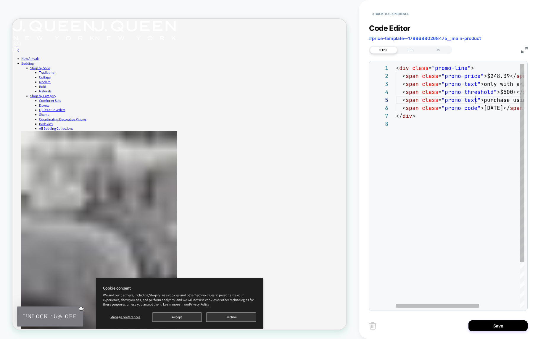
scroll to position [32, 80]
click at [476, 99] on div "< div class = "promo-line" > < span class = "promo-price" > $248.39 </ span > <…" at bounding box center [492, 213] width 193 height 299
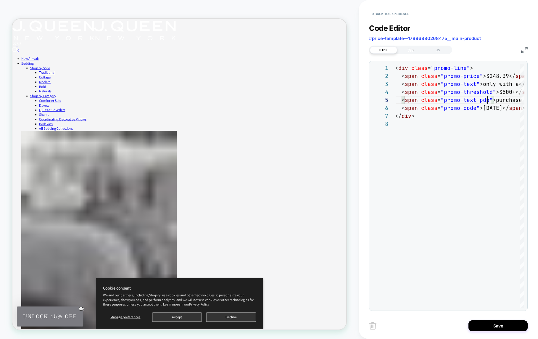
type textarea "**********"
click at [408, 47] on div "CSS" at bounding box center [410, 49] width 27 height 7
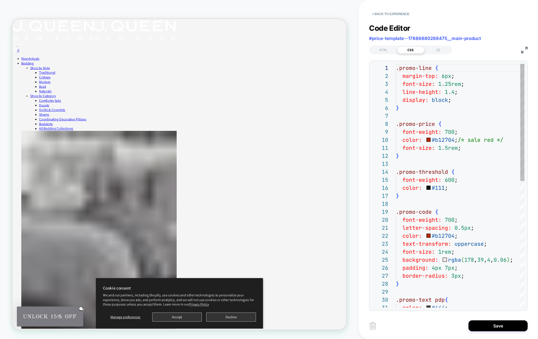
scroll to position [80, 0]
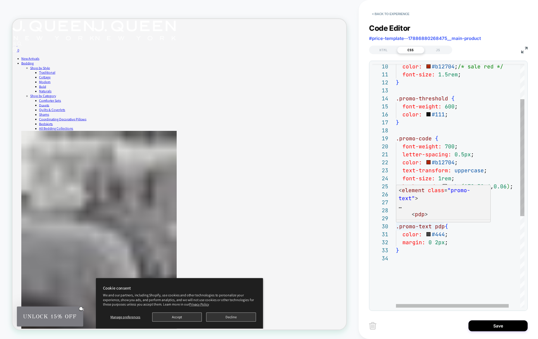
drag, startPoint x: 435, startPoint y: 226, endPoint x: 436, endPoint y: 237, distance: 10.8
click at [435, 227] on div "color: #b12704 ; /* sale red */ font-size: 1.5rem ; } .promo-threshold { font-w…" at bounding box center [466, 244] width 141 height 507
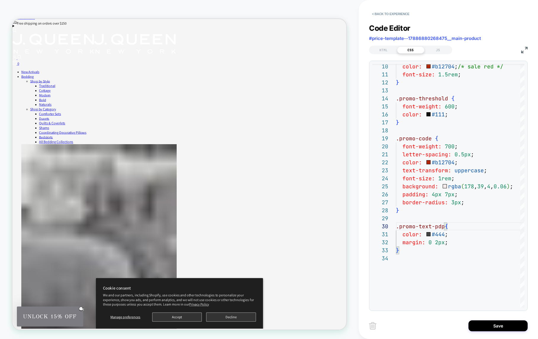
scroll to position [0, 0]
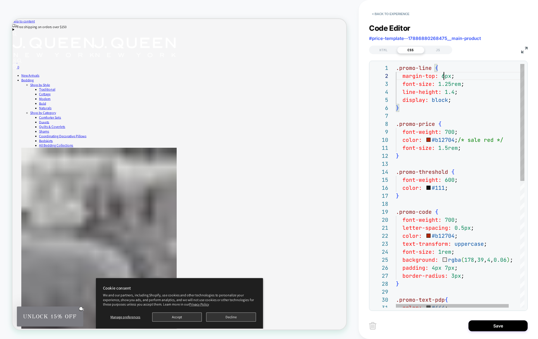
click at [444, 77] on div "color: #b12704 ; /* sale red */ font-size: 1.5rem ; } .promo-threshold { font-w…" at bounding box center [466, 317] width 141 height 507
click at [459, 73] on div "color: #b12704 ; /* sale red */ font-size: 1.5rem ; } .promo-threshold { font-w…" at bounding box center [466, 317] width 141 height 507
drag, startPoint x: 459, startPoint y: 77, endPoint x: 403, endPoint y: 76, distance: 55.6
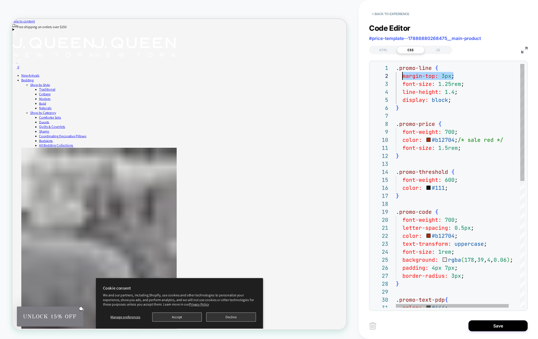
click at [403, 76] on div "color: #b12704 ; /* sale red */ font-size: 1.5rem ; } .promo-threshold { font-w…" at bounding box center [466, 317] width 141 height 507
click at [459, 75] on div "color: #b12704 ; /* sale red */ font-size: 1.5rem ; } .promo-threshold { font-w…" at bounding box center [466, 317] width 141 height 507
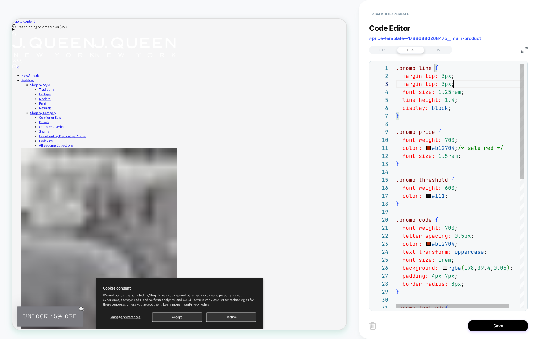
scroll to position [16, 57]
click at [428, 85] on div "color: #b12704 ; /* sale red */ font-size: 1.5rem ; } .promo-threshold { font-w…" at bounding box center [466, 321] width 141 height 515
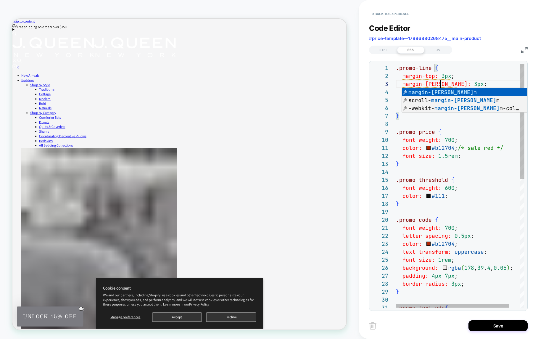
scroll to position [16, 48]
click at [455, 84] on div "color: #b12704 ; /* sale red */ font-size: 1.5rem ; } .promo-threshold { font-w…" at bounding box center [466, 321] width 141 height 515
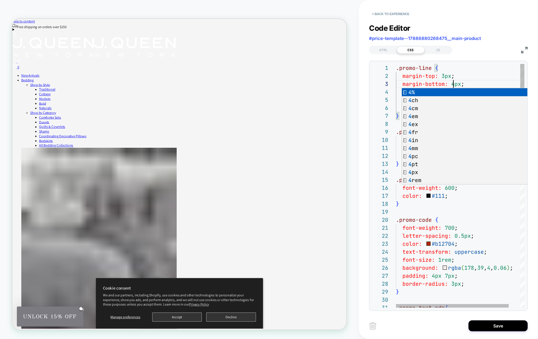
scroll to position [16, 57]
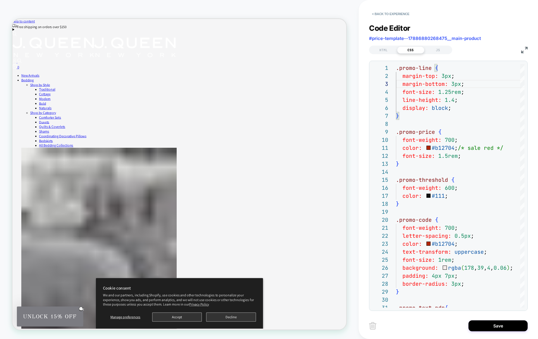
click at [474, 52] on div "HTML CSS JS" at bounding box center [448, 49] width 159 height 10
click at [447, 157] on div "color: #b12704 ; /* sale red */ font-size: 1.5rem ; } .promo-threshold { font-w…" at bounding box center [466, 321] width 141 height 515
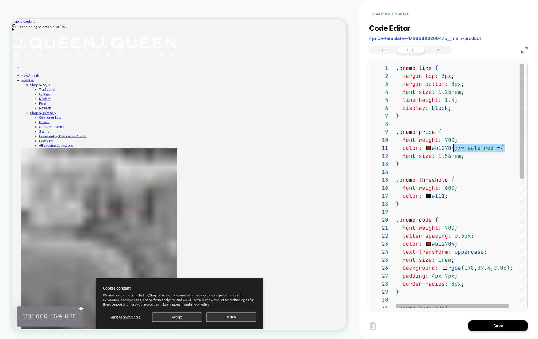
scroll to position [0, 61]
drag, startPoint x: 505, startPoint y: 147, endPoint x: 456, endPoint y: 146, distance: 48.2
click at [456, 146] on div "color: #b12704 ; /* sale red */ font-size: 1.56rem ; } .promo-threshold { font-…" at bounding box center [466, 321] width 141 height 515
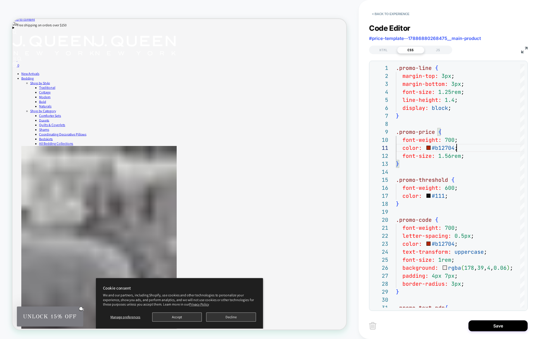
scroll to position [3, 0]
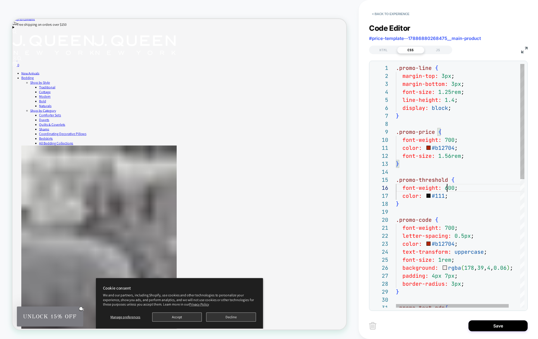
click at [447, 187] on div "color: #b12704 ; font-size: 1.56rem ; } .promo-threshold { font-weight: 600 ; c…" at bounding box center [466, 321] width 141 height 515
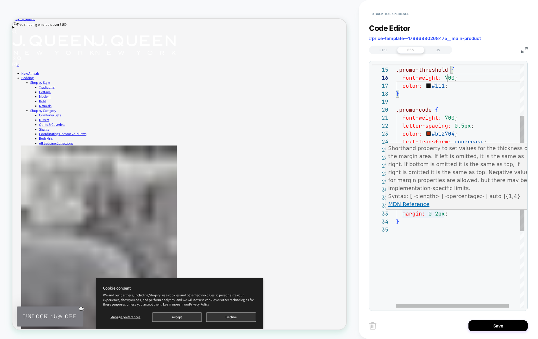
scroll to position [16, 41]
drag, startPoint x: 437, startPoint y: 213, endPoint x: 442, endPoint y: 223, distance: 10.5
click at [437, 213] on div ".promo-threshold { font-weight: 700 ; color: #111 ; } .promo-code { font-weight…" at bounding box center [466, 211] width 141 height 515
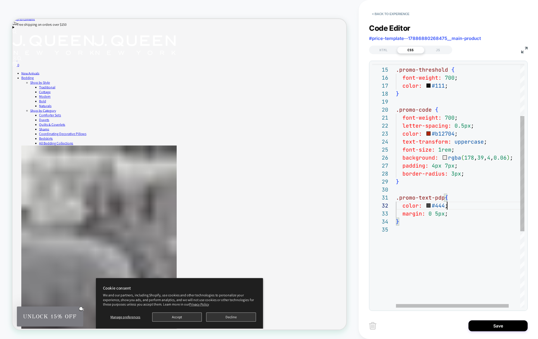
scroll to position [8, 51]
click at [459, 207] on div ".promo-threshold { font-weight: 700 ; color: #111 ; } .promo-code { font-weight…" at bounding box center [466, 211] width 141 height 515
click at [407, 230] on div ".promo-threshold { font-weight: 700 ; color: #111 ; } .promo-code { font-weight…" at bounding box center [466, 211] width 141 height 515
type textarea "**********"
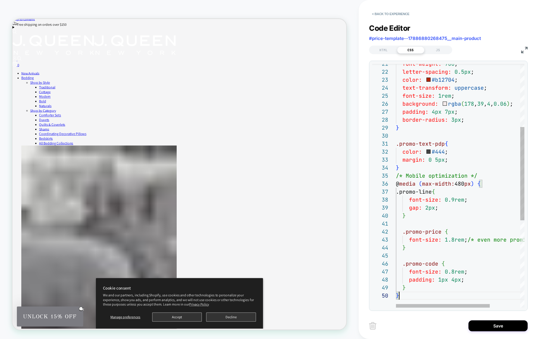
scroll to position [72, 3]
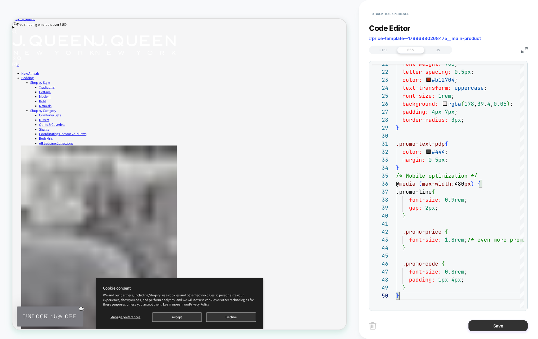
click at [502, 326] on button "Save" at bounding box center [497, 325] width 59 height 11
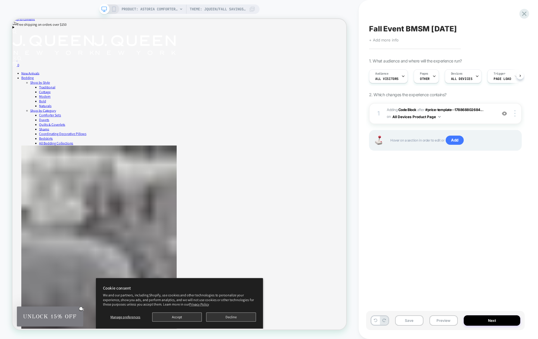
scroll to position [0, 0]
click at [113, 9] on icon at bounding box center [113, 9] width 5 height 5
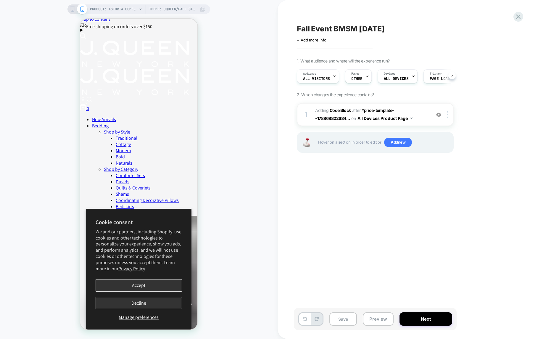
scroll to position [7, 0]
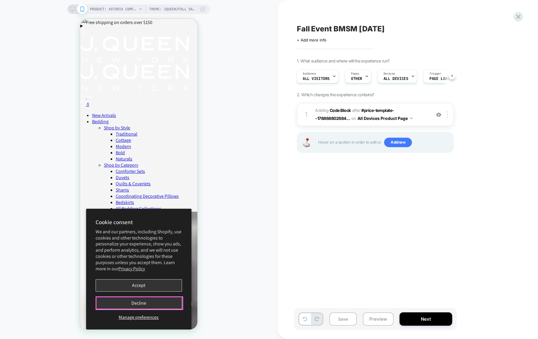
click at [157, 302] on button "Decline" at bounding box center [139, 303] width 86 height 12
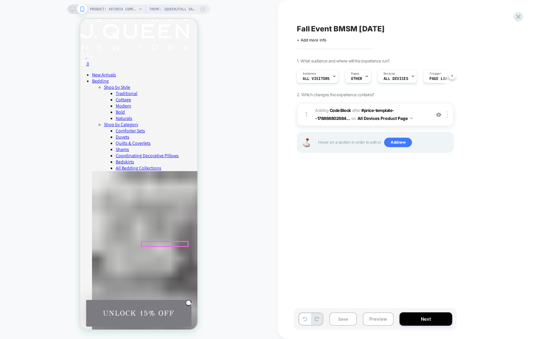
scroll to position [48, 0]
click at [415, 114] on span "Adding Code Block AFTER #price-template--178868802684... #price-template--17886…" at bounding box center [371, 115] width 113 height 16
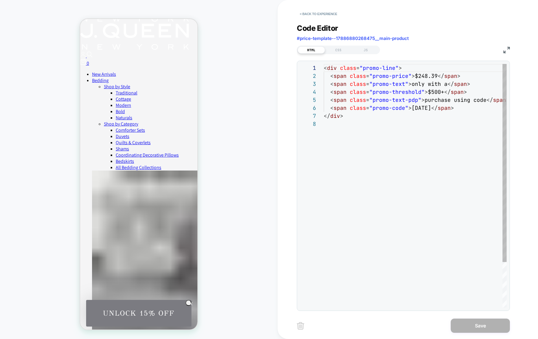
scroll to position [56, 0]
click at [336, 51] on div "CSS" at bounding box center [338, 49] width 27 height 7
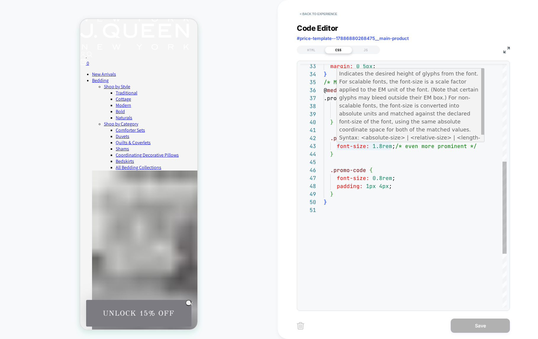
scroll to position [16, 57]
click at [381, 146] on div "} .promo-code { font-size: 0.8rem ; padding: 1px 4px ; } } font-size: 1.8rem ; …" at bounding box center [415, 127] width 183 height 643
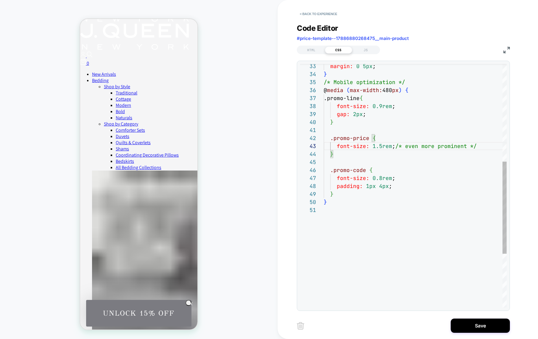
click at [381, 107] on div "} .promo-code { font-size: 0.8rem ; padding: 1px 4px ; } } font-size: 1.5rem ; …" at bounding box center [415, 127] width 183 height 643
type textarea "**********"
click at [480, 328] on button "Save" at bounding box center [480, 325] width 59 height 14
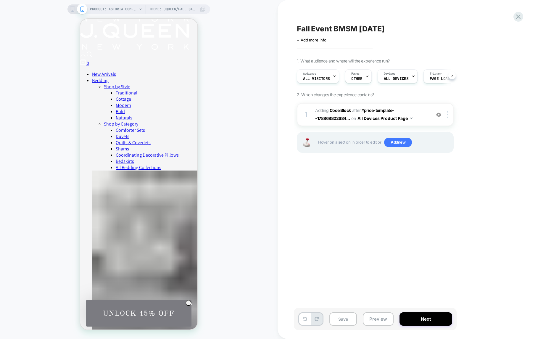
scroll to position [0, 0]
click at [73, 10] on icon at bounding box center [72, 9] width 5 height 5
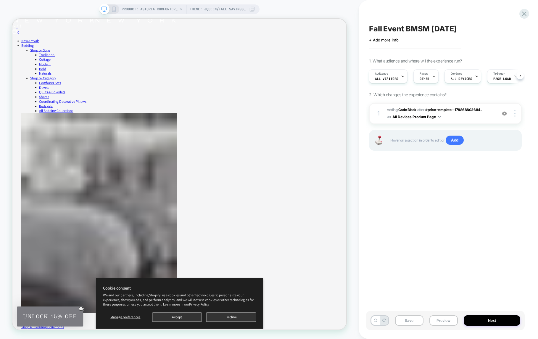
scroll to position [45, 0]
drag, startPoint x: 402, startPoint y: 111, endPoint x: 372, endPoint y: 114, distance: 30.9
click at [361, 116] on div "Fall Event BMSM September 2025 Click to edit experience details + Add more info…" at bounding box center [448, 169] width 179 height 339
click at [388, 112] on span "Adding Code Block AFTER #price-template--178868802684... #price-template--17886…" at bounding box center [440, 114] width 107 height 14
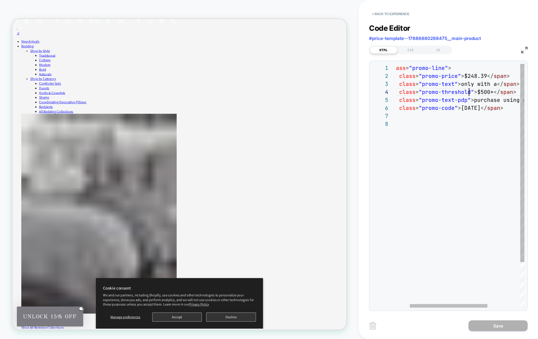
scroll to position [24, 96]
click at [469, 93] on div "< div class = "promo-line" > < span class = "promo-price" > $248.39 </ span > <…" at bounding box center [475, 213] width 205 height 299
click at [453, 109] on div "< div class = "promo-line" > < span class = "promo-price" > $248.39 </ span > <…" at bounding box center [475, 213] width 205 height 299
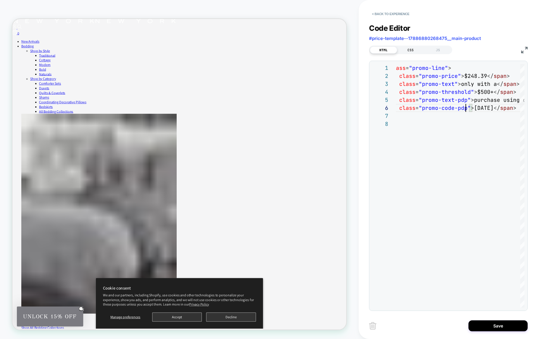
type textarea "**********"
click at [414, 52] on div "CSS" at bounding box center [410, 49] width 27 height 7
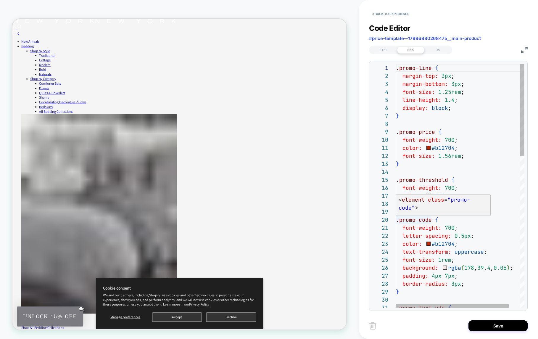
scroll to position [72, 35]
type textarea "**********"
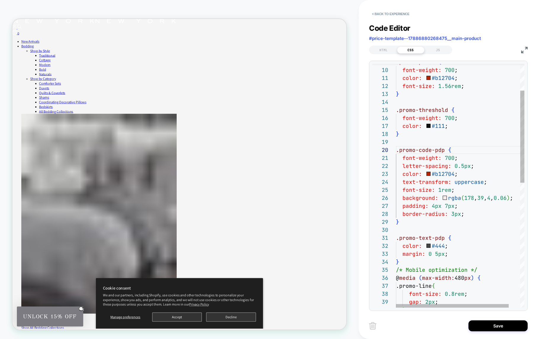
scroll to position [72, 48]
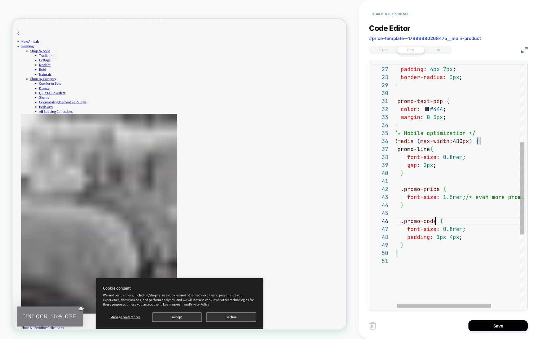
click at [436, 223] on div "background: rgba ( 178 , 39 , 4 , 0.06 ) ; padding: 4px 7px ; border-radius: 3p…" at bounding box center [479, 178] width 170 height 643
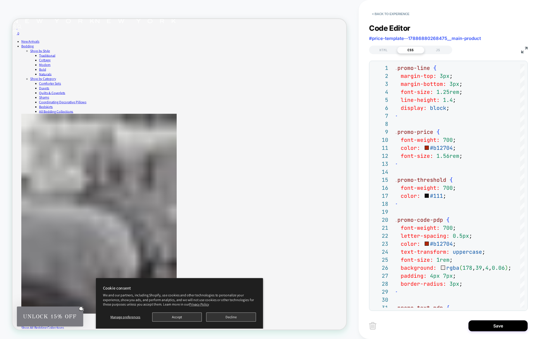
type textarea "**********"
click at [383, 47] on div "HTML" at bounding box center [383, 49] width 27 height 7
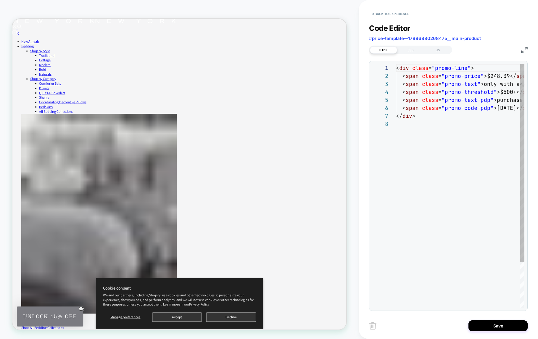
scroll to position [56, 0]
click at [410, 49] on div "CSS" at bounding box center [410, 49] width 27 height 7
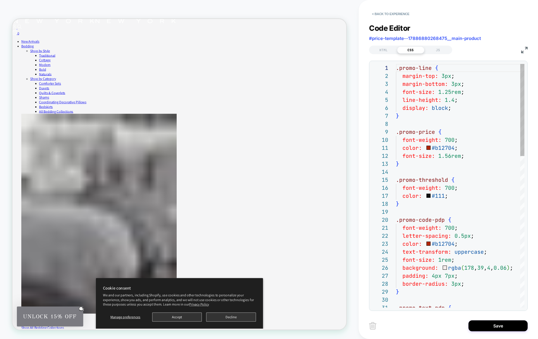
scroll to position [80, 0]
click at [382, 48] on div "HTML" at bounding box center [383, 49] width 27 height 7
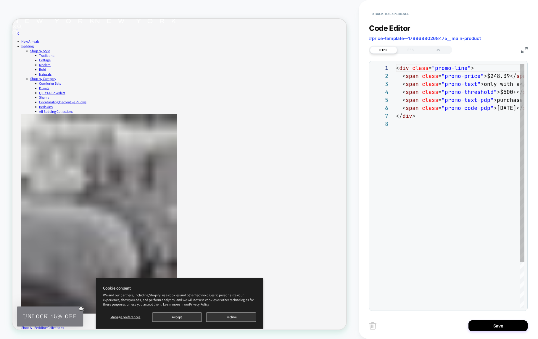
scroll to position [56, 0]
click at [489, 108] on div "< div class = "promo-line" > < span class = "promo-price" > $248.39 </ span > <…" at bounding box center [498, 213] width 205 height 299
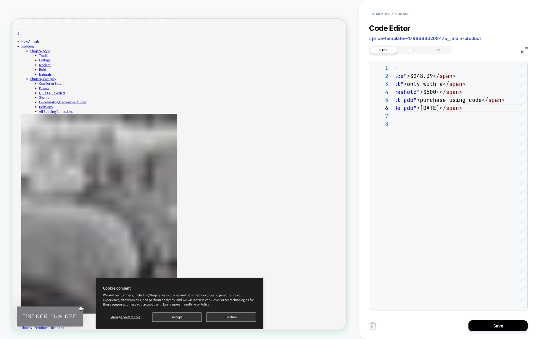
click at [417, 50] on div "CSS" at bounding box center [410, 49] width 27 height 7
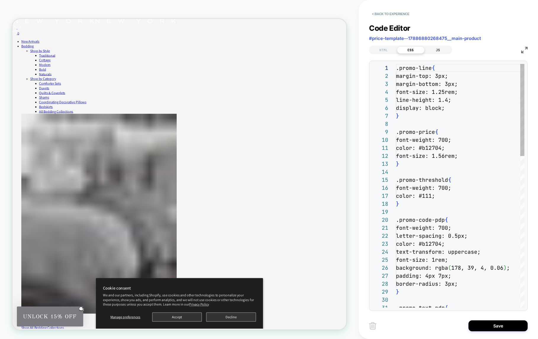
scroll to position [80, 0]
click at [430, 51] on div "JS" at bounding box center [437, 49] width 27 height 7
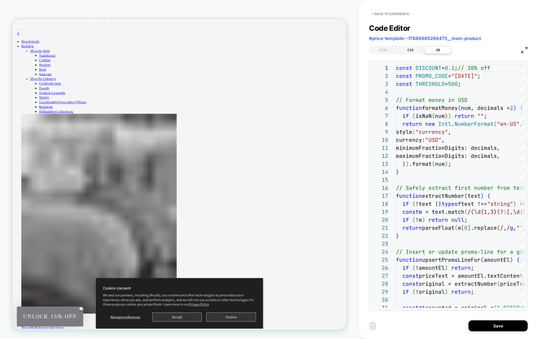
click at [409, 52] on div "CSS" at bounding box center [410, 49] width 27 height 7
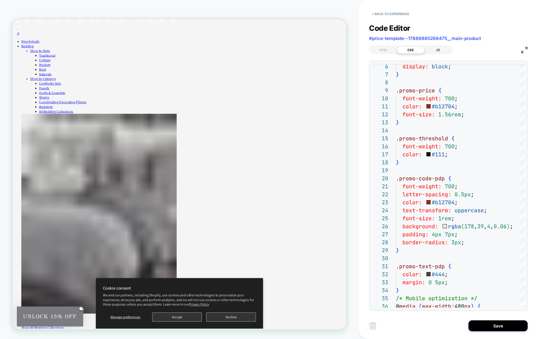
click at [435, 49] on div "JS" at bounding box center [437, 49] width 27 height 7
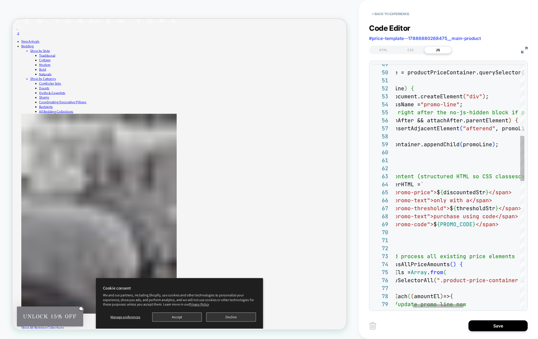
scroll to position [40, 93]
click at [444, 201] on div "let promoLine = productPriceContainer.querySelector ( ".promo-line" ) ; if ( !p…" at bounding box center [510, 334] width 317 height 1314
click at [445, 224] on div "let promoLine = productPriceContainer.querySelector ( ".promo-line" ) ; if ( !p…" at bounding box center [510, 334] width 317 height 1314
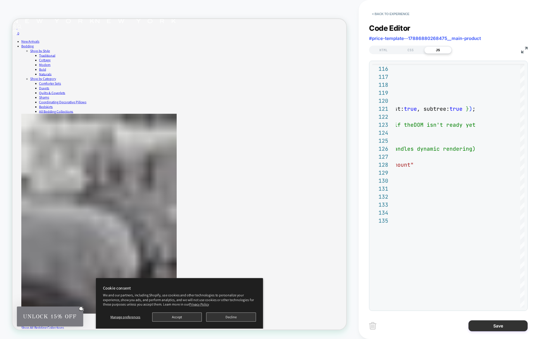
type textarea "**********"
click at [496, 326] on button "Save" at bounding box center [497, 325] width 59 height 11
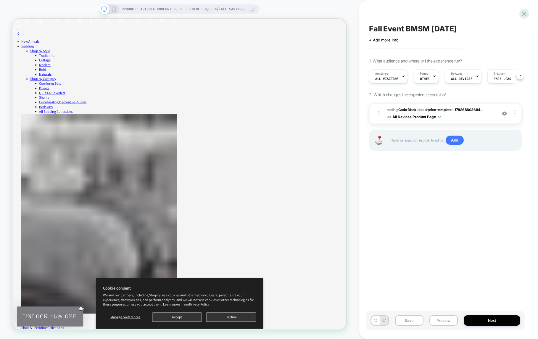
scroll to position [0, 0]
click at [469, 118] on span "Adding Code Block AFTER #price-template--178868802684... #price-template--17886…" at bounding box center [440, 114] width 107 height 14
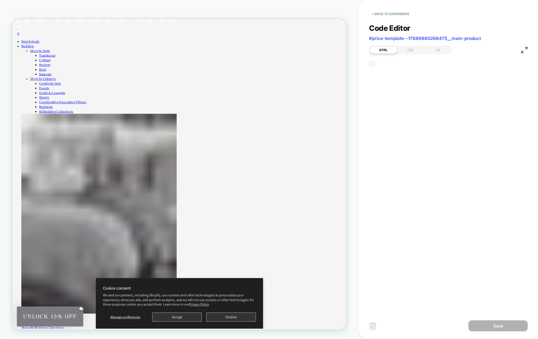
scroll to position [56, 0]
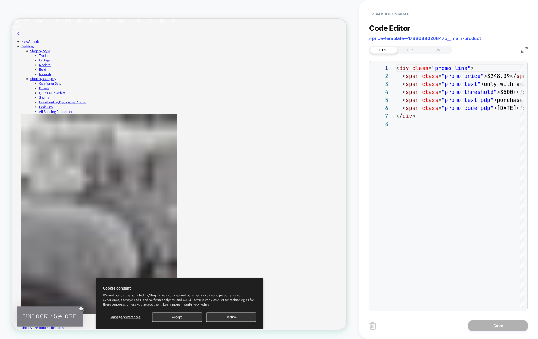
click at [409, 47] on div "CSS" at bounding box center [410, 49] width 27 height 7
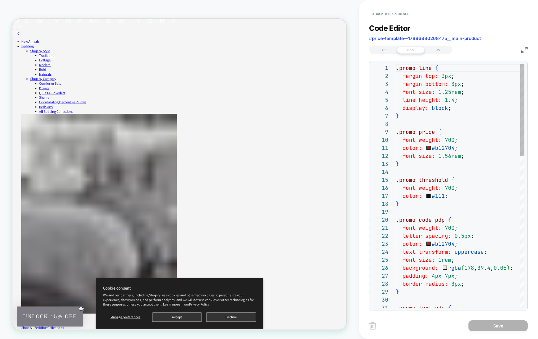
scroll to position [80, 0]
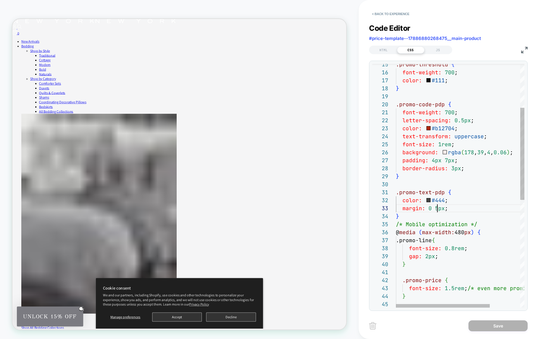
click at [436, 210] on div ".promo-threshold { font-weight: 700 ; color: #111 ; } .promo-code-pdp { font-we…" at bounding box center [481, 270] width 170 height 643
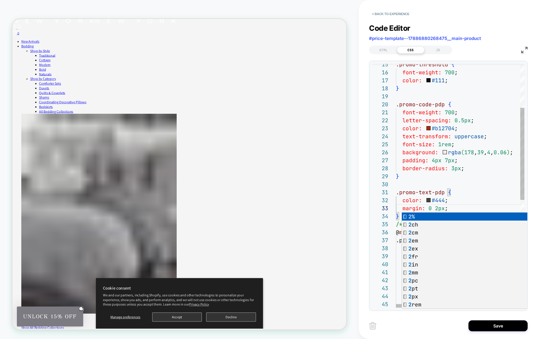
click at [475, 192] on div ".promo-threshold { font-weight: 700 ; color: #111 ; } .promo-code-pdp { font-we…" at bounding box center [481, 270] width 170 height 643
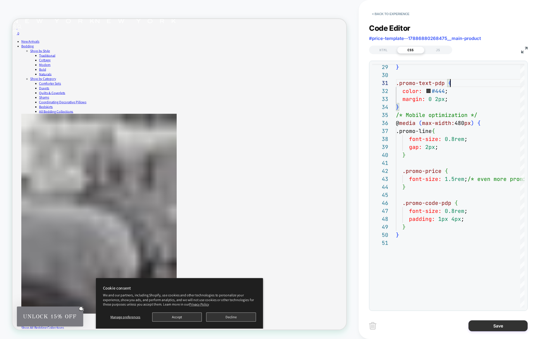
type textarea "**********"
click at [489, 324] on button "Save" at bounding box center [497, 325] width 59 height 11
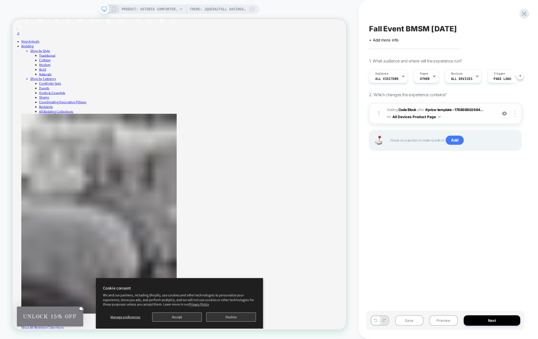
scroll to position [0, 0]
click at [115, 10] on icon at bounding box center [113, 9] width 5 height 5
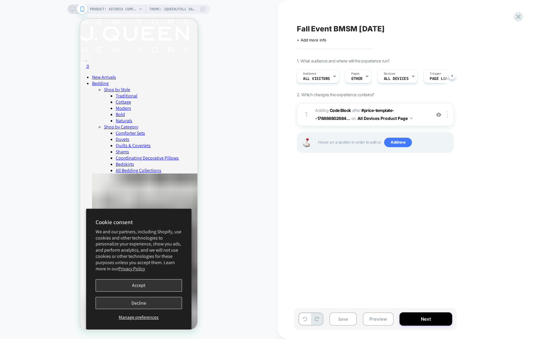
scroll to position [0, 0]
click at [418, 107] on span "Adding Code Block AFTER #price-template--178868802684... #price-template--17886…" at bounding box center [371, 115] width 113 height 16
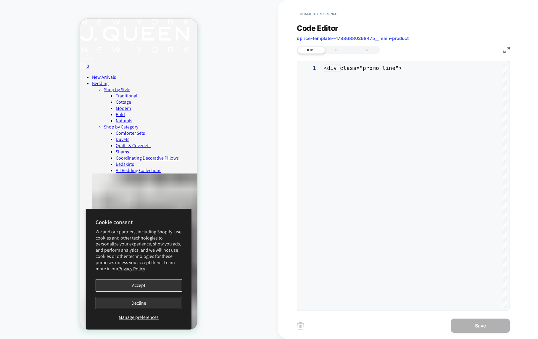
scroll to position [56, 0]
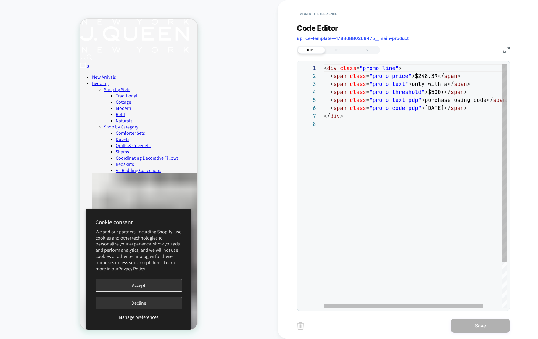
click at [330, 123] on div "< div class = "promo-line" > < span class = "promo-price" > $248.39 </ span > <…" at bounding box center [426, 213] width 205 height 299
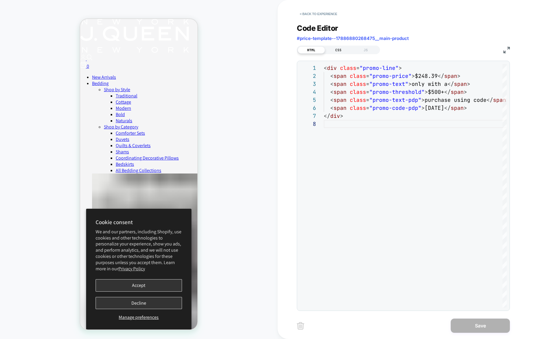
click at [340, 49] on div "CSS" at bounding box center [338, 49] width 27 height 7
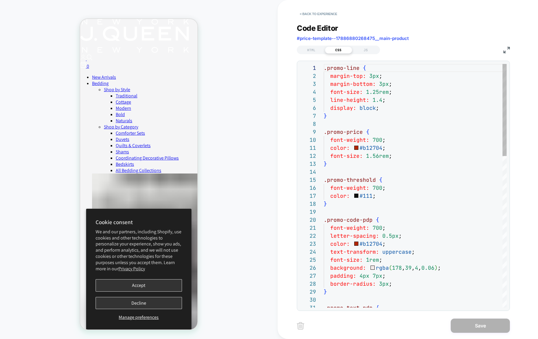
scroll to position [80, 0]
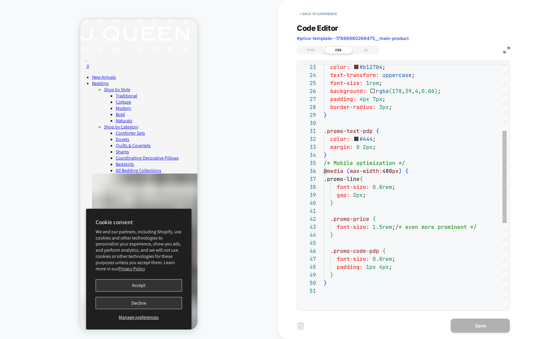
click at [384, 146] on div "padding: 1px 4px ; } } font-size: 0.8rem ; .promo-code-pdp { } font-size: 1.5re…" at bounding box center [415, 208] width 183 height 643
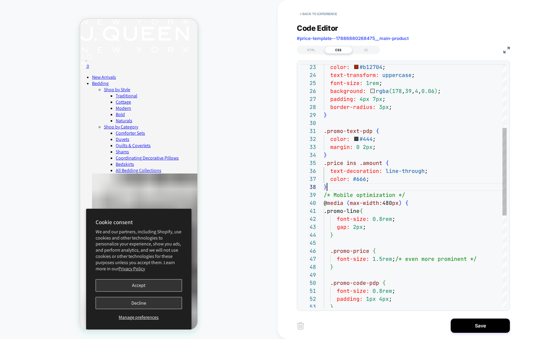
scroll to position [56, 3]
type textarea "**********"
click at [486, 321] on button "Save" at bounding box center [480, 325] width 59 height 14
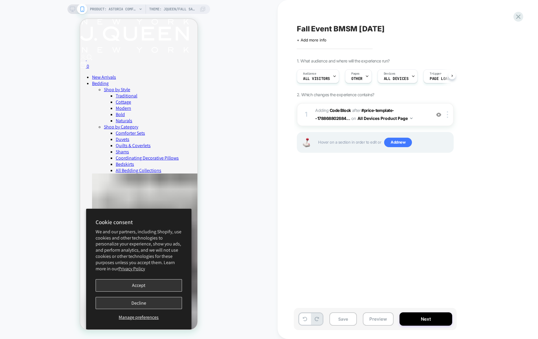
scroll to position [0, 0]
click at [72, 8] on icon at bounding box center [72, 9] width 5 height 5
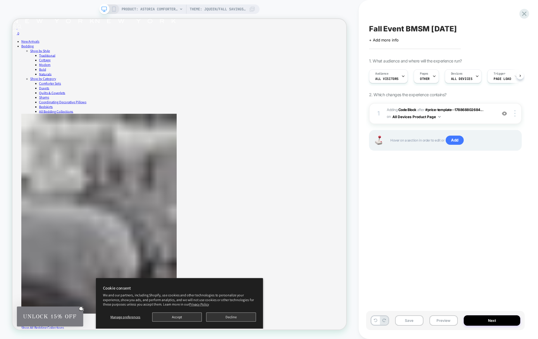
scroll to position [0, 0]
click at [465, 118] on span "Adding Code Block AFTER #price-template--178868802684... #price-template--17886…" at bounding box center [440, 114] width 107 height 14
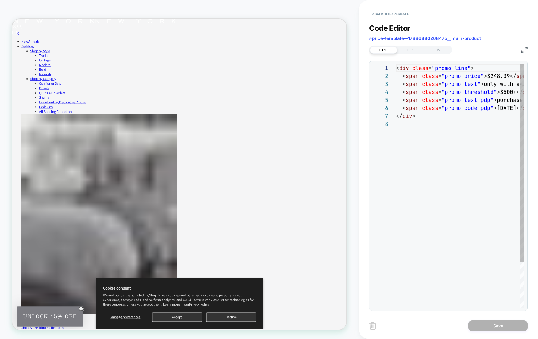
scroll to position [56, 0]
click at [414, 51] on div "CSS" at bounding box center [410, 49] width 27 height 7
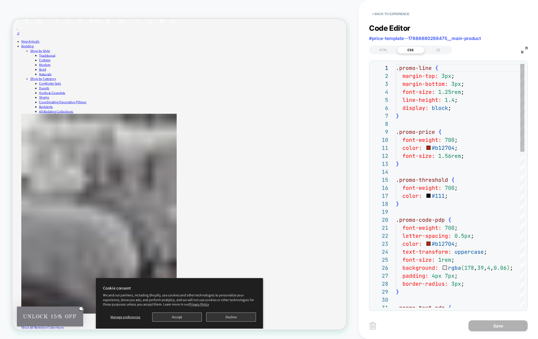
scroll to position [80, 0]
drag, startPoint x: 455, startPoint y: 75, endPoint x: 394, endPoint y: 78, distance: 60.7
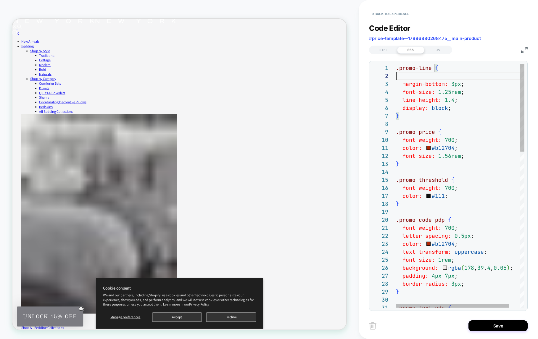
type textarea "**********"
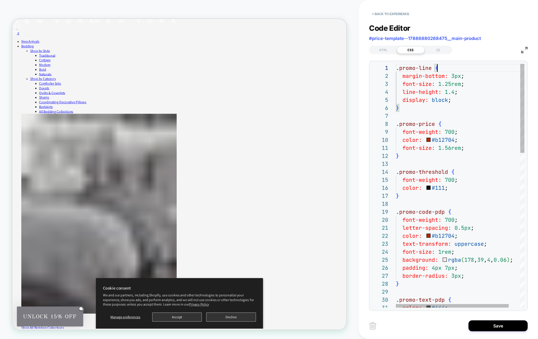
scroll to position [0, 41]
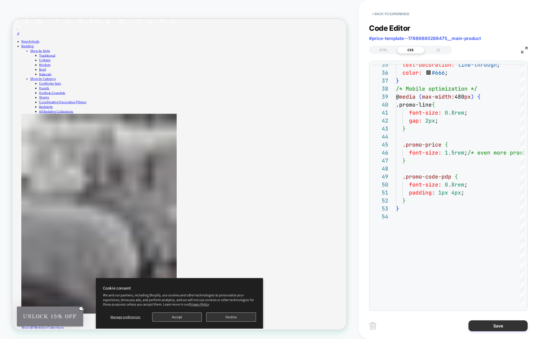
click at [504, 329] on button "Save" at bounding box center [497, 325] width 59 height 11
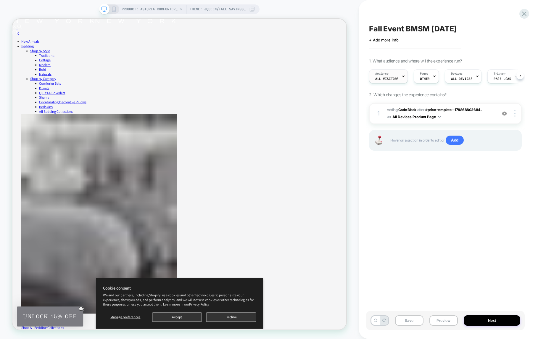
scroll to position [0, 0]
click at [474, 112] on span "Adding Code Block AFTER #price-template--178868802684... #price-template--17886…" at bounding box center [440, 114] width 107 height 14
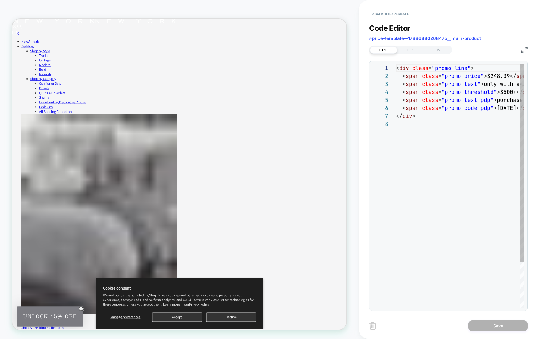
scroll to position [56, 0]
click at [413, 49] on div "CSS" at bounding box center [410, 49] width 27 height 7
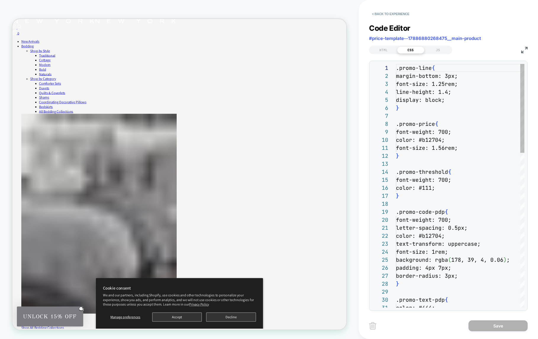
scroll to position [80, 0]
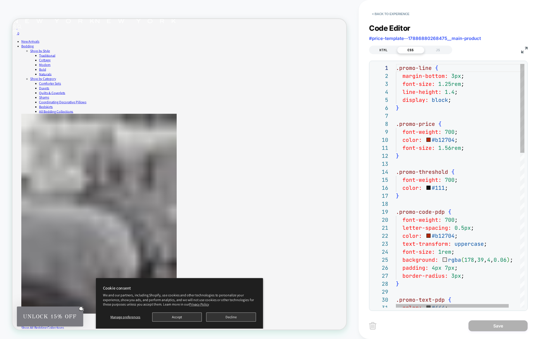
click at [392, 49] on div "HTML" at bounding box center [383, 49] width 27 height 7
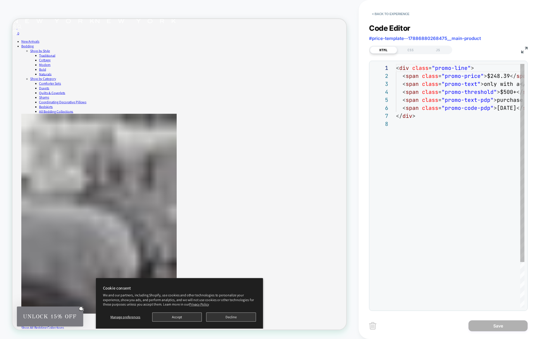
scroll to position [56, 0]
click at [408, 52] on div "CSS" at bounding box center [410, 49] width 27 height 7
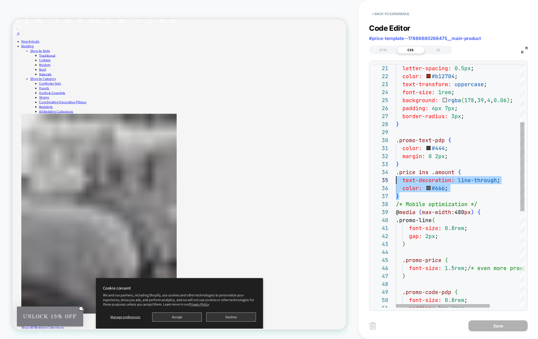
scroll to position [24, 0]
drag, startPoint x: 404, startPoint y: 195, endPoint x: 388, endPoint y: 172, distance: 27.7
click at [396, 172] on div "} font-size: 1.5rem ; /* even more prominent */ .promo-price { gap: 2px ; } .pr…" at bounding box center [481, 237] width 170 height 667
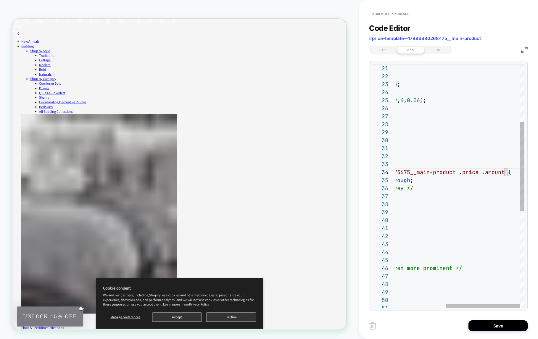
scroll to position [24, 192]
click at [502, 173] on div "} font-size: 1.5rem ; /* even more prominent */ .promo-price { gap: 2px ; } .pr…" at bounding box center [416, 237] width 215 height 667
drag, startPoint x: 467, startPoint y: 173, endPoint x: 510, endPoint y: 172, distance: 42.3
click at [510, 172] on div "} font-size: 1.5rem ; /* even more prominent */ .promo-price { gap: 2px ; } .pr…" at bounding box center [425, 237] width 215 height 667
drag, startPoint x: 466, startPoint y: 174, endPoint x: 508, endPoint y: 172, distance: 42.4
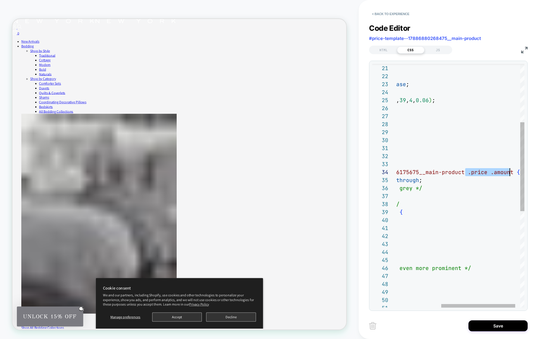
click at [508, 172] on div "} font-size: 1.5rem ; /* even more prominent */ .promo-price { gap: 2px ; } .pr…" at bounding box center [425, 237] width 215 height 667
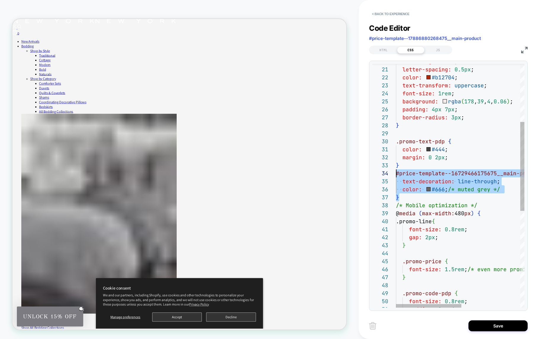
scroll to position [24, 0]
drag, startPoint x: 404, startPoint y: 197, endPoint x: 394, endPoint y: 173, distance: 25.5
click at [396, 173] on div "} font-size: 1.5rem ; /* even more prominent */ .promo-price { gap: 2px ; } .pr…" at bounding box center [518, 239] width 244 height 667
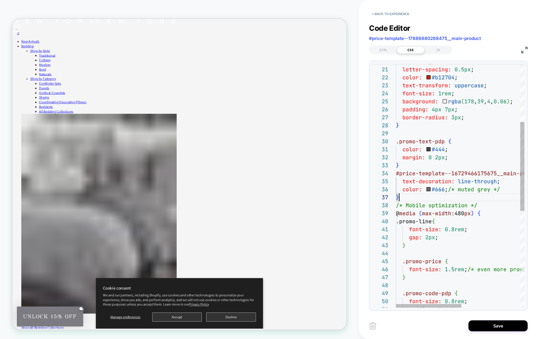
scroll to position [48, 3]
click at [404, 197] on div "} font-size: 1.5rem ; /* even more prominent */ .promo-price { gap: 2px ; } .pr…" at bounding box center [518, 239] width 244 height 667
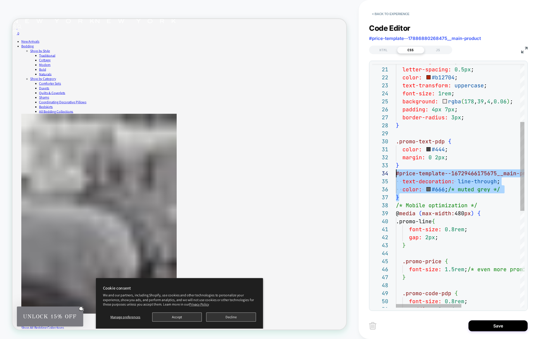
drag, startPoint x: 406, startPoint y: 197, endPoint x: 392, endPoint y: 173, distance: 27.9
click at [396, 173] on div "} font-size: 1.5rem ; /* even more prominent */ .promo-price { gap: 2px ; } .pr…" at bounding box center [518, 239] width 244 height 667
type textarea "**********"
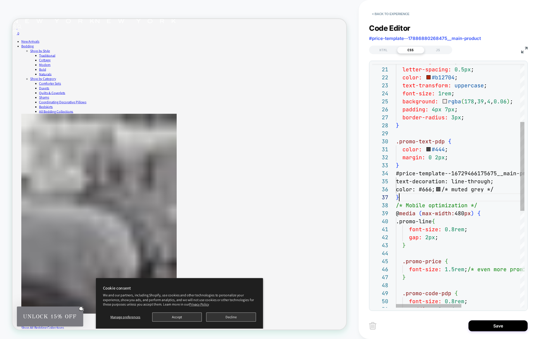
scroll to position [48, 3]
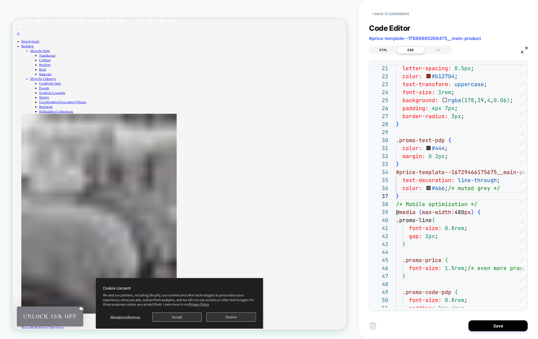
click at [382, 53] on div "HTML" at bounding box center [383, 49] width 27 height 7
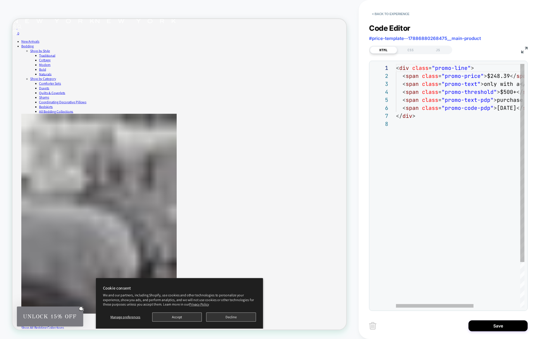
scroll to position [8, 112]
click at [507, 76] on div "< div class = "promo-line" > < span class = "promo-price" > $248.39 </ span > <…" at bounding box center [498, 213] width 205 height 299
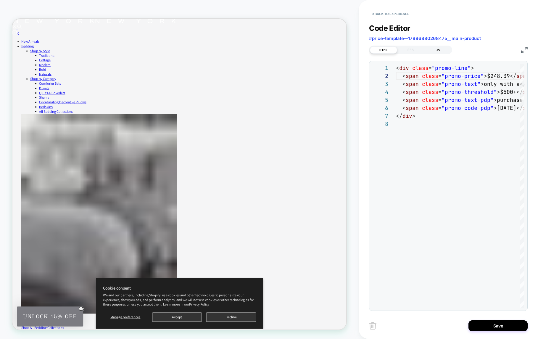
click at [425, 47] on div "JS" at bounding box center [437, 49] width 27 height 7
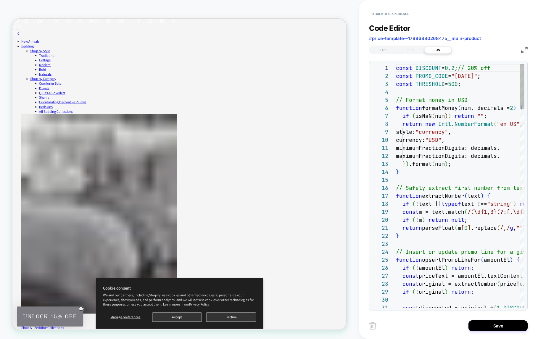
scroll to position [80, 0]
click at [500, 328] on button "Save" at bounding box center [497, 325] width 59 height 11
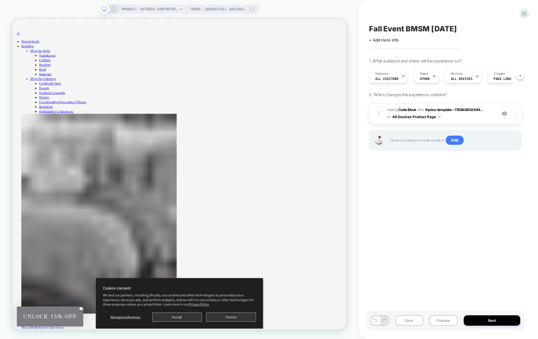
scroll to position [0, 0]
click at [514, 114] on img at bounding box center [514, 113] width 1 height 7
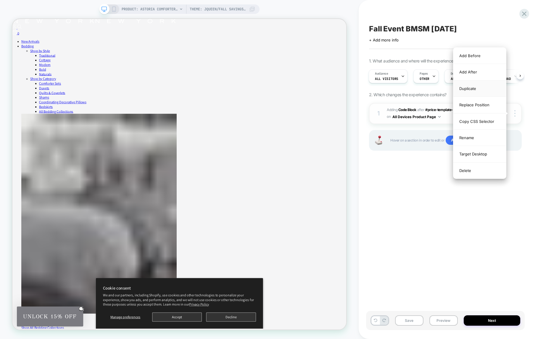
click at [489, 92] on div "Duplicate" at bounding box center [479, 88] width 53 height 16
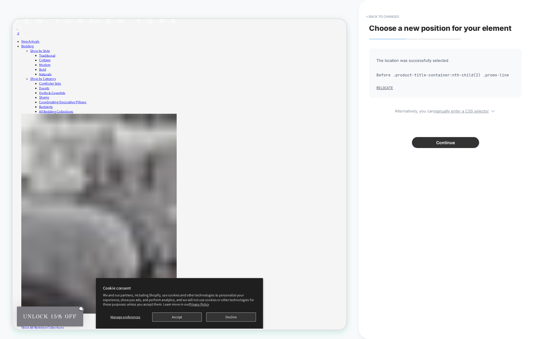
click at [439, 142] on button "Continue" at bounding box center [445, 142] width 67 height 11
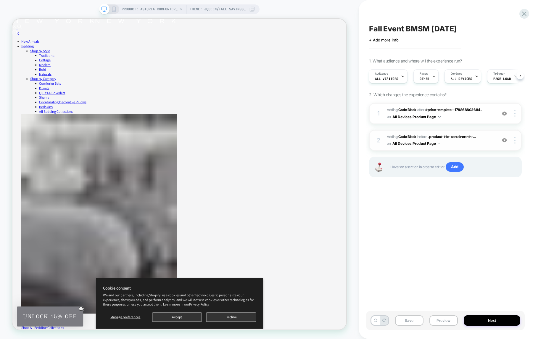
click at [455, 141] on span "Adding Code Block BEFORE .product-title-container:nth-... .product-title-contai…" at bounding box center [440, 140] width 107 height 14
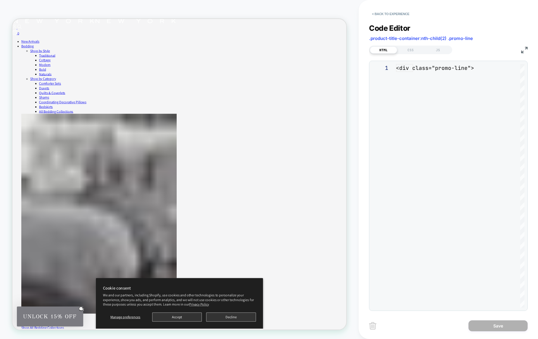
scroll to position [56, 0]
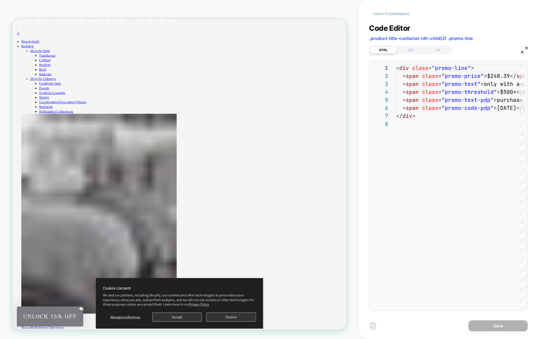
click at [376, 14] on button "< Back to experience" at bounding box center [390, 13] width 43 height 9
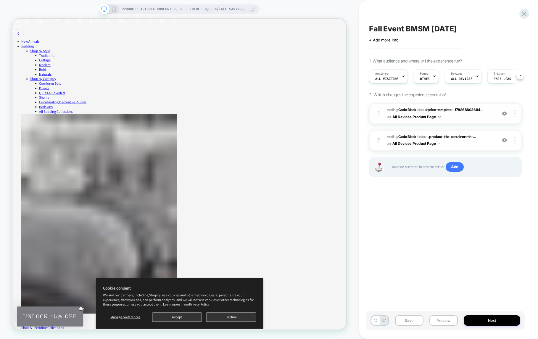
scroll to position [0, 0]
click at [506, 113] on img at bounding box center [504, 113] width 5 height 5
click at [504, 140] on img at bounding box center [504, 140] width 5 height 5
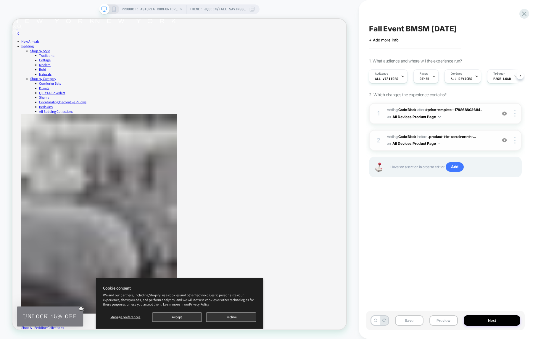
click at [505, 140] on img at bounding box center [504, 140] width 5 height 5
click at [516, 140] on div at bounding box center [515, 140] width 11 height 7
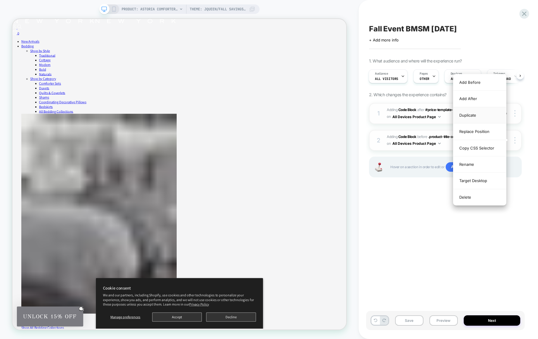
click at [474, 117] on div "Duplicate" at bounding box center [479, 115] width 53 height 16
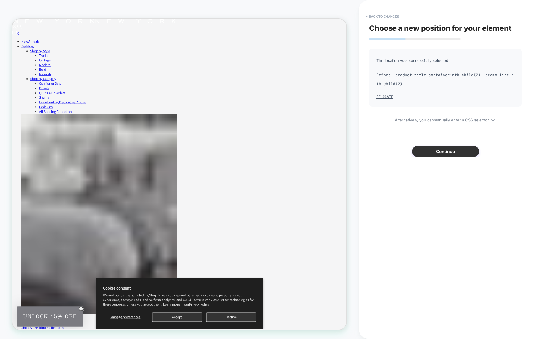
click at [461, 149] on button "Continue" at bounding box center [445, 151] width 67 height 11
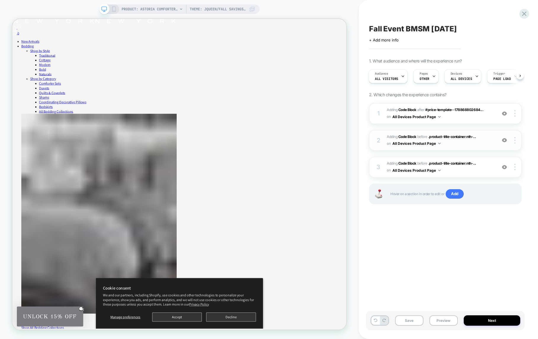
click at [504, 140] on img at bounding box center [504, 140] width 5 height 5
click at [483, 141] on span "Adding Code Block BEFORE .product-title-container:nth-... .product-title-contai…" at bounding box center [440, 140] width 107 height 14
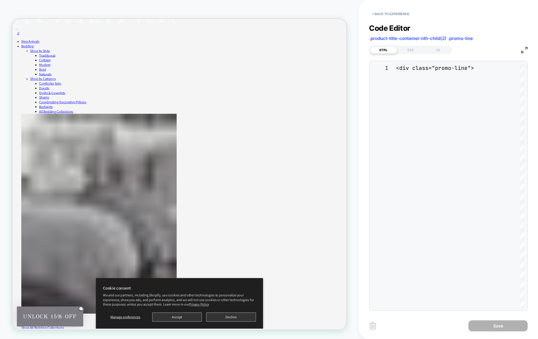
scroll to position [56, 0]
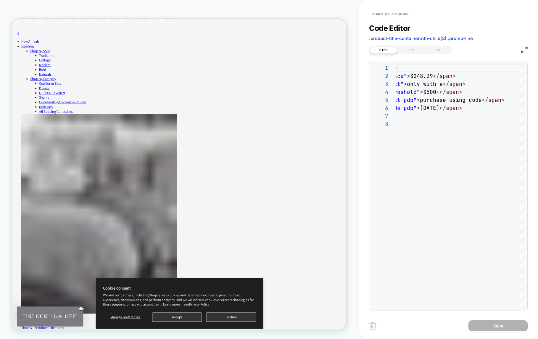
click at [413, 52] on div "CSS" at bounding box center [410, 49] width 27 height 7
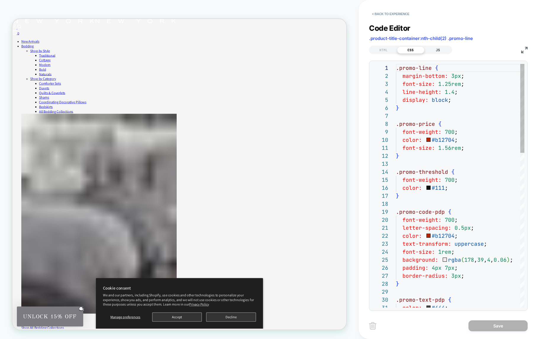
scroll to position [80, 0]
click at [437, 52] on div "JS" at bounding box center [437, 49] width 27 height 7
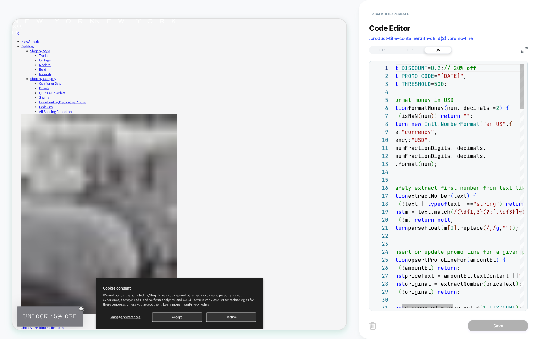
scroll to position [0, 64]
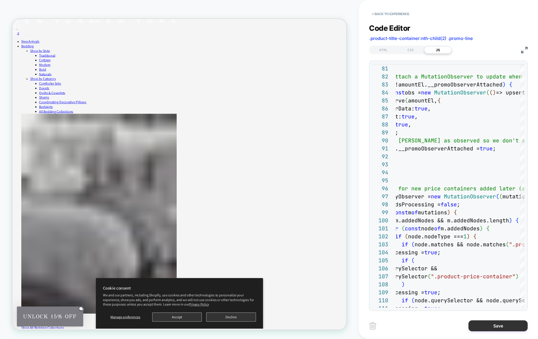
type textarea "**********"
click at [507, 328] on button "Save" at bounding box center [497, 325] width 59 height 11
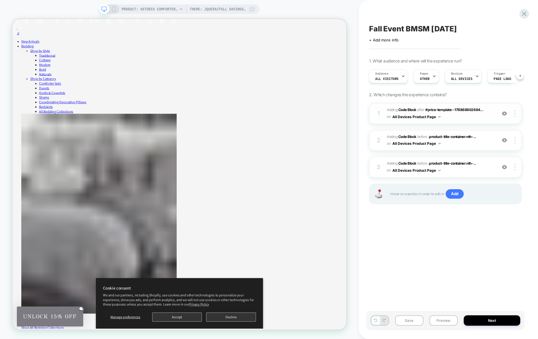
scroll to position [0, 0]
click at [470, 167] on span "Adding Code Block BEFORE .product-title-container:nth-... .product-title-contai…" at bounding box center [440, 167] width 107 height 14
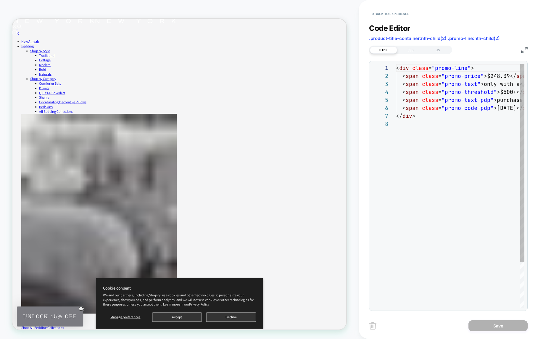
scroll to position [56, 0]
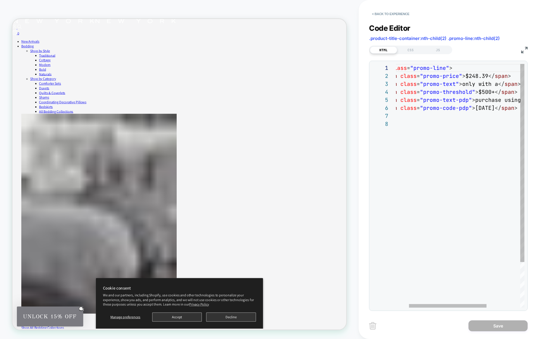
click at [482, 93] on div "< div class = "promo-line" > < span class = "promo-price" > $248.39 </ span > <…" at bounding box center [476, 213] width 205 height 299
click at [508, 107] on div "< div class = "promo-line" > < span class = "promo-price" > $248.39 </ span > <…" at bounding box center [476, 213] width 205 height 299
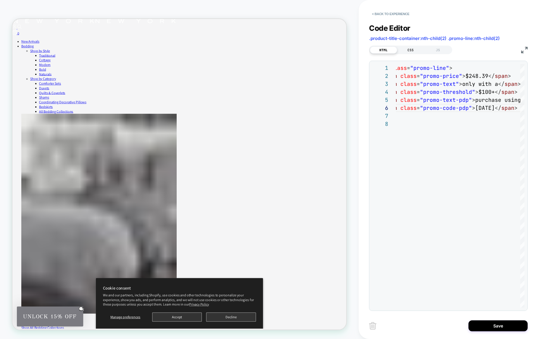
type textarea "**********"
click at [414, 50] on div "CSS" at bounding box center [410, 49] width 27 height 7
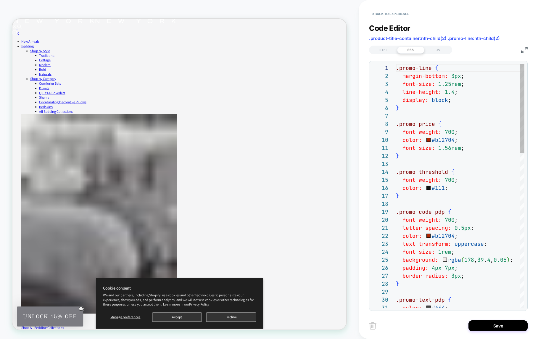
scroll to position [80, 0]
click at [434, 49] on div "JS" at bounding box center [437, 49] width 27 height 7
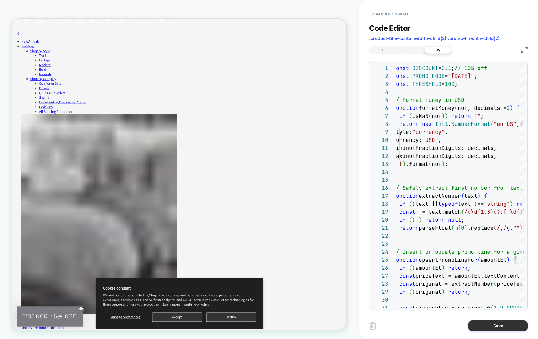
type textarea "**********"
click at [510, 331] on button "Save" at bounding box center [497, 325] width 59 height 11
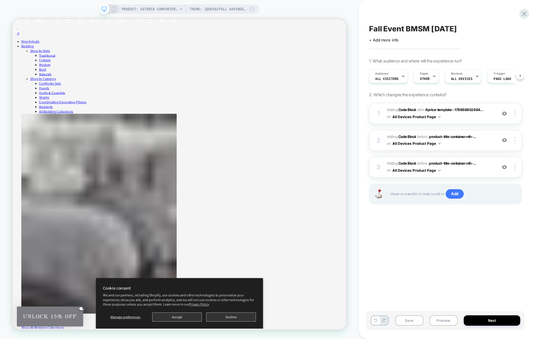
scroll to position [0, 0]
click at [487, 113] on span "Adding Code Block AFTER #price-template--178868802684... #price-template--17886…" at bounding box center [440, 114] width 107 height 14
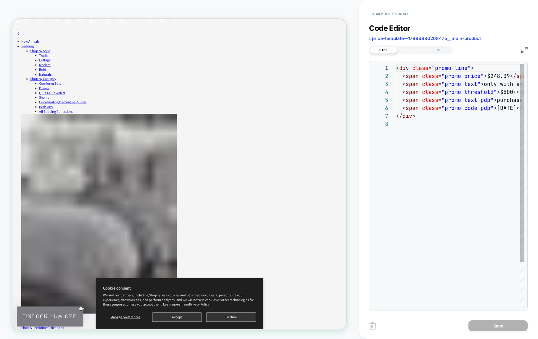
scroll to position [56, 0]
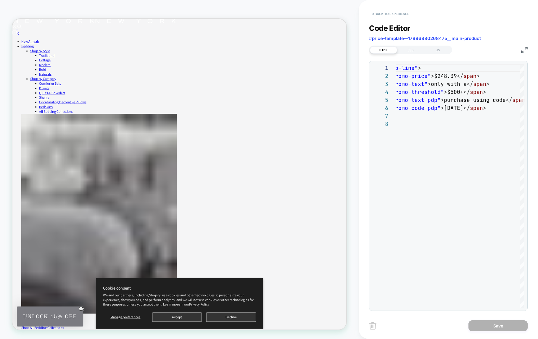
click at [374, 14] on button "< Back to experience" at bounding box center [390, 13] width 43 height 9
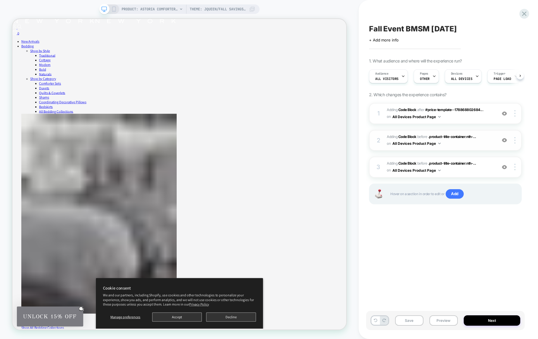
scroll to position [0, 0]
click at [486, 137] on span "Adding Code Block BEFORE .product-title-container:nth-... .product-title-contai…" at bounding box center [440, 140] width 107 height 14
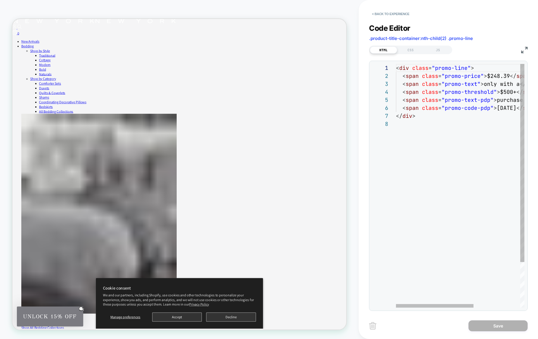
scroll to position [24, 109]
click at [503, 92] on div "< div class = "promo-line" > < span class = "promo-price" > $248.39 </ span > <…" at bounding box center [498, 213] width 205 height 299
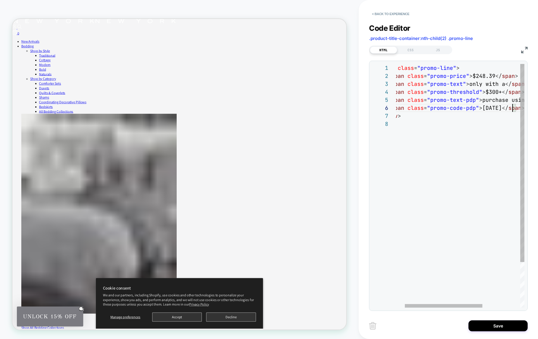
scroll to position [40, 134]
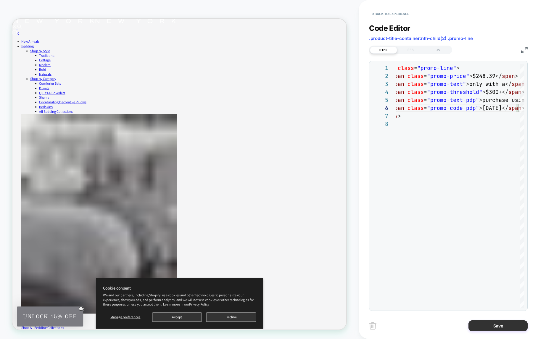
type textarea "**********"
click at [509, 326] on button "Save" at bounding box center [497, 325] width 59 height 11
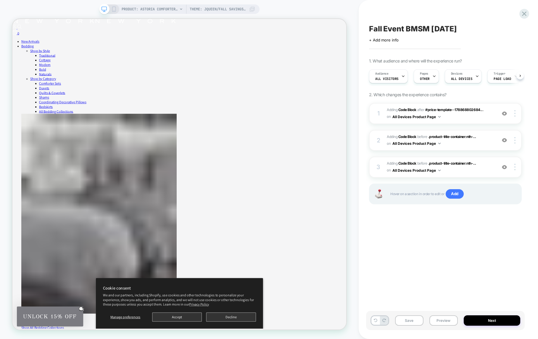
scroll to position [0, 0]
click at [473, 117] on span "Adding Code Block AFTER #price-template--178868802684... #price-template--17886…" at bounding box center [440, 114] width 107 height 14
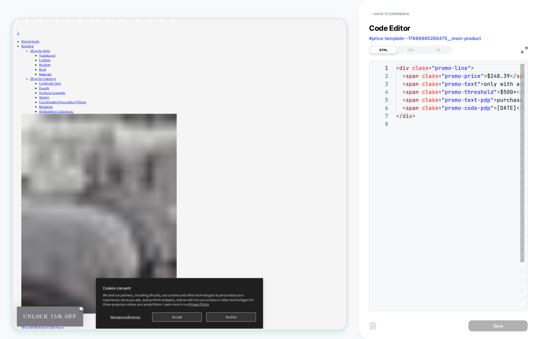
scroll to position [56, 0]
click at [407, 51] on div "CSS" at bounding box center [410, 49] width 27 height 7
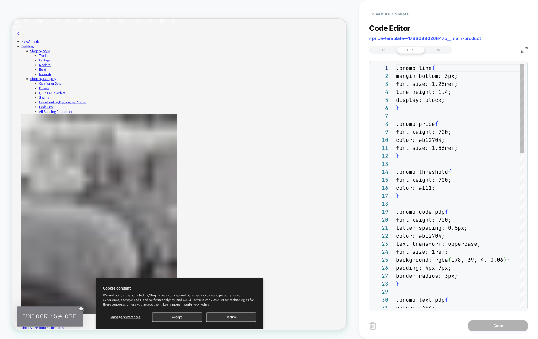
scroll to position [80, 0]
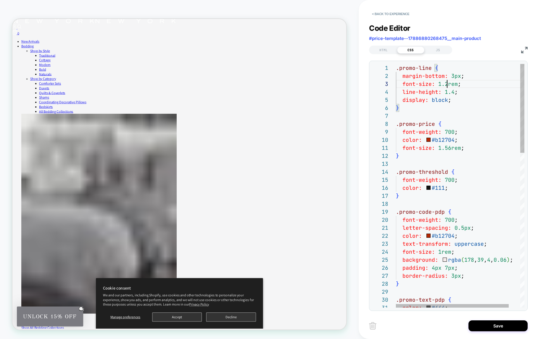
scroll to position [16, 54]
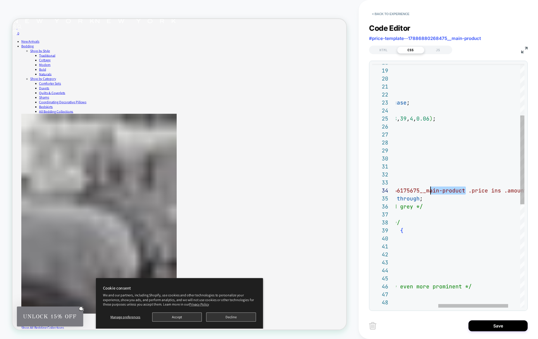
scroll to position [24, 0]
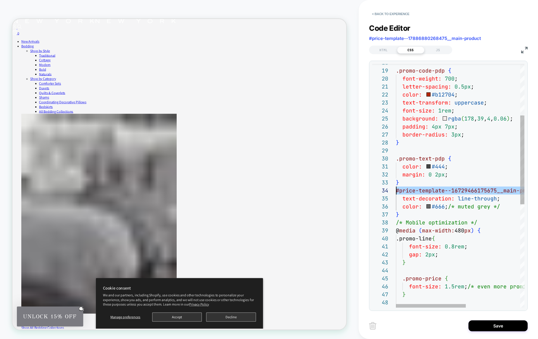
drag, startPoint x: 466, startPoint y: 188, endPoint x: 348, endPoint y: 189, distance: 118.4
click at [396, 189] on div "color: #444 ; .promo-text-pdp { } border-radius: 3px ; padding: 4px 7px ; backg…" at bounding box center [510, 256] width 228 height 667
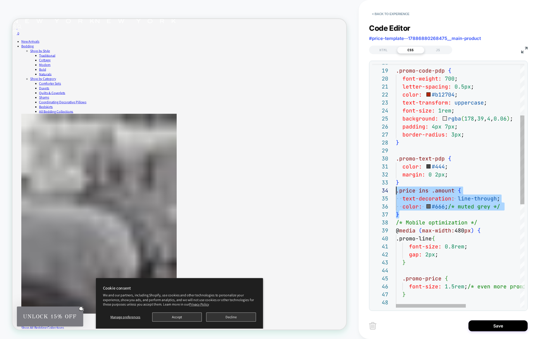
drag, startPoint x: 401, startPoint y: 213, endPoint x: 390, endPoint y: 191, distance: 24.5
click at [396, 191] on div "color: #444 ; .promo-text-pdp { } border-radius: 3px ; padding: 4px 7px ; backg…" at bounding box center [510, 256] width 228 height 667
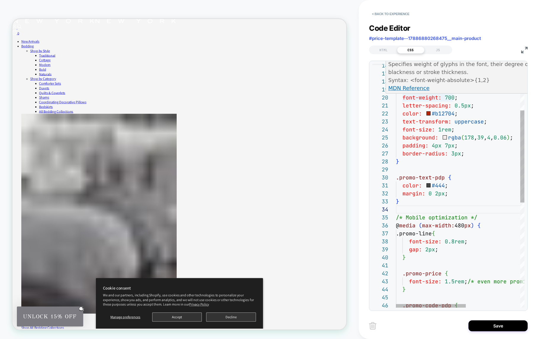
drag, startPoint x: 448, startPoint y: 97, endPoint x: 457, endPoint y: 110, distance: 15.6
click at [448, 97] on div "color: #444 ; .promo-text-pdp { } border-radius: 3px ; padding: 4px 7px ; backg…" at bounding box center [510, 263] width 228 height 643
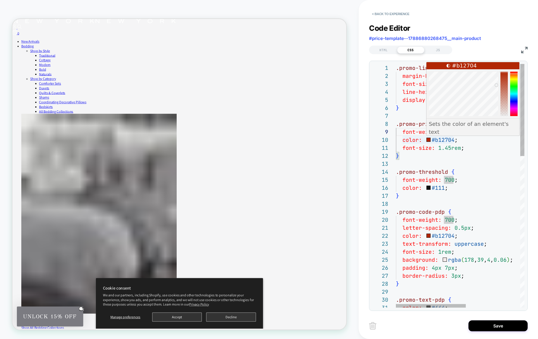
scroll to position [64, 51]
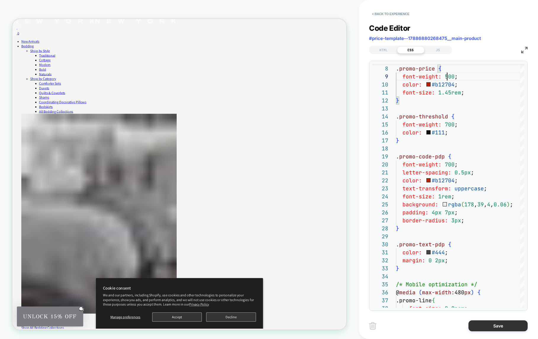
type textarea "**********"
click at [490, 327] on button "Save" at bounding box center [497, 325] width 59 height 11
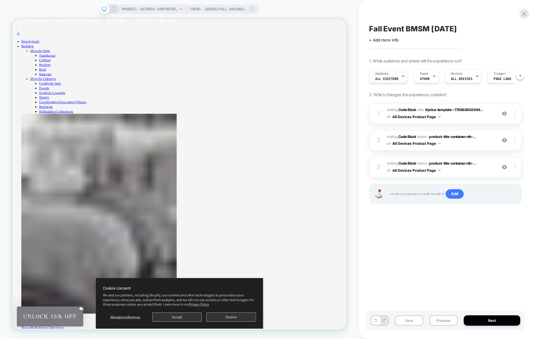
scroll to position [0, 0]
click at [473, 142] on span "Adding Code Block BEFORE .product-title-container:nth-... .product-title-contai…" at bounding box center [440, 140] width 107 height 14
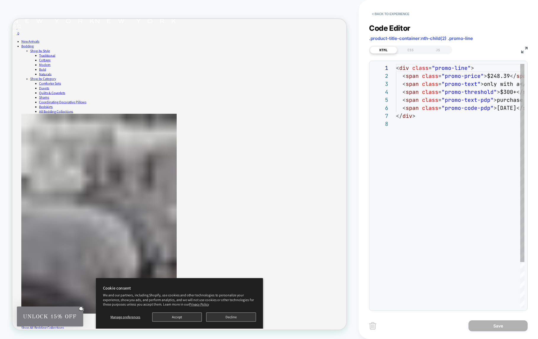
scroll to position [56, 0]
click at [412, 46] on div "HTML CSS JS" at bounding box center [410, 50] width 83 height 9
click at [412, 48] on div "CSS" at bounding box center [410, 49] width 27 height 7
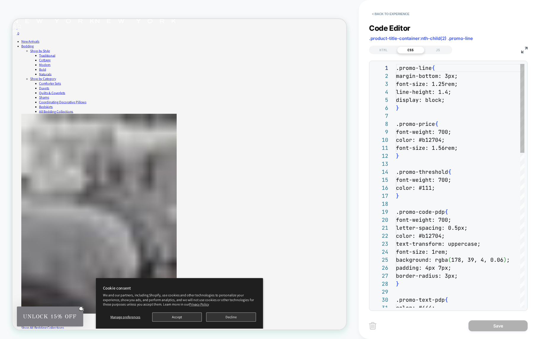
scroll to position [80, 0]
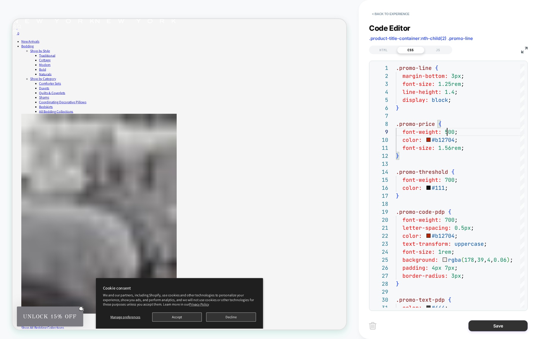
type textarea "**********"
click at [515, 326] on button "Save" at bounding box center [497, 325] width 59 height 11
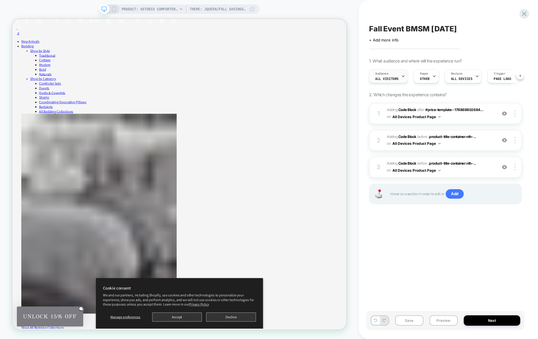
scroll to position [0, 0]
click at [487, 167] on span "Adding Code Block BEFORE .product-title-container:nth-... .product-title-contai…" at bounding box center [440, 167] width 107 height 14
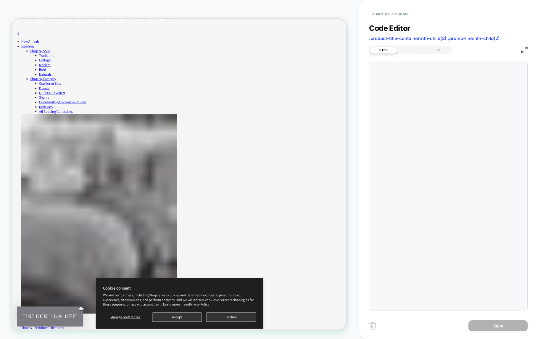
scroll to position [56, 0]
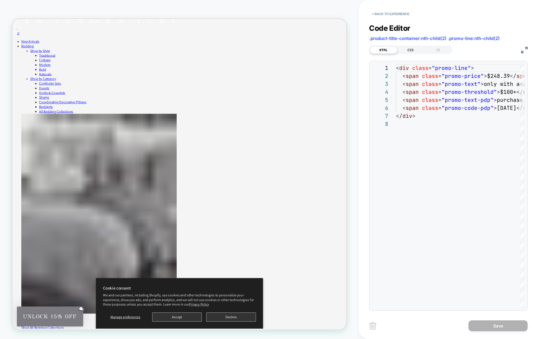
click at [416, 52] on div "CSS" at bounding box center [410, 49] width 27 height 7
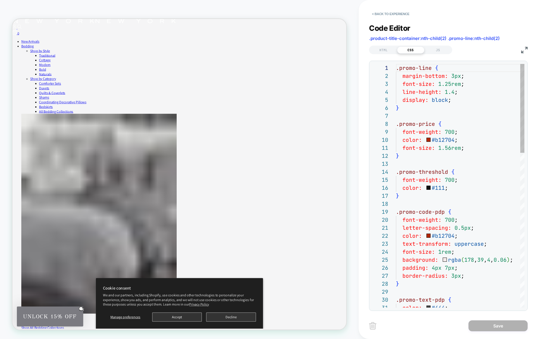
scroll to position [80, 0]
type textarea "**********"
click at [495, 328] on button "Save" at bounding box center [497, 325] width 59 height 11
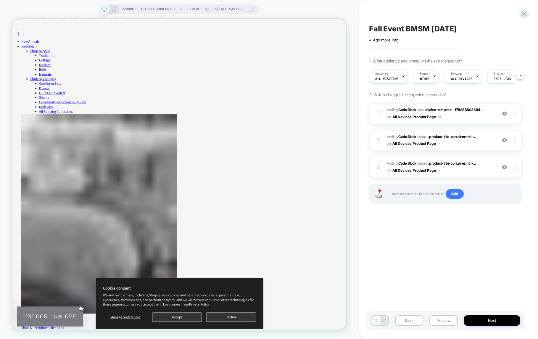
scroll to position [0, 0]
click at [487, 143] on span "Adding Code Block BEFORE .product-title-container:nth-... .product-title-contai…" at bounding box center [440, 140] width 107 height 14
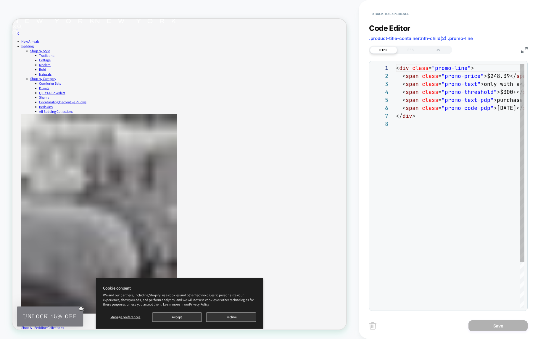
scroll to position [56, 0]
click at [409, 49] on div "CSS" at bounding box center [410, 49] width 27 height 7
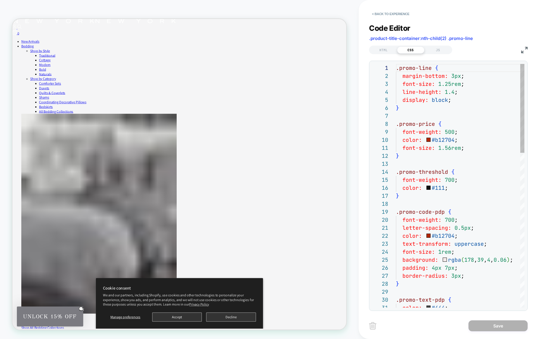
scroll to position [80, 0]
type textarea "**********"
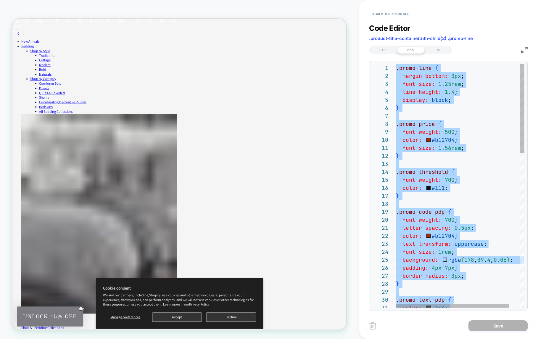
scroll to position [0, 0]
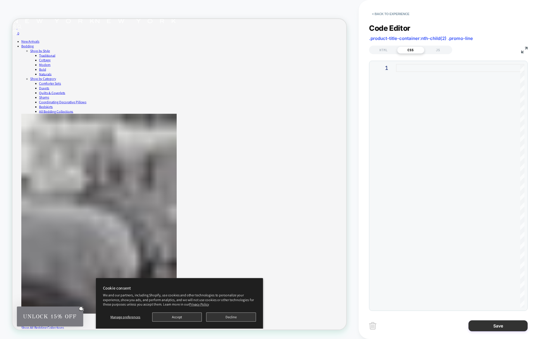
click at [495, 328] on button "Save" at bounding box center [497, 325] width 59 height 11
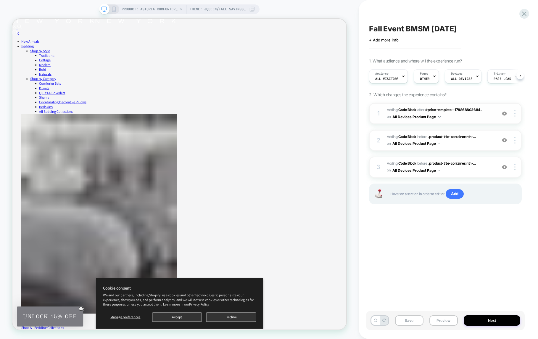
scroll to position [0, 0]
click at [483, 142] on span "Adding Code Block BEFORE .product-title-container:nth-... .product-title-contai…" at bounding box center [440, 140] width 107 height 14
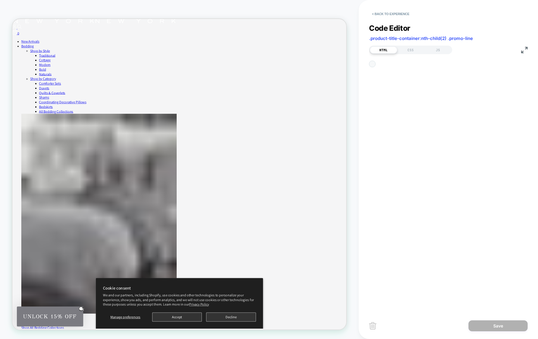
scroll to position [56, 0]
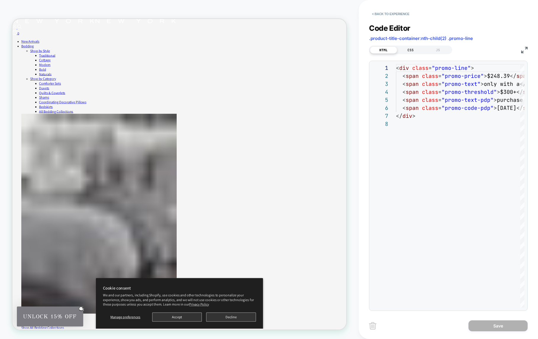
click at [411, 50] on div "CSS" at bounding box center [410, 49] width 27 height 7
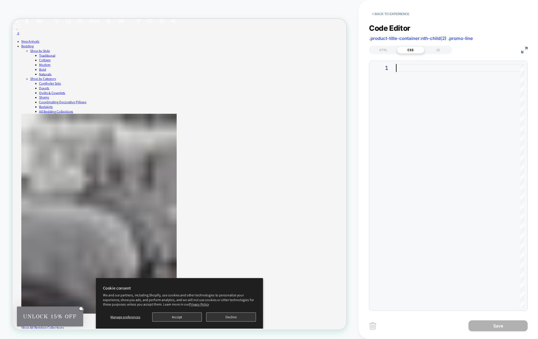
click at [428, 155] on div at bounding box center [460, 186] width 128 height 244
click at [371, 9] on div "< Back to experience" at bounding box center [458, 9] width 179 height 18
click at [371, 12] on button "< Back to experience" at bounding box center [390, 13] width 43 height 9
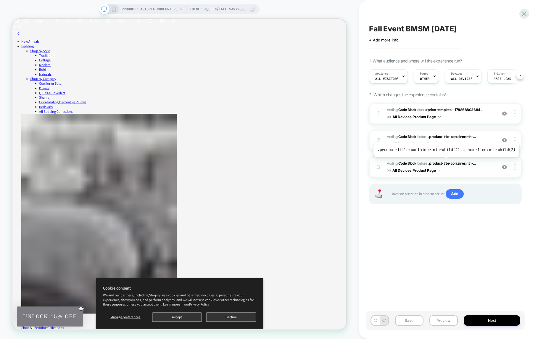
scroll to position [0, 0]
click at [470, 168] on span "Adding Code Block BEFORE .product-title-container:nth-... .product-title-contai…" at bounding box center [440, 167] width 107 height 14
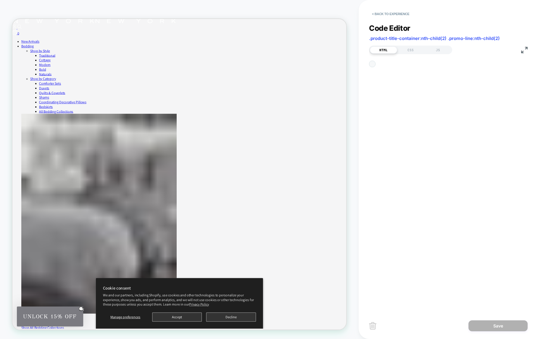
scroll to position [56, 0]
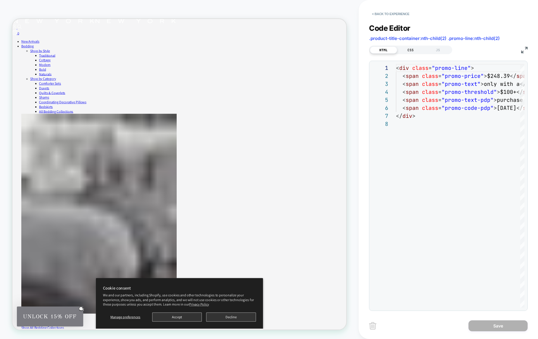
click at [414, 48] on div "CSS" at bounding box center [410, 49] width 27 height 7
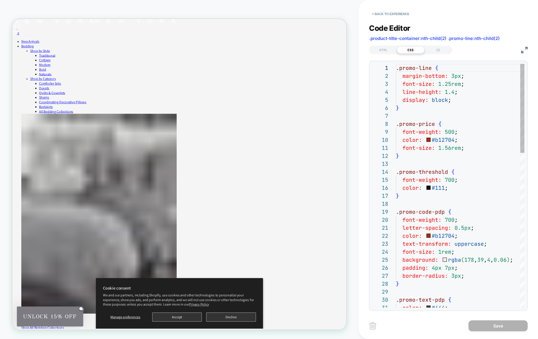
scroll to position [80, 0]
type textarea "**********"
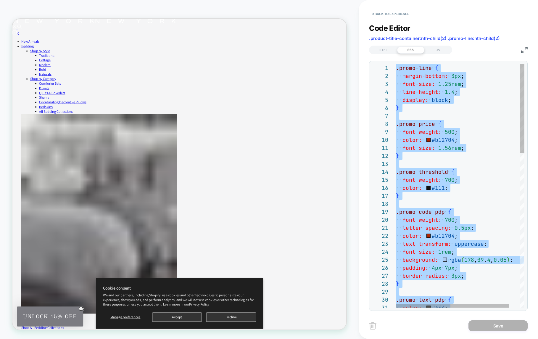
scroll to position [0, 0]
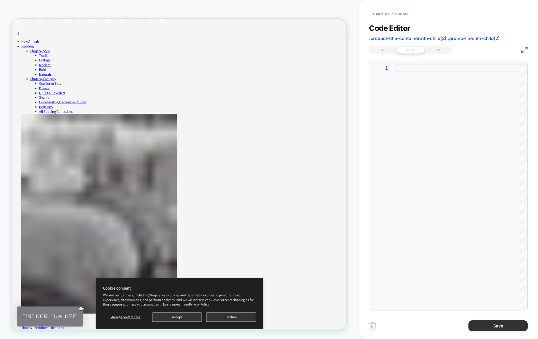
click at [489, 326] on button "Save" at bounding box center [497, 325] width 59 height 11
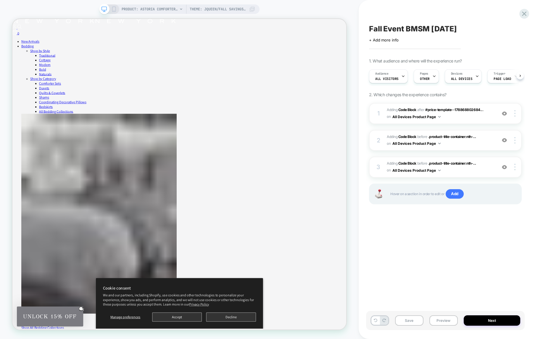
scroll to position [0, 0]
click at [461, 117] on span "Adding Code Block AFTER #price-template--178868802684... #price-template--17886…" at bounding box center [440, 114] width 107 height 14
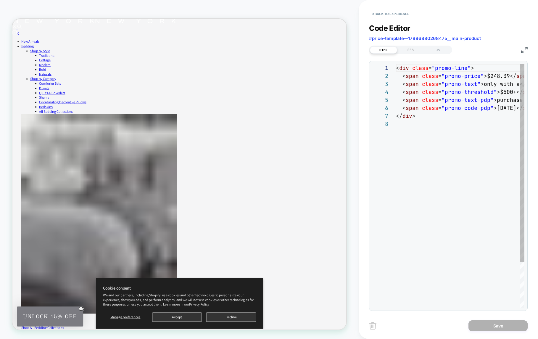
scroll to position [56, 0]
click at [415, 50] on div "CSS" at bounding box center [410, 49] width 27 height 7
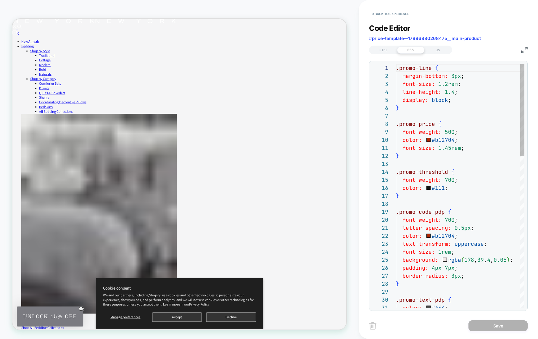
scroll to position [80, 0]
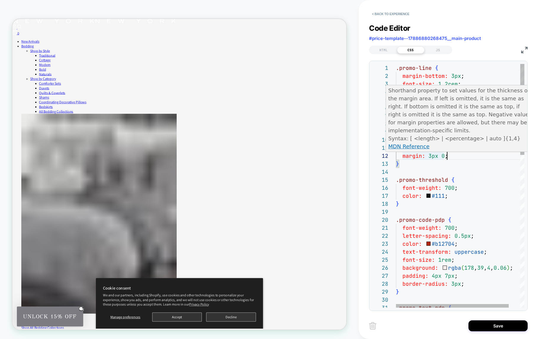
scroll to position [8, 35]
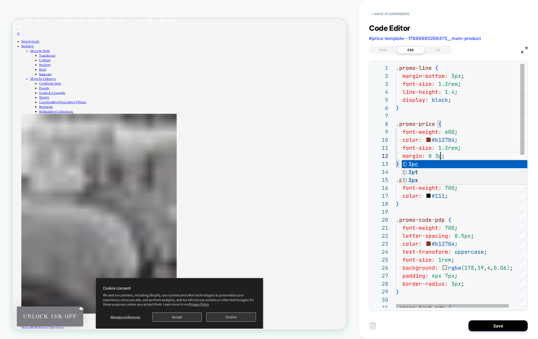
scroll to position [8, 48]
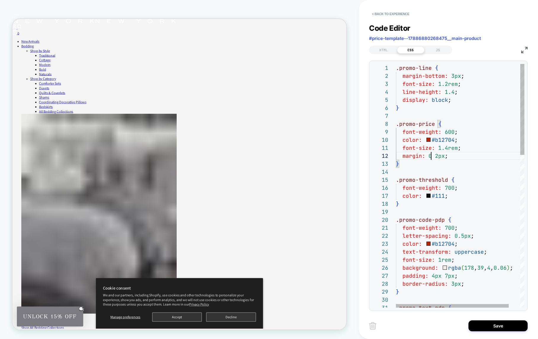
scroll to position [8, 35]
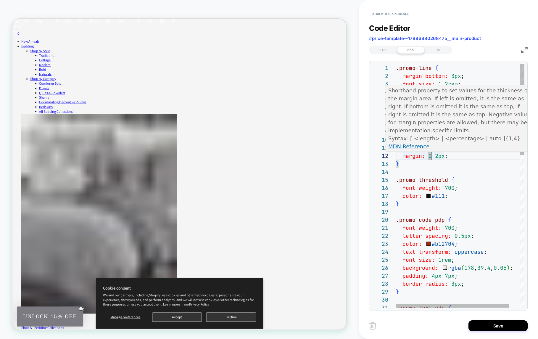
scroll to position [8, 41]
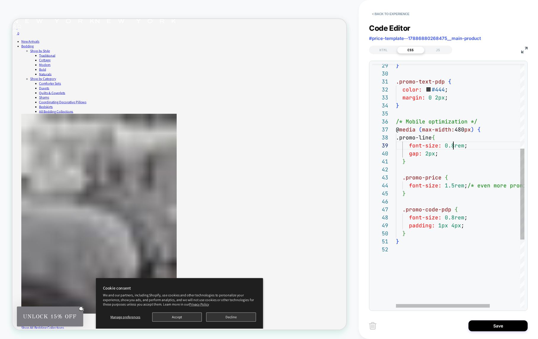
click at [453, 145] on div "} } padding: 1px 4px ; font-size: 0.8rem ; .promo-code-pdp { } font-size: 1.5re…" at bounding box center [481, 163] width 170 height 651
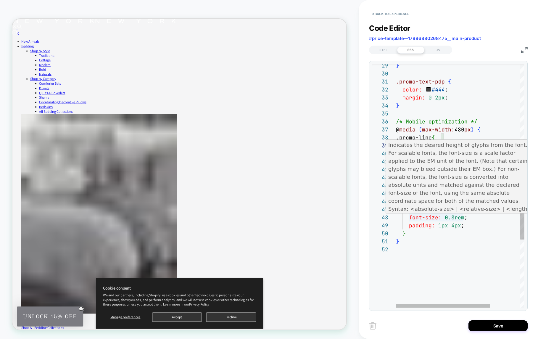
click at [454, 218] on div "} } padding: 1px 4px ; font-size: 0.8rem ; .promo-code-pdp { } font-size: 1.5re…" at bounding box center [481, 163] width 170 height 651
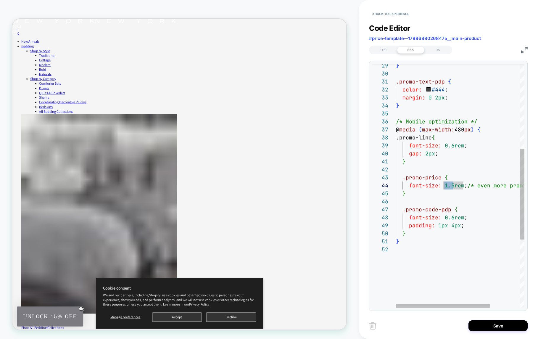
scroll to position [24, 48]
drag, startPoint x: 454, startPoint y: 185, endPoint x: 445, endPoint y: 186, distance: 8.9
click at [445, 186] on div "} } padding: 1px 4px ; font-size: 0.6rem ; .promo-code-pdp { } font-size: 1.5re…" at bounding box center [481, 163] width 170 height 651
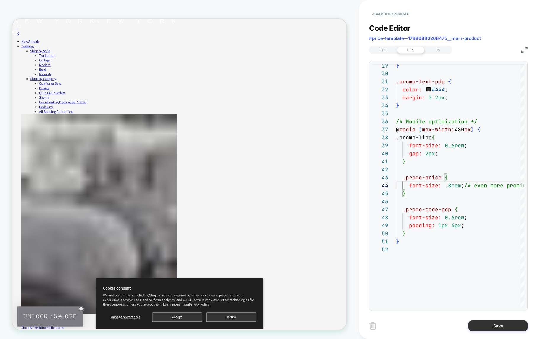
type textarea "**********"
click at [508, 329] on button "Save" at bounding box center [497, 325] width 59 height 11
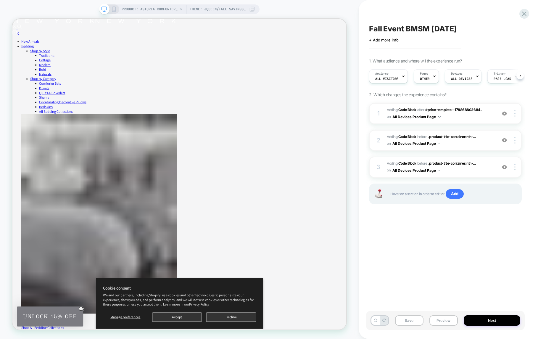
scroll to position [0, 0]
click at [115, 9] on icon at bounding box center [113, 9] width 5 height 5
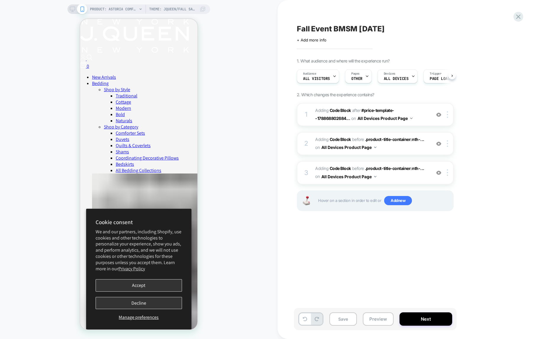
scroll to position [0, 0]
click at [402, 110] on span "Adding Code Block AFTER #price-template--178868802684... #price-template--17886…" at bounding box center [371, 115] width 113 height 16
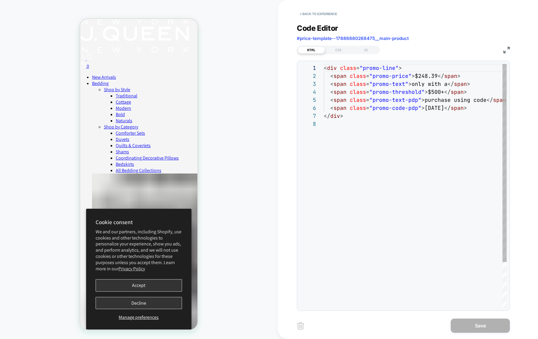
scroll to position [56, 0]
click at [333, 47] on div "CSS" at bounding box center [338, 49] width 27 height 7
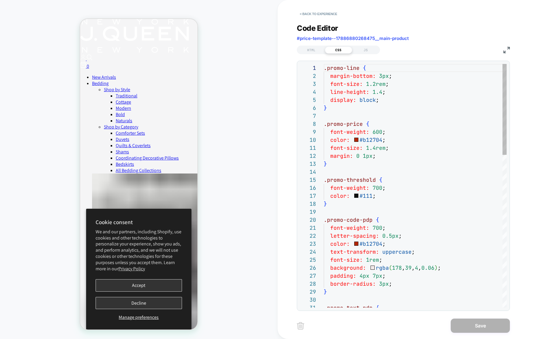
scroll to position [80, 0]
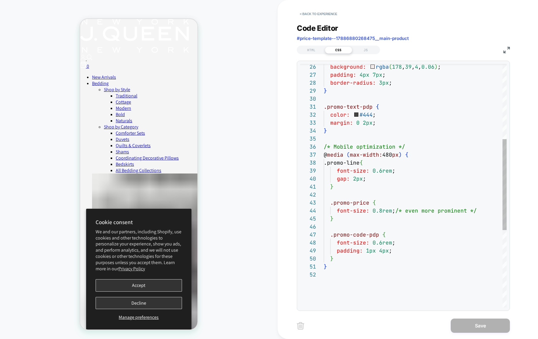
click at [380, 211] on div "} } font-size: 0.6rem ; padding: 1px 4px ; .promo-code-pdp { font-size: 0.8rem …" at bounding box center [415, 188] width 183 height 651
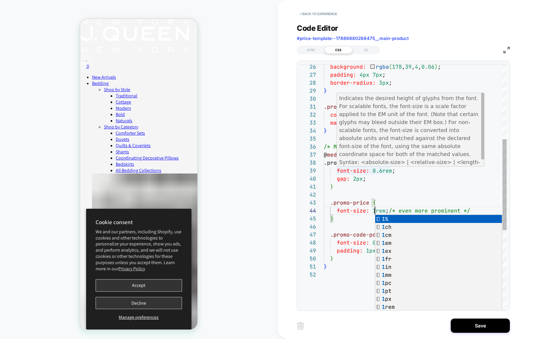
scroll to position [64, 57]
click at [382, 171] on div "} } font-size: 0.6rem ; padding: 1px 4px ; .promo-code-pdp { font-size: 1rem ; …" at bounding box center [415, 188] width 183 height 651
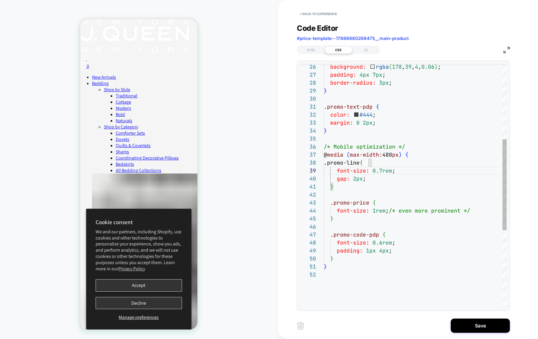
scroll to position [56, 57]
click at [381, 244] on div "} } font-size: 0.6rem ; padding: 1px 4px ; .promo-code-pdp { font-size: 1rem ; …" at bounding box center [415, 188] width 183 height 651
type textarea "**********"
click at [309, 52] on div "HTML" at bounding box center [311, 49] width 27 height 7
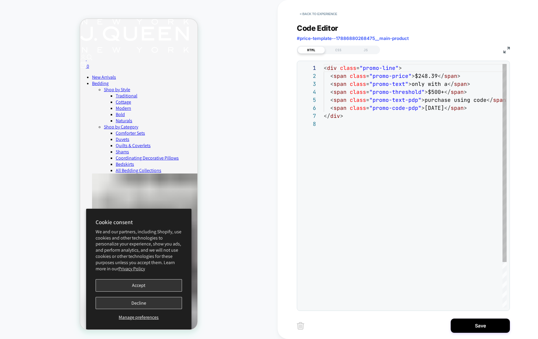
scroll to position [56, 0]
click at [341, 50] on div "CSS" at bounding box center [338, 49] width 27 height 7
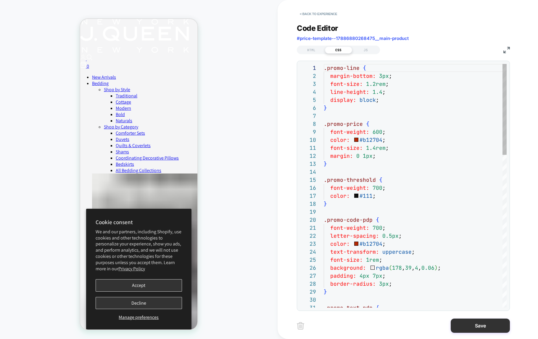
scroll to position [80, 0]
click at [492, 328] on button "Save" at bounding box center [480, 325] width 59 height 14
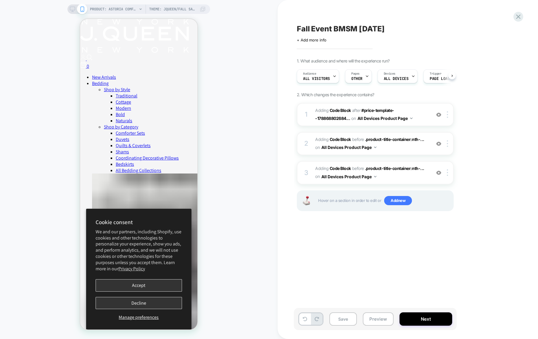
scroll to position [0, 0]
click at [72, 9] on icon at bounding box center [72, 9] width 5 height 5
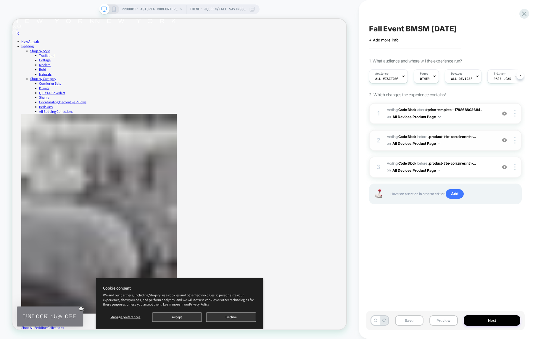
scroll to position [0, 0]
click at [115, 9] on rect at bounding box center [113, 9] width 3 height 5
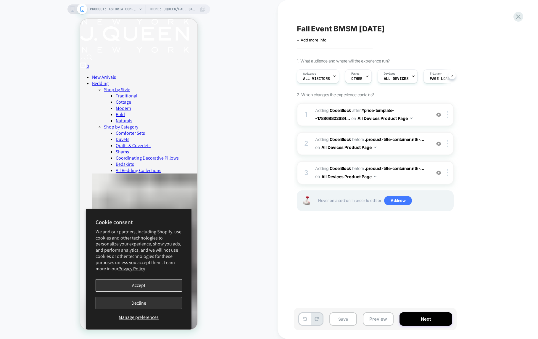
scroll to position [0, 0]
click at [427, 319] on button "Next" at bounding box center [425, 318] width 53 height 13
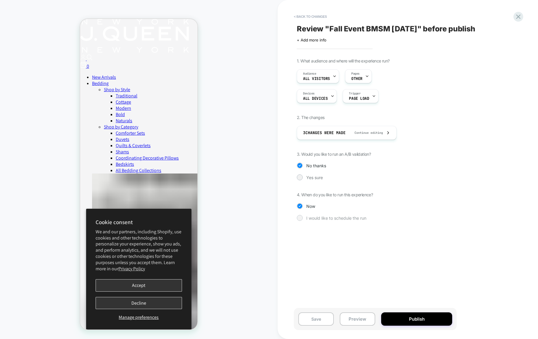
click at [319, 218] on span "I would like to schedule the run" at bounding box center [336, 217] width 60 height 5
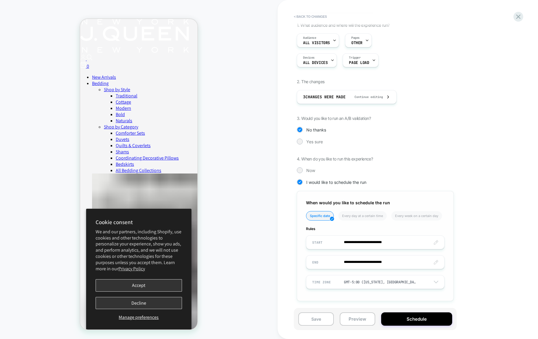
scroll to position [36, 0]
click at [434, 241] on input "**********" at bounding box center [375, 242] width 138 height 14
click at [349, 202] on td "24" at bounding box center [348, 202] width 9 height 8
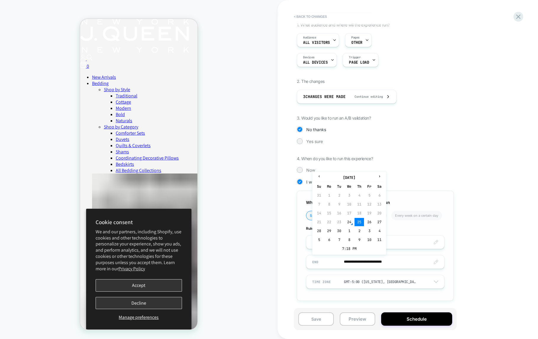
click at [404, 261] on input "**********" at bounding box center [375, 262] width 138 height 14
click at [394, 242] on input "**********" at bounding box center [375, 242] width 138 height 14
click at [384, 241] on input "**********" at bounding box center [375, 242] width 138 height 14
click at [388, 242] on input "**********" at bounding box center [375, 242] width 138 height 14
click at [391, 241] on input "**********" at bounding box center [375, 242] width 138 height 14
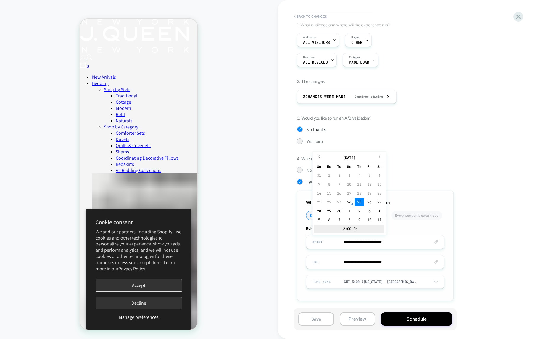
click at [355, 230] on td "12:00 AM" at bounding box center [349, 229] width 70 height 8
click at [334, 206] on span "▲" at bounding box center [337, 208] width 12 height 12
click at [336, 223] on span "▼" at bounding box center [337, 226] width 12 height 12
click at [336, 206] on span "▲" at bounding box center [337, 208] width 12 height 12
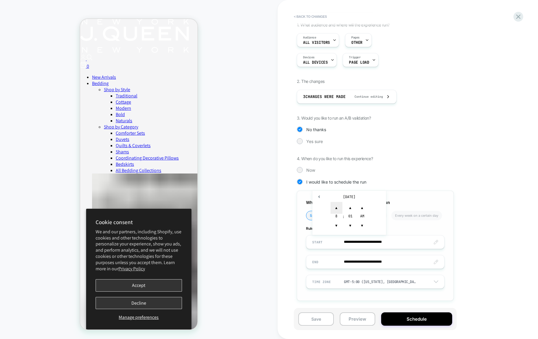
click at [336, 206] on span "▲" at bounding box center [337, 208] width 12 height 12
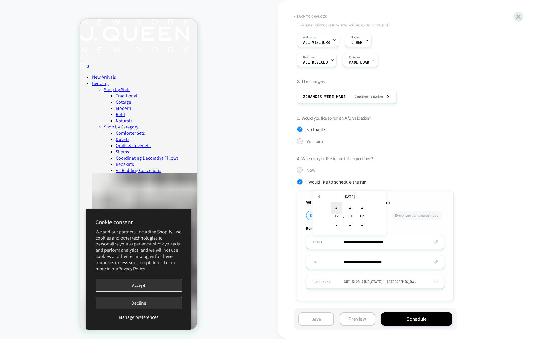
click at [336, 206] on span "▲" at bounding box center [337, 208] width 12 height 12
click at [349, 207] on span "▲" at bounding box center [350, 208] width 12 height 12
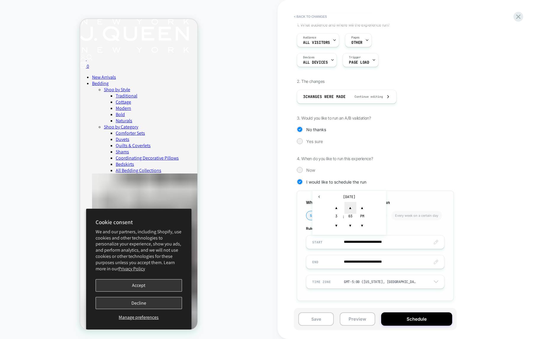
click at [349, 207] on span "▲" at bounding box center [350, 208] width 12 height 12
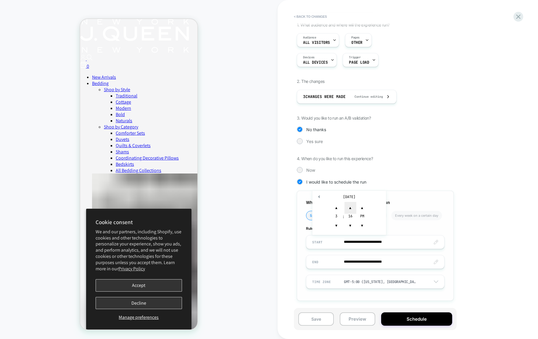
click at [349, 207] on span "▲" at bounding box center [350, 208] width 12 height 12
type input "**********"
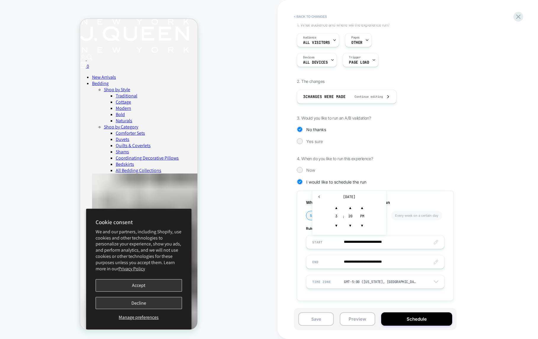
click at [360, 262] on input "**********" at bounding box center [375, 262] width 138 height 14
click at [357, 239] on td "9" at bounding box center [359, 240] width 9 height 8
click at [381, 262] on input "**********" at bounding box center [375, 262] width 138 height 14
click at [349, 249] on td "7:18 PM" at bounding box center [349, 248] width 70 height 8
click at [338, 228] on span "▲" at bounding box center [337, 228] width 12 height 12
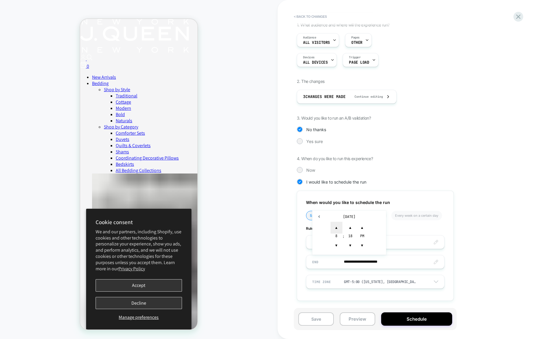
click at [338, 228] on span "▲" at bounding box center [337, 228] width 12 height 12
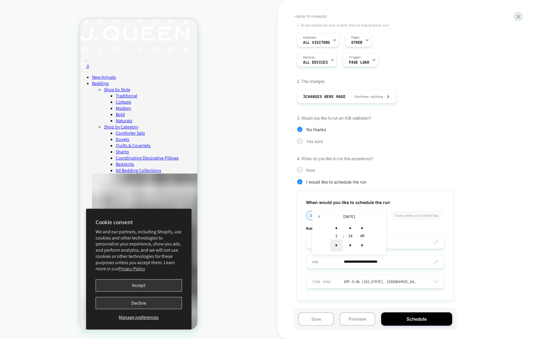
click at [336, 248] on span "▼" at bounding box center [337, 245] width 12 height 12
click at [335, 228] on span "▲" at bounding box center [337, 228] width 12 height 12
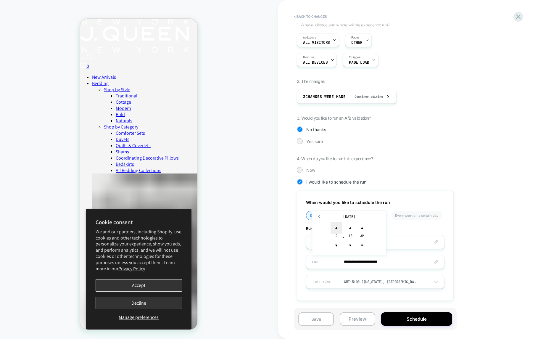
click at [335, 228] on span "▲" at bounding box center [337, 228] width 12 height 12
click at [347, 227] on span "▲" at bounding box center [350, 228] width 12 height 12
click at [349, 245] on span "▼" at bounding box center [350, 245] width 12 height 12
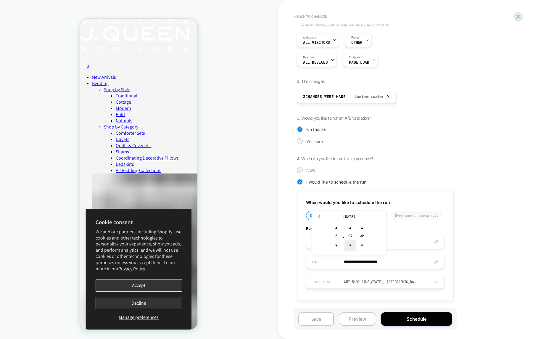
click at [349, 245] on span "▼" at bounding box center [350, 245] width 12 height 12
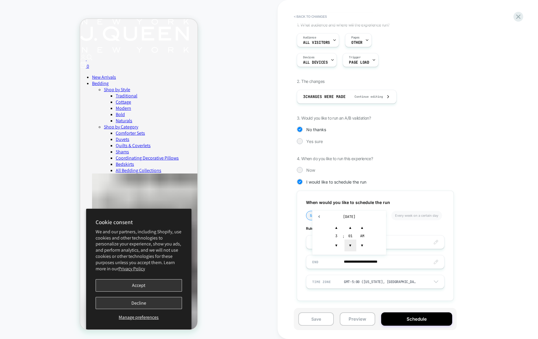
click at [349, 245] on span "▼" at bounding box center [350, 245] width 12 height 12
type input "**********"
click at [373, 297] on div "**********" at bounding box center [375, 246] width 157 height 110
click at [420, 318] on button "Schedule" at bounding box center [416, 318] width 71 height 13
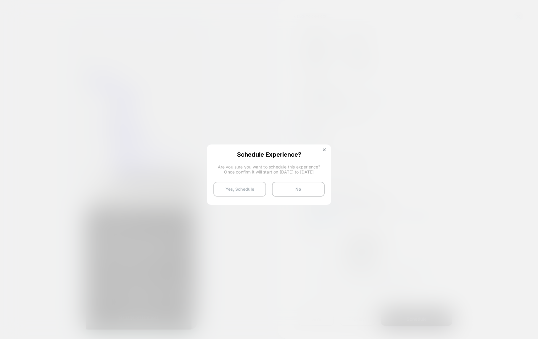
click at [240, 191] on button "Yes, Schedule" at bounding box center [239, 189] width 53 height 15
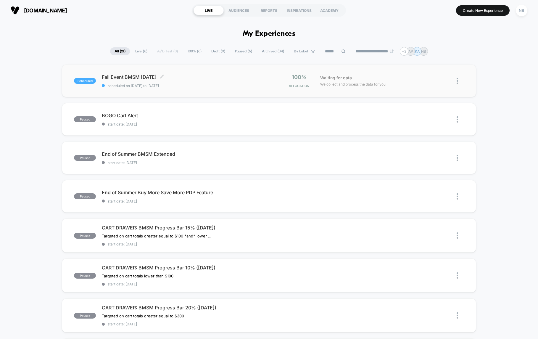
click at [243, 86] on span "scheduled on 25/09/2025 to 09/10/2025" at bounding box center [185, 85] width 167 height 4
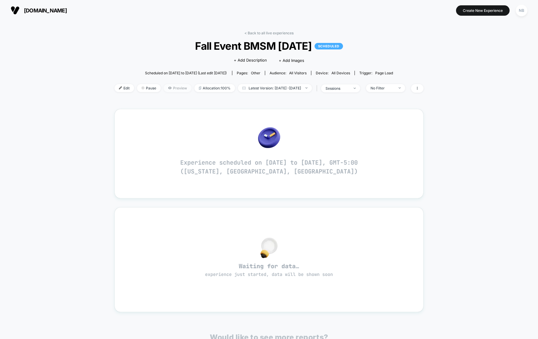
click at [169, 88] on span "Preview" at bounding box center [178, 88] width 28 height 8
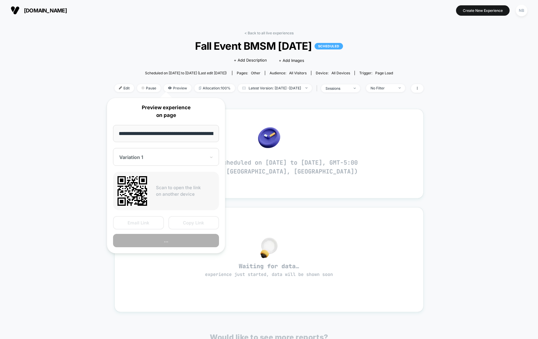
scroll to position [0, 41]
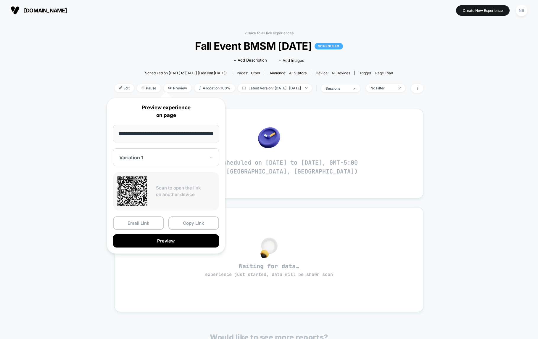
click at [188, 135] on input "**********" at bounding box center [166, 133] width 106 height 17
click at [262, 36] on div "< Back to all live experiences Fall Event BMSM September 2025 SCHEDULED Click t…" at bounding box center [269, 65] width 309 height 69
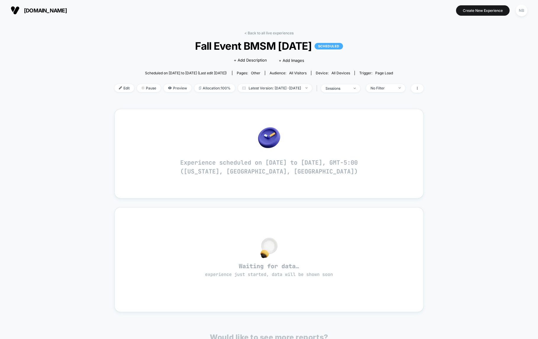
click at [256, 30] on div "< Back to all live experiences Fall Event BMSM September 2025 SCHEDULED Click t…" at bounding box center [269, 229] width 309 height 405
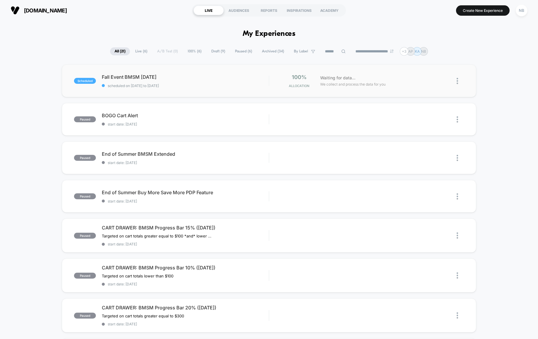
click at [236, 91] on div "scheduled Fall Event BMSM [DATE] scheduled on [DATE] to [DATE] 100% Allocation …" at bounding box center [269, 81] width 414 height 33
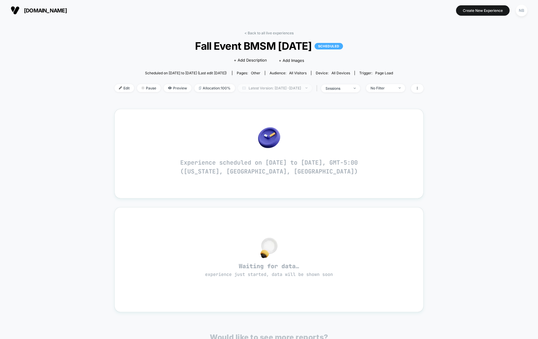
click at [312, 91] on span "Latest Version: Sep 24, 2025 - Sep 24, 2025" at bounding box center [275, 88] width 74 height 8
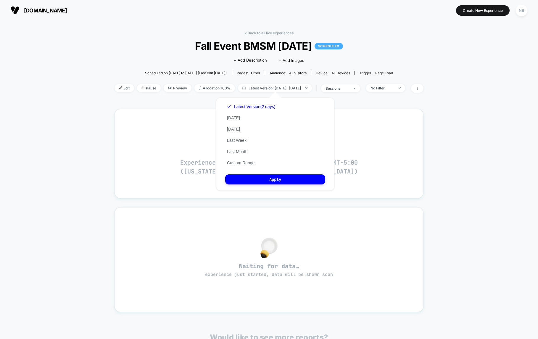
click at [131, 97] on div "< Back to all live experiences Fall Event BMSM September 2025 SCHEDULED Click t…" at bounding box center [269, 65] width 309 height 69
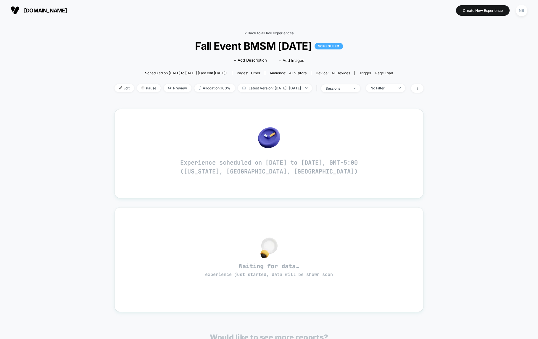
click at [251, 31] on link "< Back to all live experiences" at bounding box center [268, 33] width 49 height 4
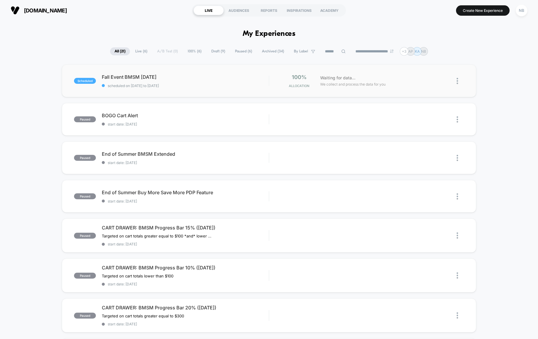
click at [218, 88] on div "scheduled Fall Event BMSM September 2025 scheduled on 25/09/2025 to 09/10/2025 …" at bounding box center [269, 81] width 414 height 33
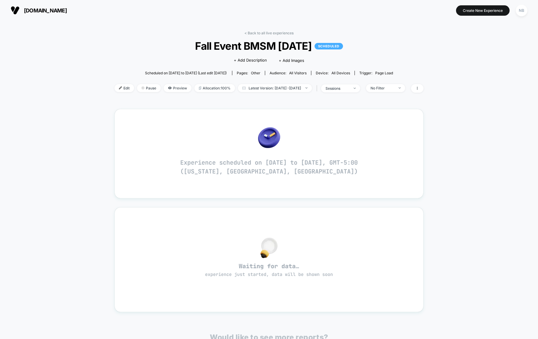
click at [124, 89] on div "Edit Pause Preview Allocation: 100% Latest Version: Sep 24, 2025 - Sep 24, 2025…" at bounding box center [269, 88] width 309 height 9
click at [118, 89] on span "Edit" at bounding box center [125, 88] width 20 height 8
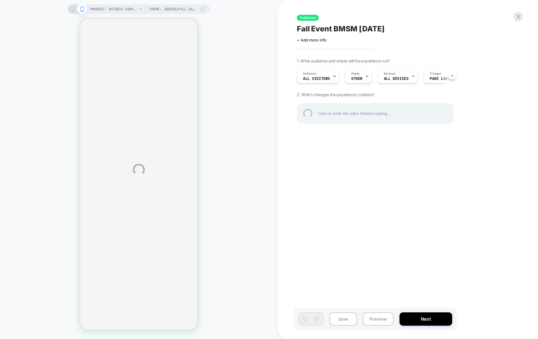
click at [437, 315] on div "PRODUCT: Astoria Comforter Set [sand] Theme: JQueen/Fall Savings BMSM Spetember…" at bounding box center [269, 169] width 538 height 339
click at [437, 318] on div "PRODUCT: Astoria Comforter Set [sand] Theme: JQueen/Fall Savings BMSM Spetember…" at bounding box center [269, 169] width 538 height 339
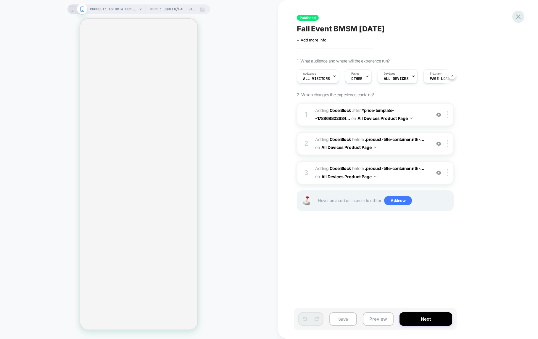
scroll to position [0, 0]
click at [514, 15] on icon at bounding box center [518, 17] width 8 height 8
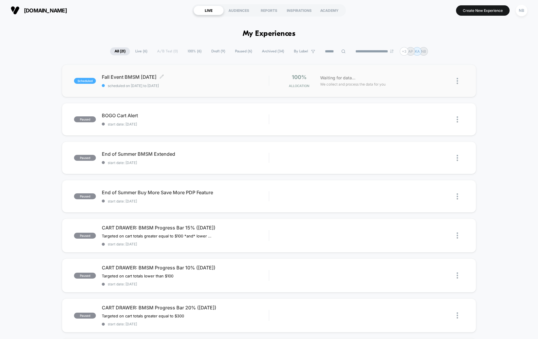
click at [216, 75] on span "Fall Event BMSM [DATE] Click to edit experience details" at bounding box center [185, 77] width 167 height 6
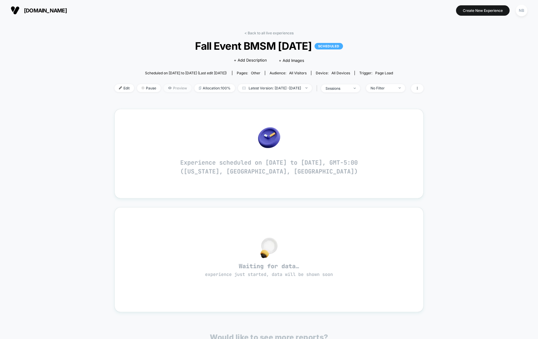
click at [167, 86] on span "Preview" at bounding box center [178, 88] width 28 height 8
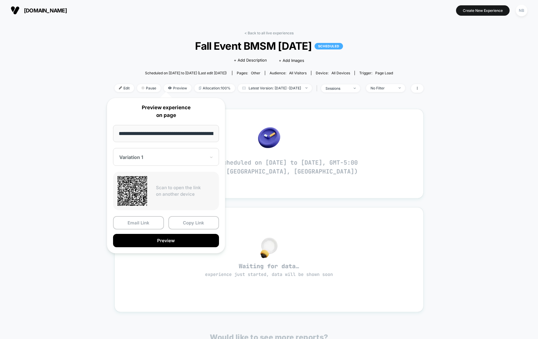
scroll to position [0, 41]
click at [185, 134] on input "**********" at bounding box center [166, 133] width 106 height 17
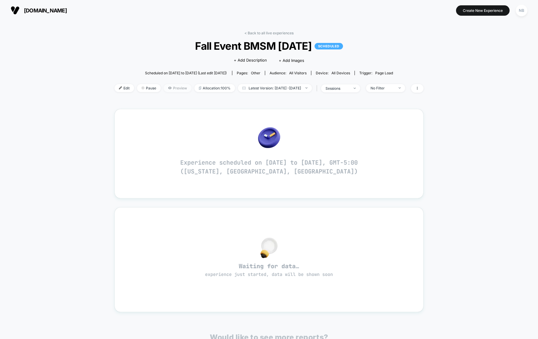
click at [171, 86] on span "Preview" at bounding box center [178, 88] width 28 height 8
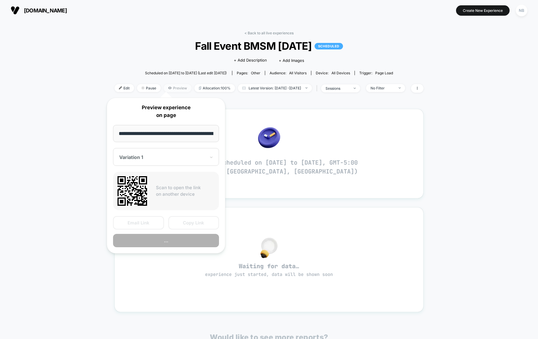
scroll to position [0, 41]
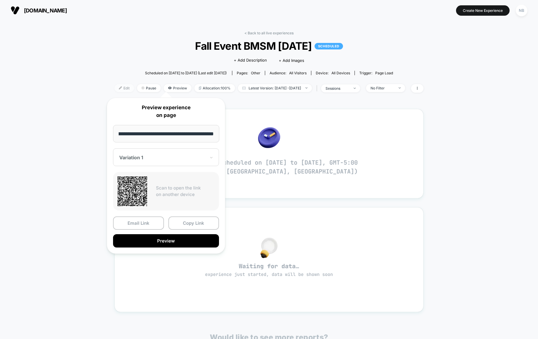
click at [115, 86] on span "Edit" at bounding box center [125, 88] width 20 height 8
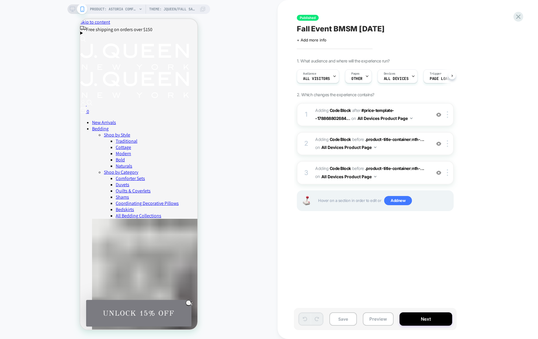
scroll to position [0, 0]
click at [425, 312] on button "Next" at bounding box center [425, 318] width 53 height 13
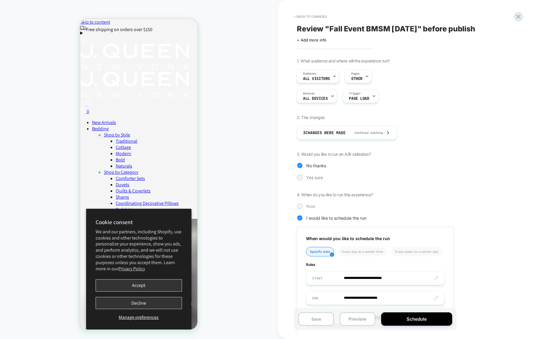
scroll to position [21, 0]
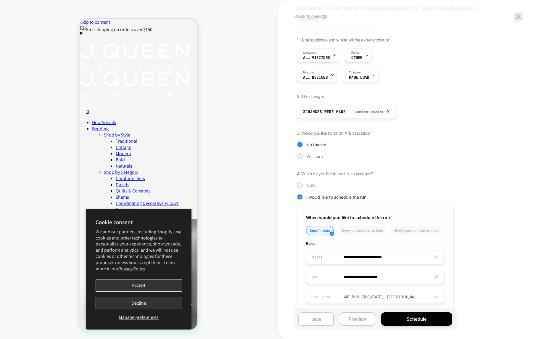
click at [363, 259] on input "**********" at bounding box center [375, 257] width 138 height 14
click at [347, 217] on td "24" at bounding box center [348, 217] width 9 height 8
type input "**********"
click at [426, 320] on button "Schedule" at bounding box center [416, 318] width 71 height 13
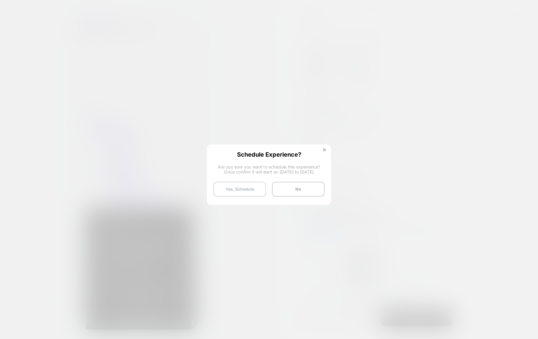
click at [255, 189] on button "Yes, Schedule" at bounding box center [239, 189] width 53 height 15
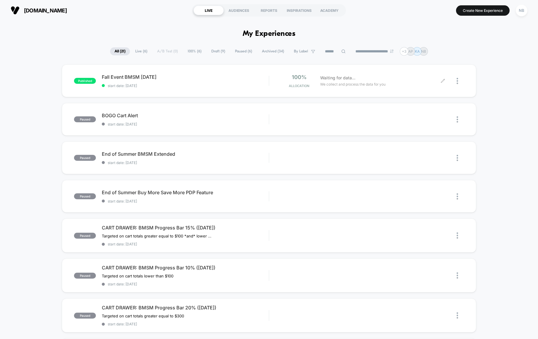
click at [442, 81] on icon at bounding box center [443, 81] width 4 height 4
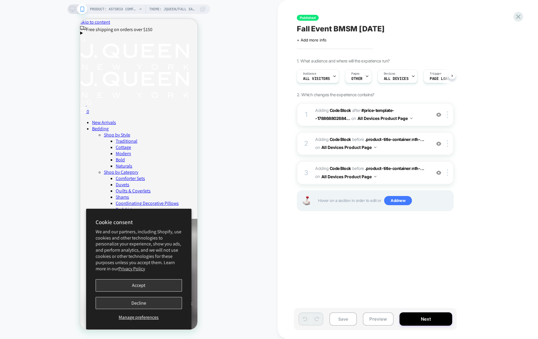
scroll to position [0, 0]
click at [73, 10] on icon at bounding box center [72, 9] width 5 height 5
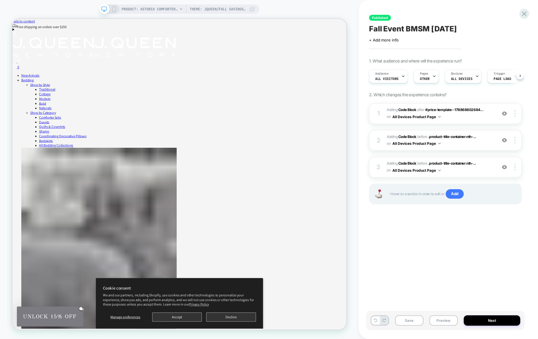
scroll to position [0, 0]
click at [506, 142] on img at bounding box center [504, 140] width 5 height 5
click at [504, 167] on img at bounding box center [504, 167] width 5 height 5
click at [469, 117] on span "Adding Code Block AFTER #price-template--178868802684... #price-template--17886…" at bounding box center [440, 114] width 107 height 14
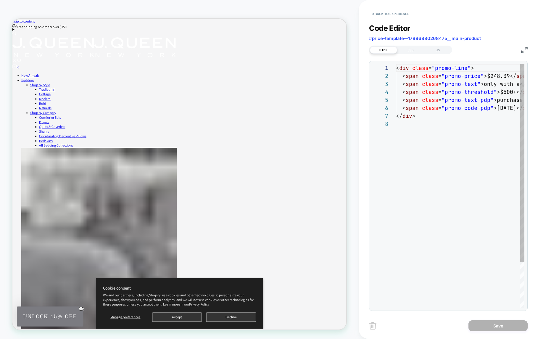
scroll to position [56, 0]
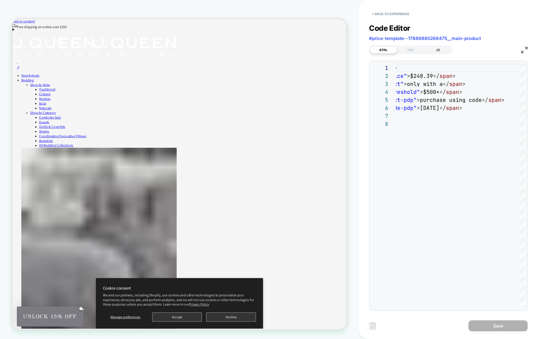
click at [437, 49] on div "JS" at bounding box center [437, 49] width 27 height 7
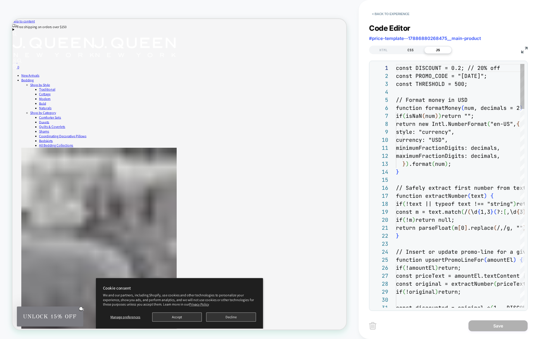
scroll to position [80, 0]
click at [406, 48] on div "CSS" at bounding box center [410, 49] width 27 height 7
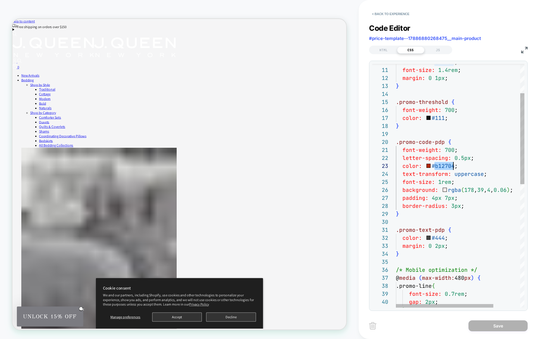
scroll to position [16, 57]
drag, startPoint x: 435, startPoint y: 166, endPoint x: 453, endPoint y: 165, distance: 18.1
click at [453, 165] on div ".promo-text-pdp { color: #444 ; margin: 0 2px ; } /* Mobile optimization */ @ m…" at bounding box center [478, 311] width 164 height 651
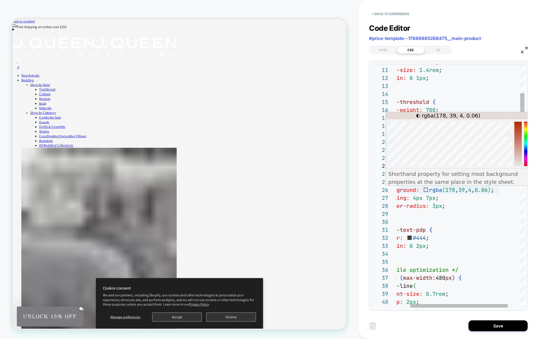
click at [424, 189] on div ".promo-text-pdp { color: #444 ; margin: 0 2px ; } /* Mobile optimization */ @ m…" at bounding box center [459, 311] width 164 height 651
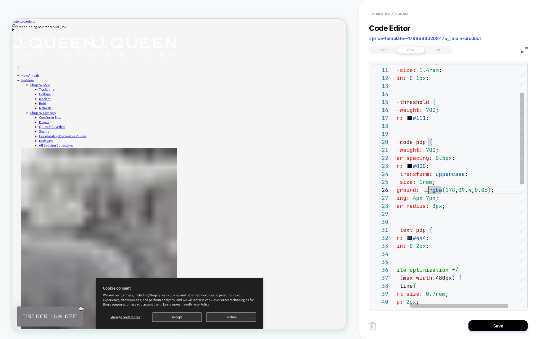
scroll to position [40, 51]
click at [426, 190] on div ".promo-text-pdp { color: #444 ; margin: 0 2px ; } /* Mobile optimization */ @ m…" at bounding box center [459, 311] width 164 height 651
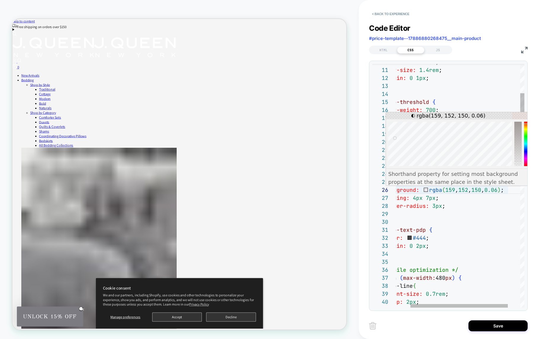
scroll to position [80, 46]
drag, startPoint x: 393, startPoint y: 162, endPoint x: 388, endPoint y: 164, distance: 5.0
click at [388, 164] on div at bounding box center [388, 164] width 3 height 3
type textarea "**********"
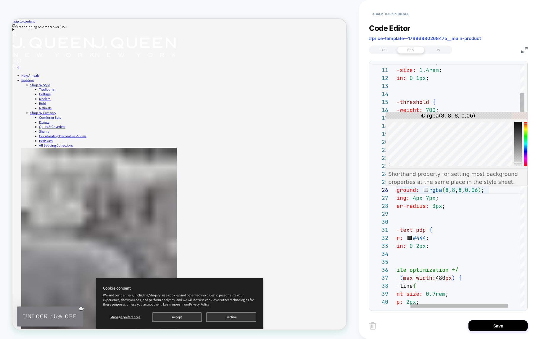
click at [484, 201] on div ".promo-text-pdp { color: #444 ; margin: 0 2px ; } /* Mobile optimization */ @ m…" at bounding box center [459, 311] width 164 height 651
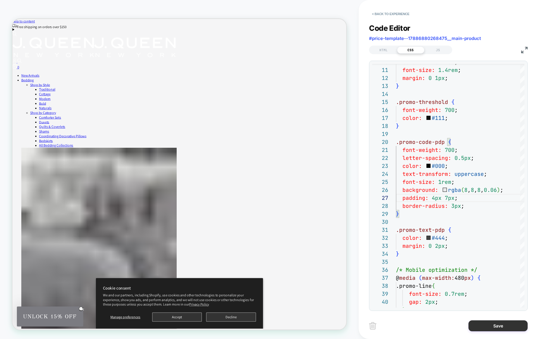
click at [509, 327] on button "Save" at bounding box center [497, 325] width 59 height 11
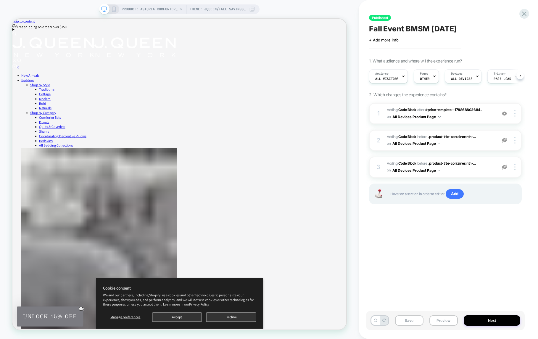
scroll to position [0, 0]
click at [117, 9] on div "PRODUCT: Astoria Comforter Set [sand] Theme: JQueen/Fall Savings BMSM Spetember…" at bounding box center [179, 8] width 160 height 9
click at [114, 7] on icon at bounding box center [113, 9] width 5 height 5
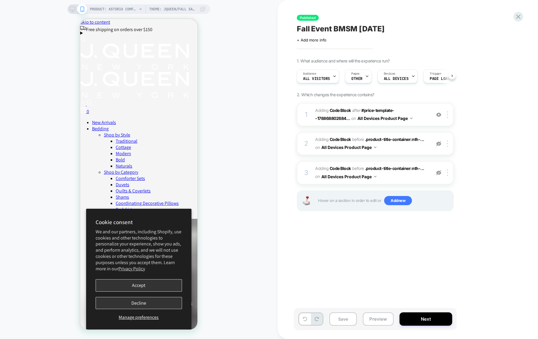
scroll to position [0, 0]
click at [149, 302] on button "Decline" at bounding box center [139, 303] width 86 height 12
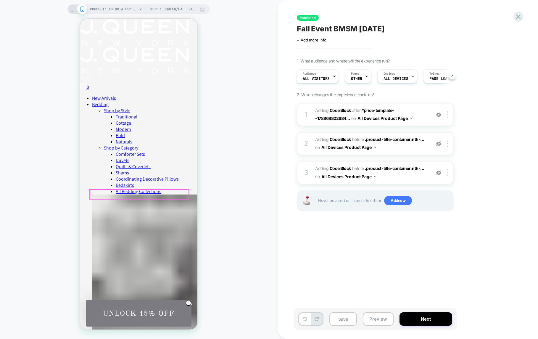
scroll to position [37, 0]
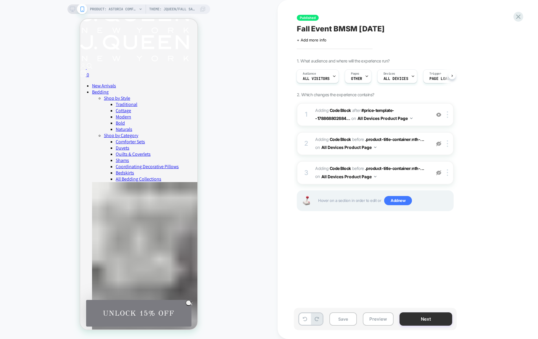
click at [421, 321] on button "Next" at bounding box center [425, 318] width 53 height 13
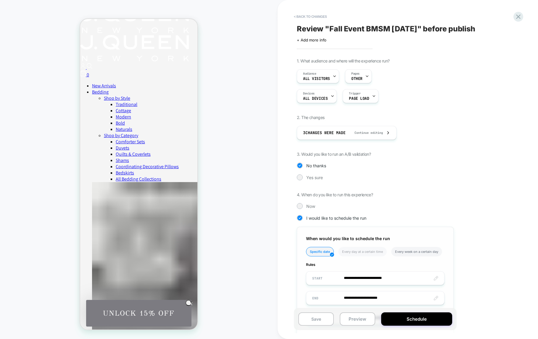
scroll to position [36, 0]
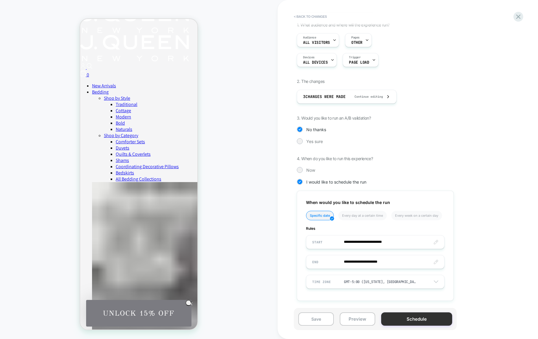
click at [414, 323] on button "Schedule" at bounding box center [416, 318] width 71 height 13
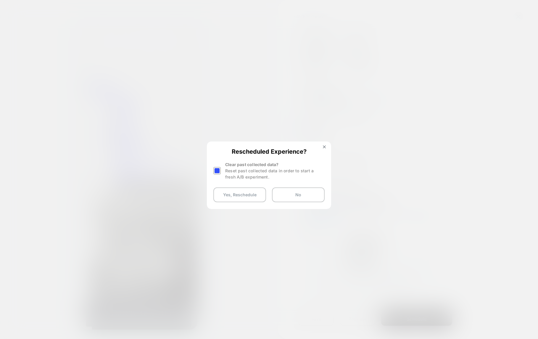
click at [224, 170] on div "Clear past collected data? Reset past collected data in order to start a fresh …" at bounding box center [268, 170] width 111 height 19
click at [219, 170] on div at bounding box center [216, 170] width 7 height 7
click at [238, 193] on button "Yes, Reschedule" at bounding box center [239, 194] width 53 height 15
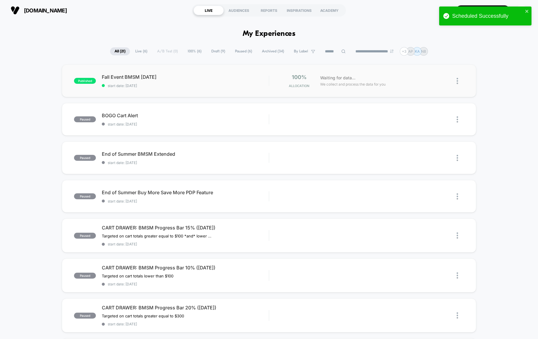
click at [175, 73] on div "published Fall Event BMSM September 2025 start date: 9/24/2025 100% Allocation …" at bounding box center [269, 81] width 414 height 33
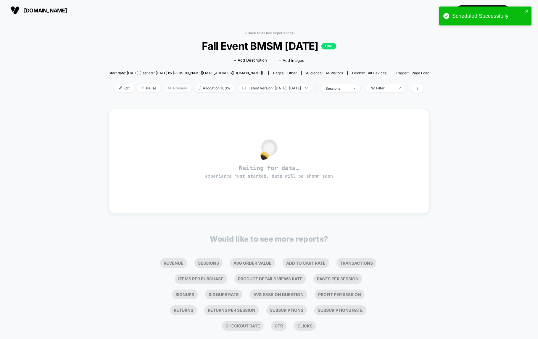
drag, startPoint x: 161, startPoint y: 88, endPoint x: 164, endPoint y: 87, distance: 3.7
click at [164, 88] on span "Preview" at bounding box center [178, 88] width 28 height 8
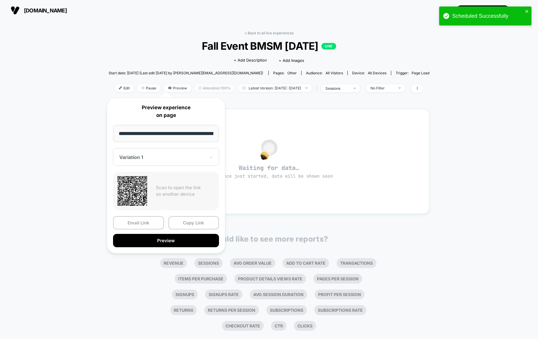
scroll to position [0, 41]
click at [173, 133] on input "**********" at bounding box center [166, 133] width 106 height 17
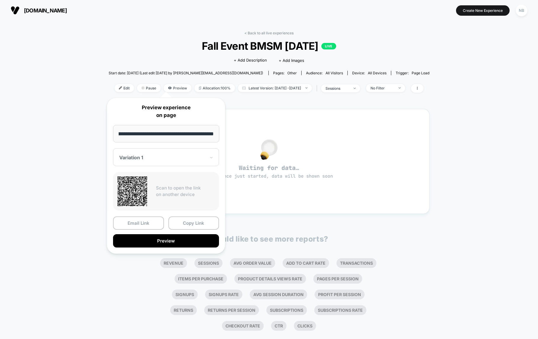
scroll to position [0, 0]
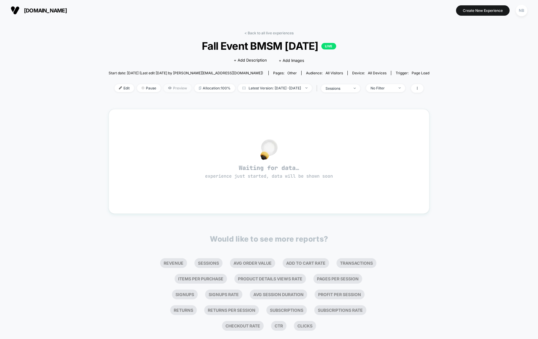
click at [164, 89] on span "Preview" at bounding box center [178, 88] width 28 height 8
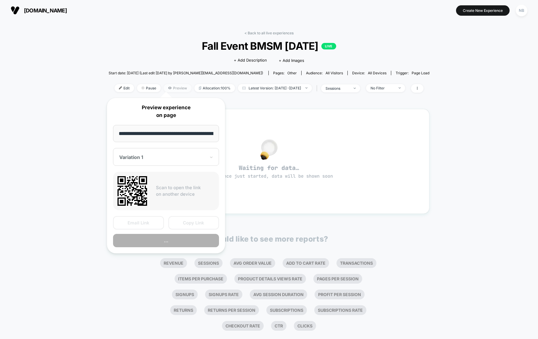
scroll to position [0, 41]
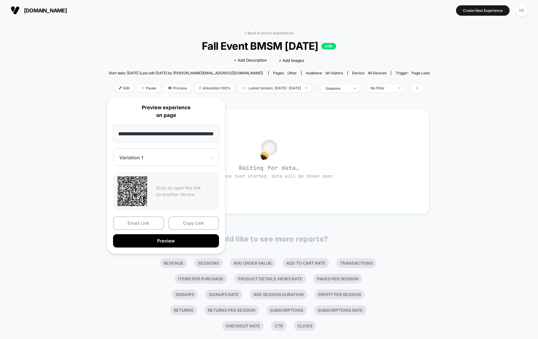
click at [199, 136] on input "**********" at bounding box center [166, 133] width 106 height 17
click at [256, 30] on div "< Back to all live experiences Fall Event BMSM [DATE] LIVE Click to edit experi…" at bounding box center [269, 180] width 321 height 307
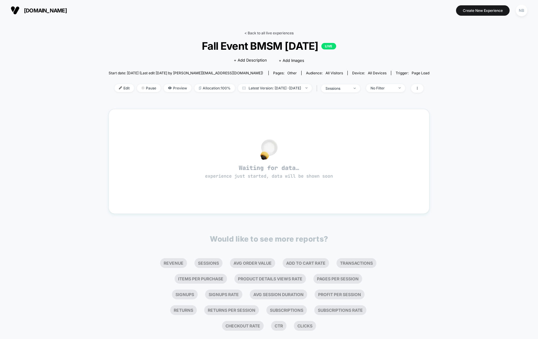
click at [249, 35] on link "< Back to all live experiences" at bounding box center [268, 33] width 49 height 4
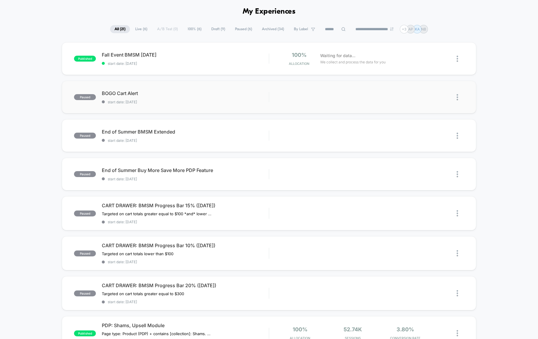
scroll to position [30, 0]
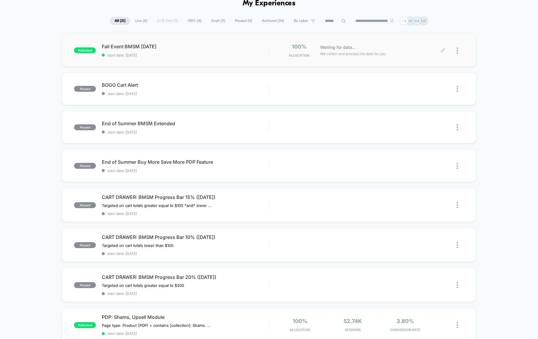
click at [455, 50] on div at bounding box center [453, 51] width 21 height 14
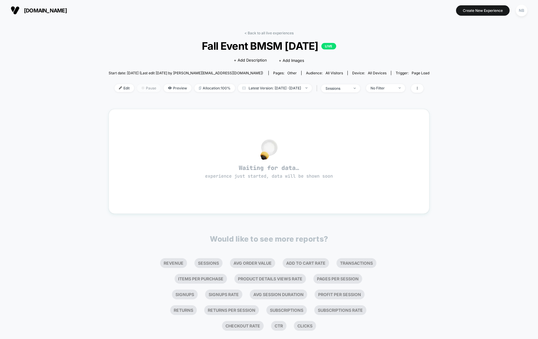
click at [140, 88] on span "Pause" at bounding box center [149, 88] width 24 height 8
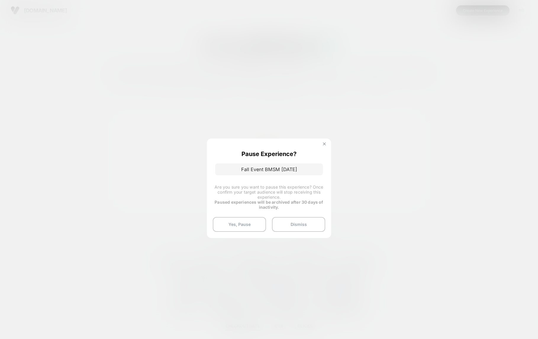
click at [325, 144] on img at bounding box center [324, 143] width 3 height 3
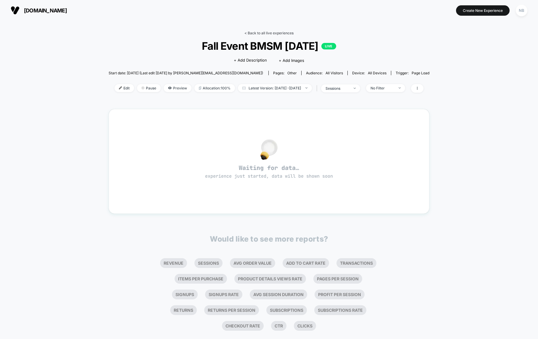
click at [248, 31] on link "< Back to all live experiences" at bounding box center [268, 33] width 49 height 4
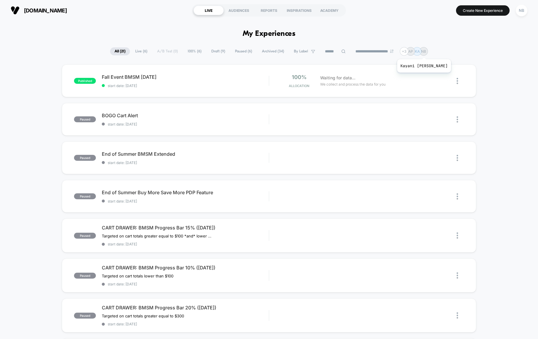
click at [419, 52] on p "KA" at bounding box center [417, 51] width 5 height 4
click at [458, 78] on div at bounding box center [460, 81] width 7 height 14
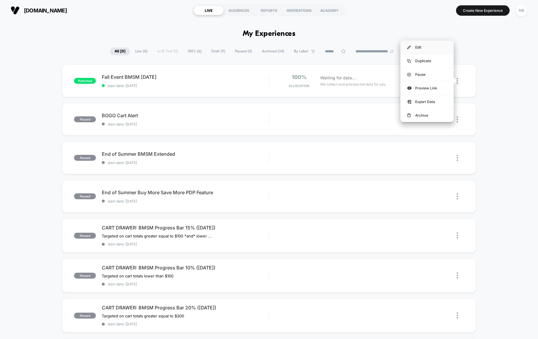
click at [423, 48] on div "Edit" at bounding box center [426, 47] width 53 height 13
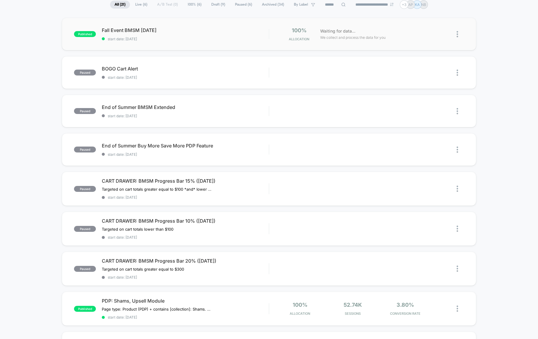
scroll to position [49, 0]
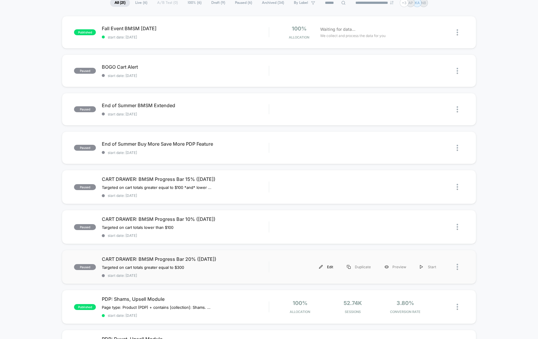
click at [326, 264] on div "Edit" at bounding box center [326, 266] width 28 height 13
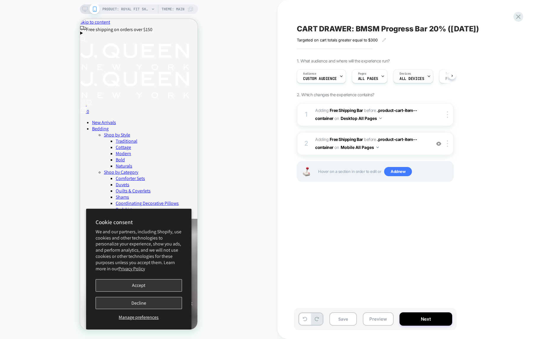
scroll to position [0, 0]
click at [184, 8] on span "Theme: MAIN" at bounding box center [173, 8] width 23 height 9
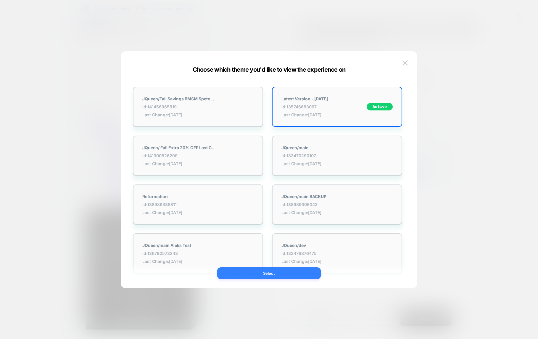
click at [278, 276] on button "Select" at bounding box center [269, 273] width 104 height 12
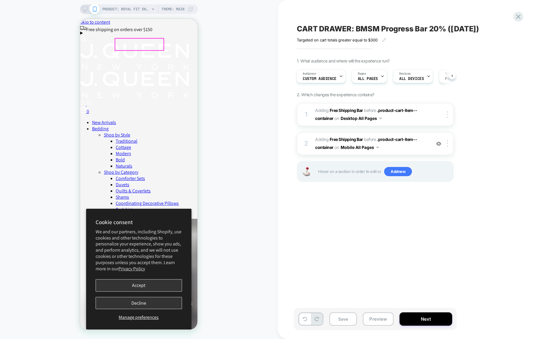
click at [142, 72] on img at bounding box center [134, 85] width 109 height 27
click at [413, 120] on span "#_loomi_addon_1715804319266_dup1715890300_dup1715891438_dup1720010525_dup172441…" at bounding box center [371, 115] width 113 height 16
click at [406, 119] on span "#_loomi_addon_1715804319266_dup1715890300_dup1715891438_dup1720010525_dup172441…" at bounding box center [371, 115] width 113 height 16
click at [439, 119] on div "1 #_loomi_addon_1715804319266_dup1715890300_dup1715891438_dup1720010525_dup1724…" at bounding box center [375, 114] width 157 height 23
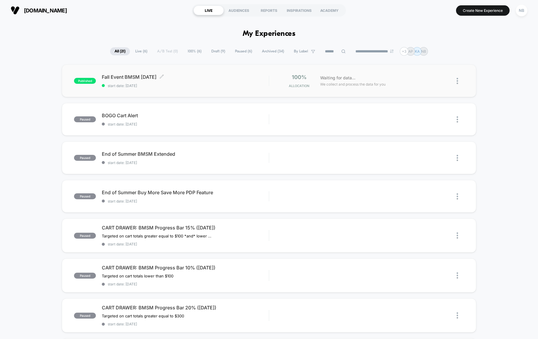
click at [214, 84] on span "start date: [DATE]" at bounding box center [185, 85] width 167 height 4
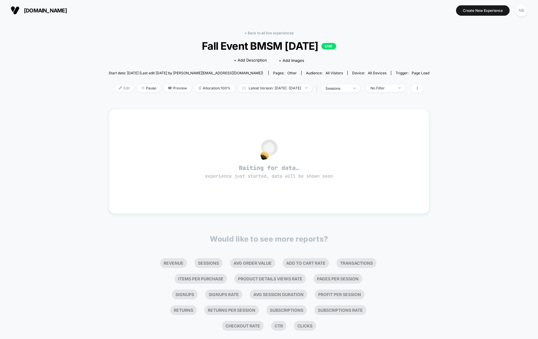
click at [115, 89] on span "Edit" at bounding box center [125, 88] width 20 height 8
click at [246, 34] on link "< Back to all live experiences" at bounding box center [268, 33] width 49 height 4
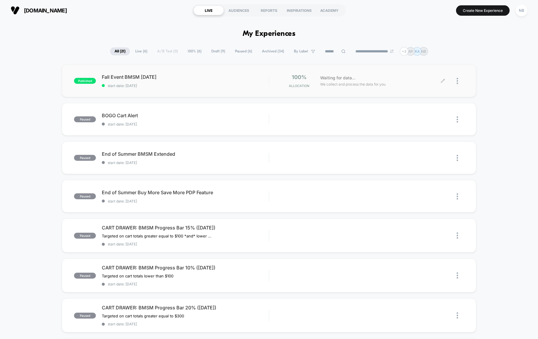
click at [456, 81] on div at bounding box center [453, 81] width 21 height 14
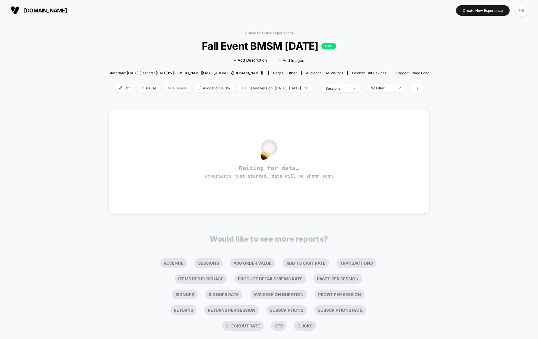
click at [168, 88] on span "Preview" at bounding box center [178, 88] width 28 height 8
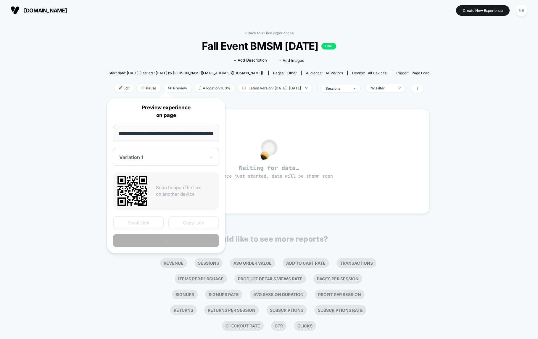
scroll to position [0, 41]
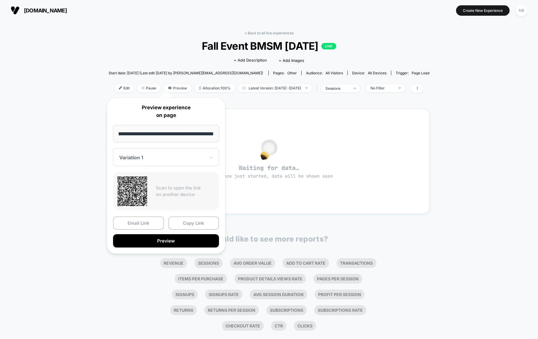
click at [185, 137] on input "**********" at bounding box center [166, 133] width 106 height 17
click at [185, 129] on input "**********" at bounding box center [166, 133] width 106 height 17
click at [185, 227] on button "Copy Link" at bounding box center [193, 222] width 51 height 13
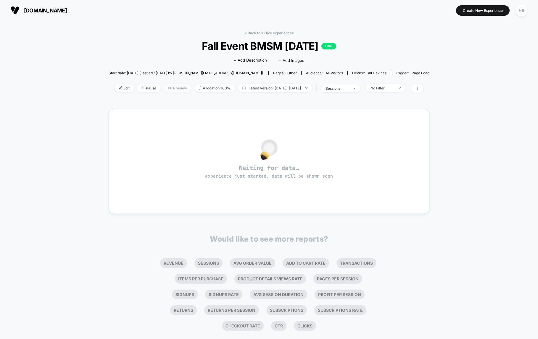
click at [172, 87] on span "Preview" at bounding box center [178, 88] width 28 height 8
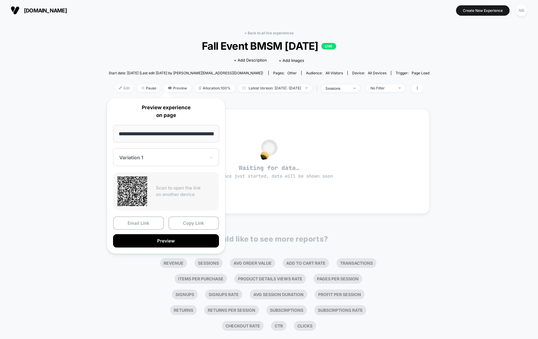
click at [115, 87] on span "Edit" at bounding box center [125, 88] width 20 height 8
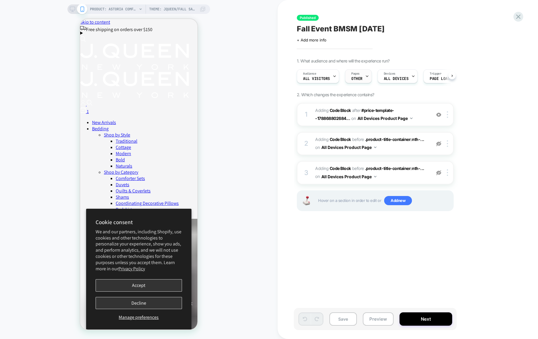
scroll to position [0, 0]
click at [201, 9] on icon at bounding box center [203, 9] width 6 height 6
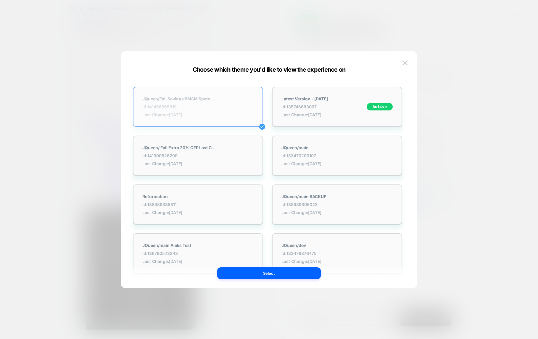
click at [202, 115] on span "Last Change: [DATE]" at bounding box center [179, 114] width 74 height 5
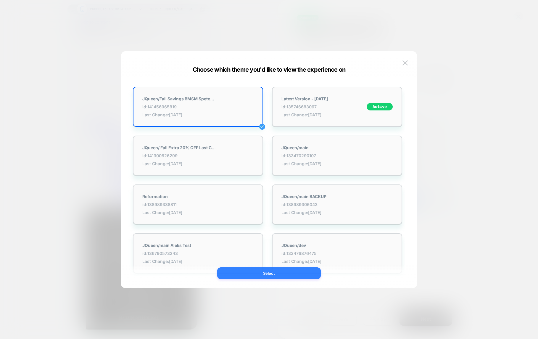
click at [292, 275] on button "Select" at bounding box center [269, 273] width 104 height 12
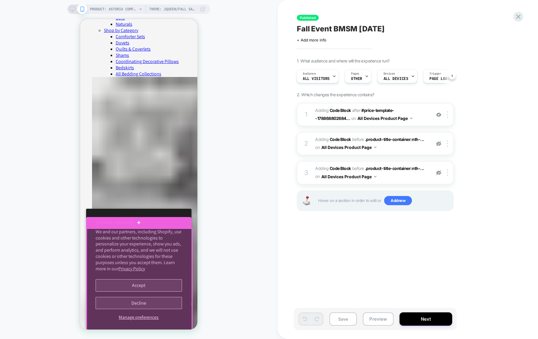
scroll to position [141, 0]
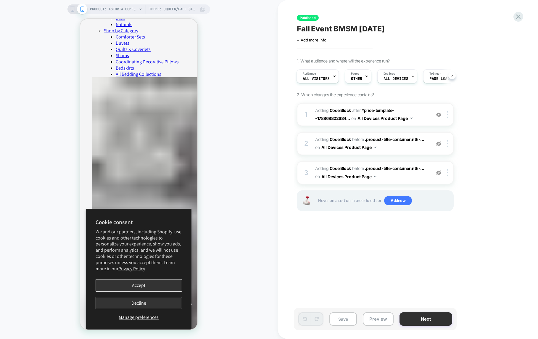
click at [440, 320] on button "Next" at bounding box center [425, 318] width 53 height 13
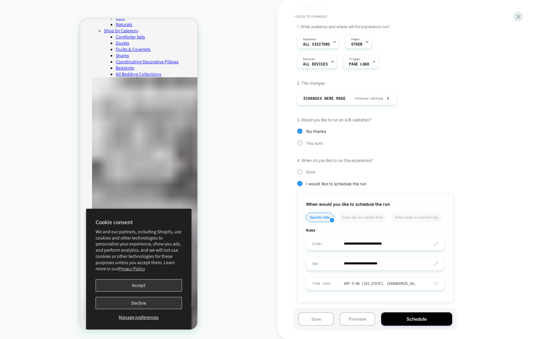
scroll to position [36, 0]
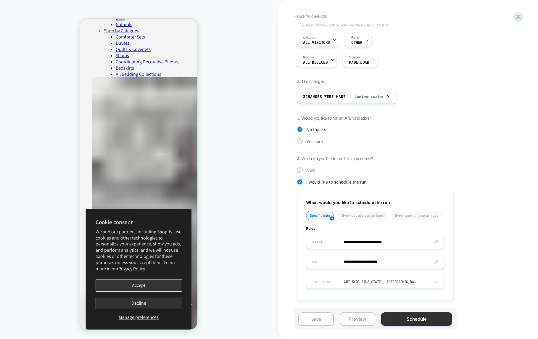
click at [422, 318] on button "Schedule" at bounding box center [416, 318] width 71 height 13
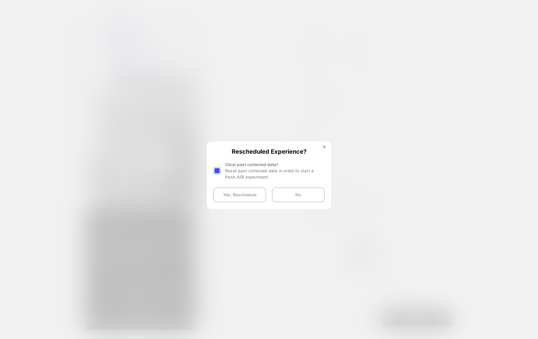
click at [218, 170] on div at bounding box center [216, 170] width 7 height 7
click at [245, 192] on button "Yes, Reschedule" at bounding box center [239, 194] width 53 height 15
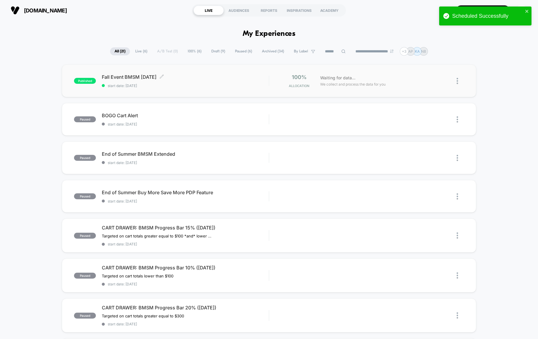
click at [190, 83] on span "start date: [DATE]" at bounding box center [185, 85] width 167 height 4
